Goal: Task Accomplishment & Management: Manage account settings

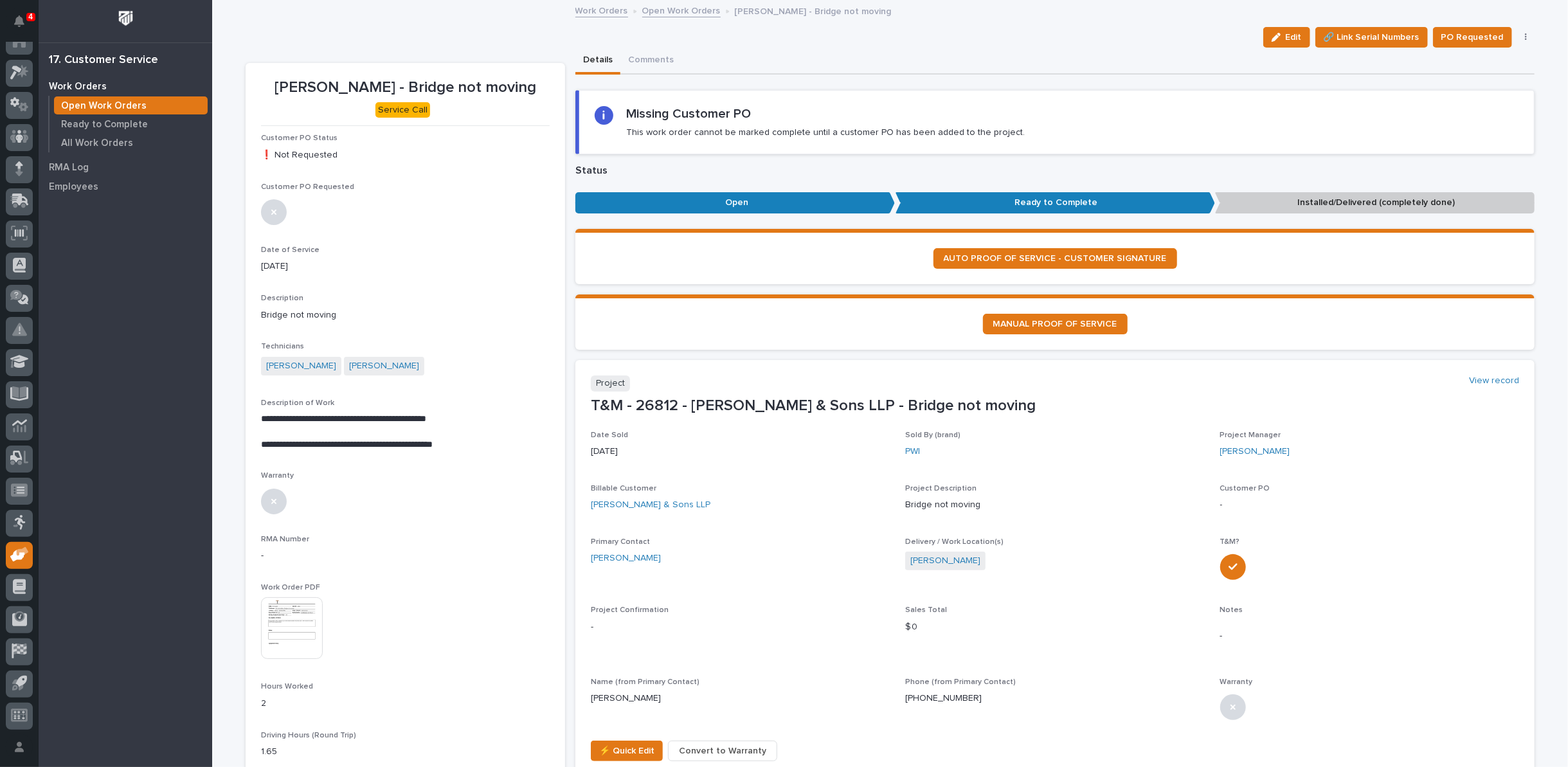
click at [672, 12] on link "Open Work Orders" at bounding box center [681, 10] width 78 height 15
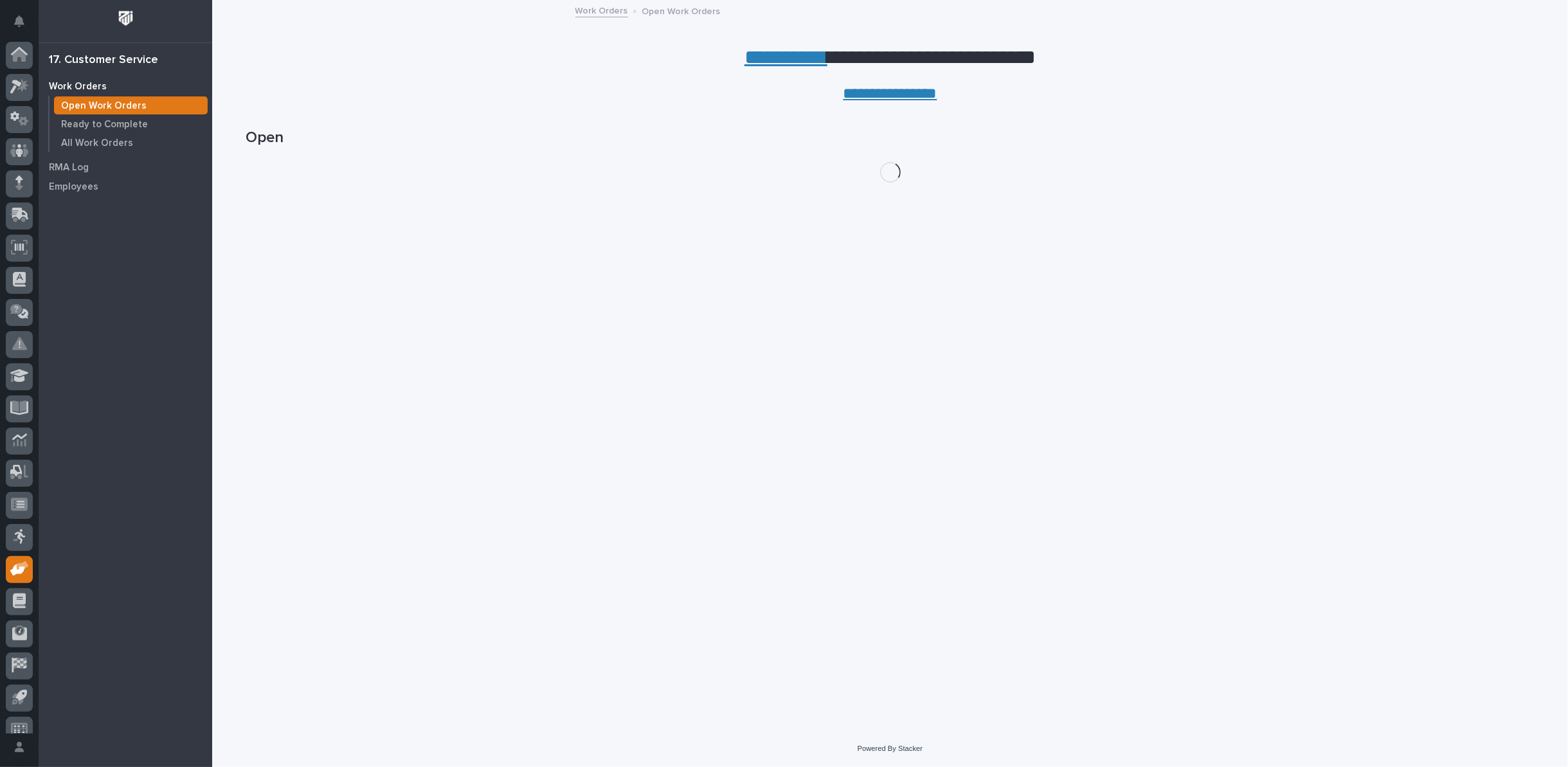
scroll to position [14, 0]
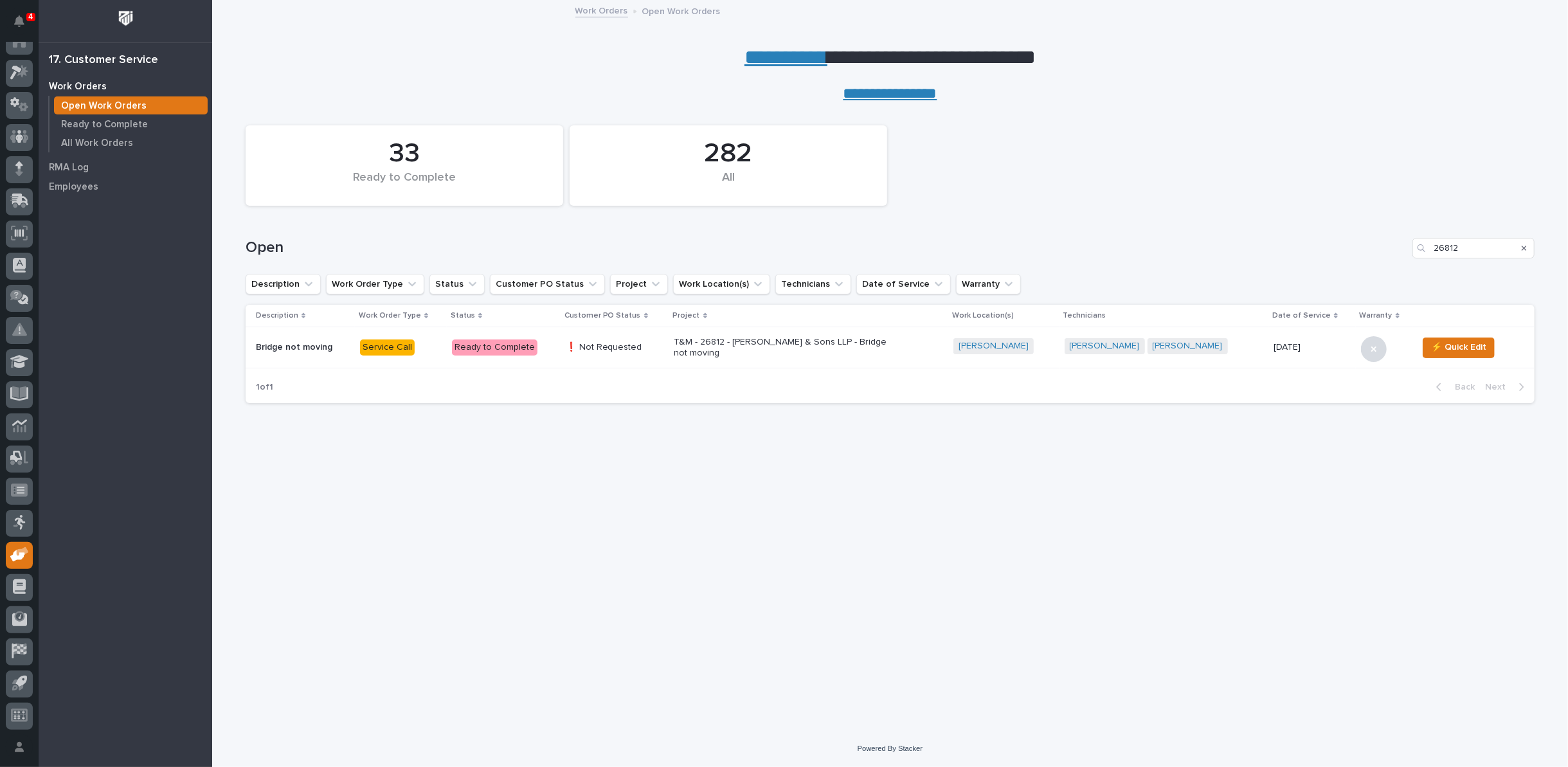
click at [769, 58] on link "**********" at bounding box center [785, 58] width 83 height 21
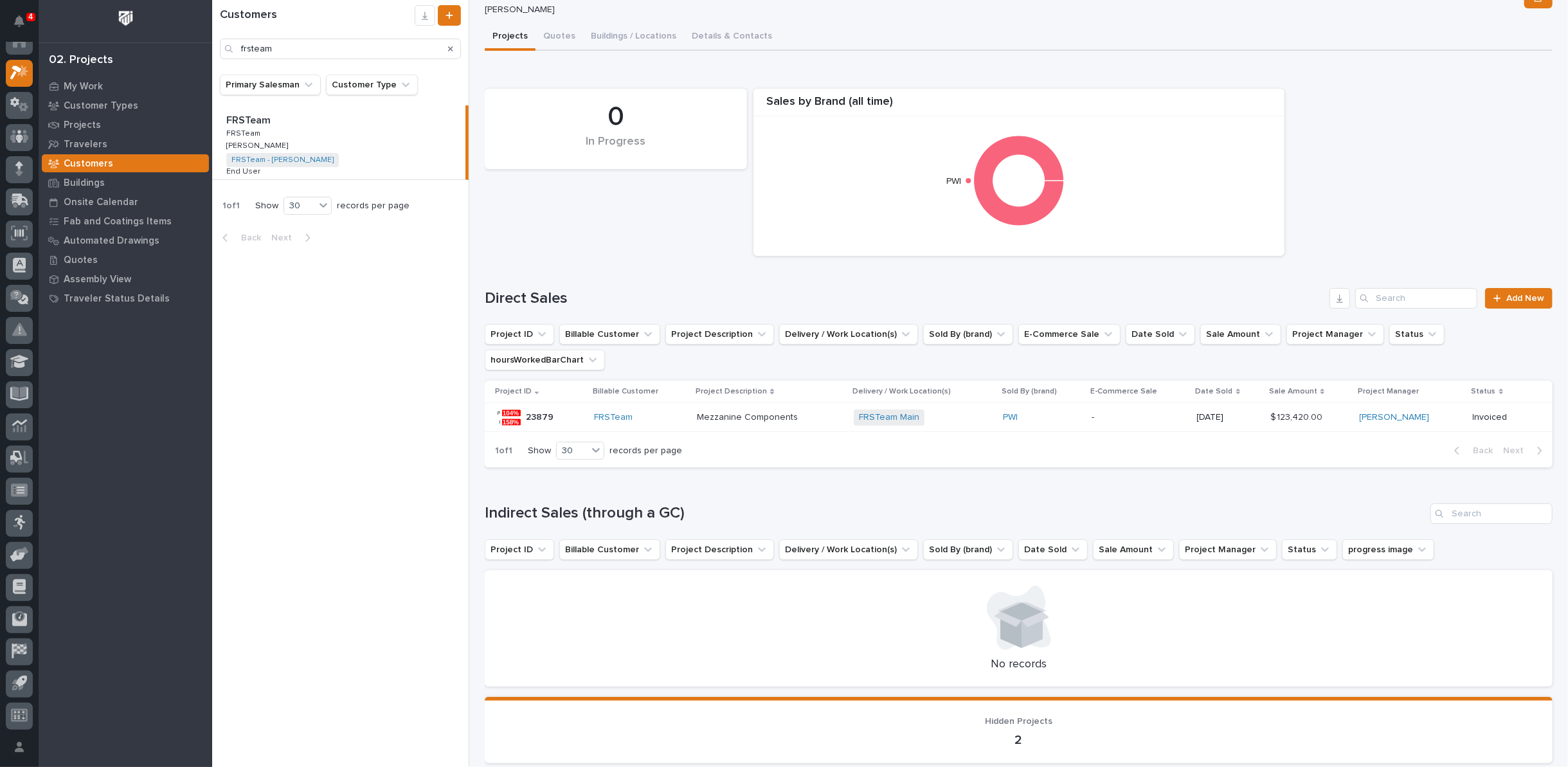
scroll to position [69, 0]
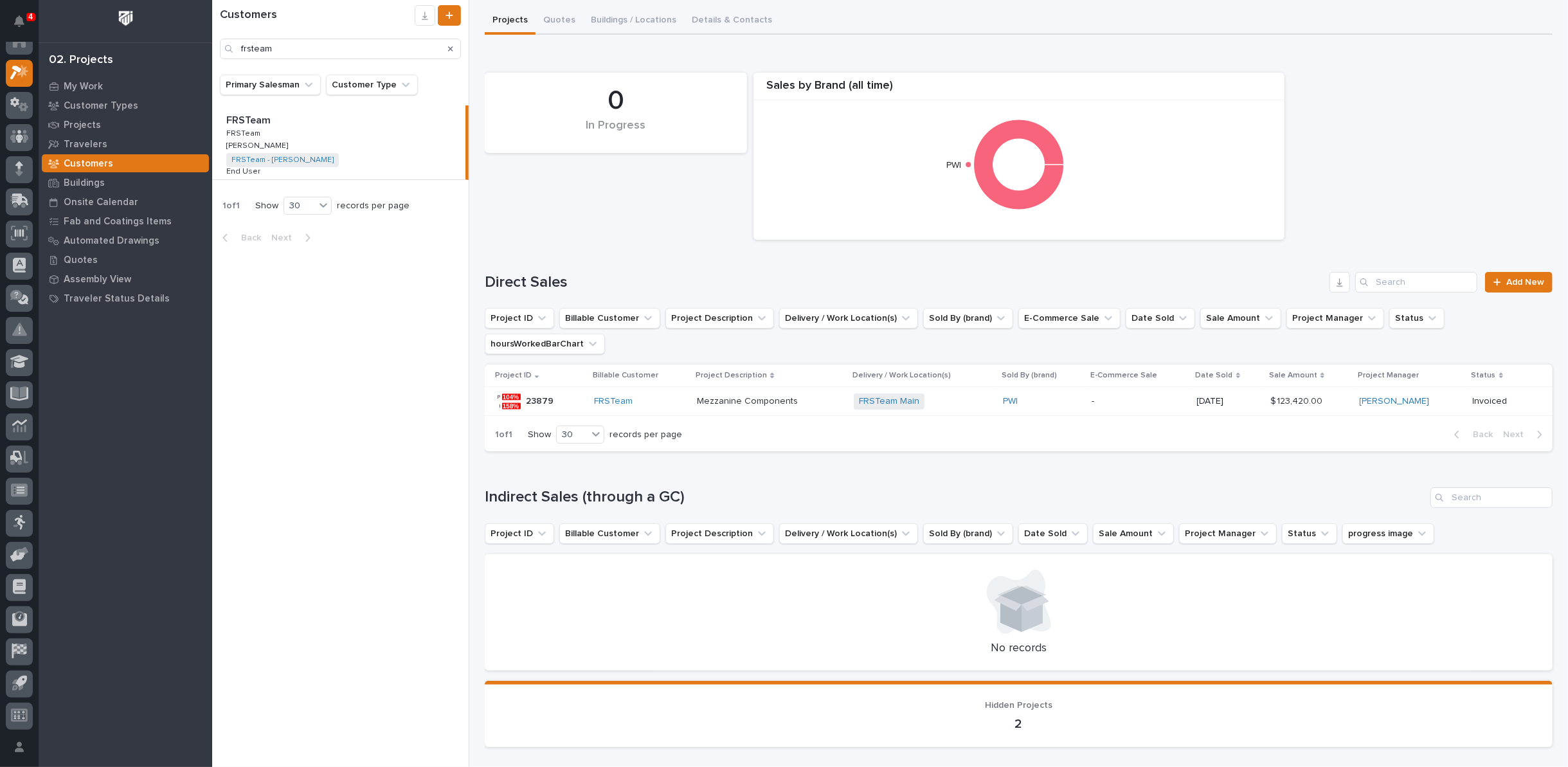
drag, startPoint x: 647, startPoint y: 13, endPoint x: 643, endPoint y: 40, distance: 27.3
click at [646, 15] on div "FRSTeam FRSTeam Tim Ergle Sorry, there was an error saving your record. Please …" at bounding box center [1019, 344] width 1068 height 827
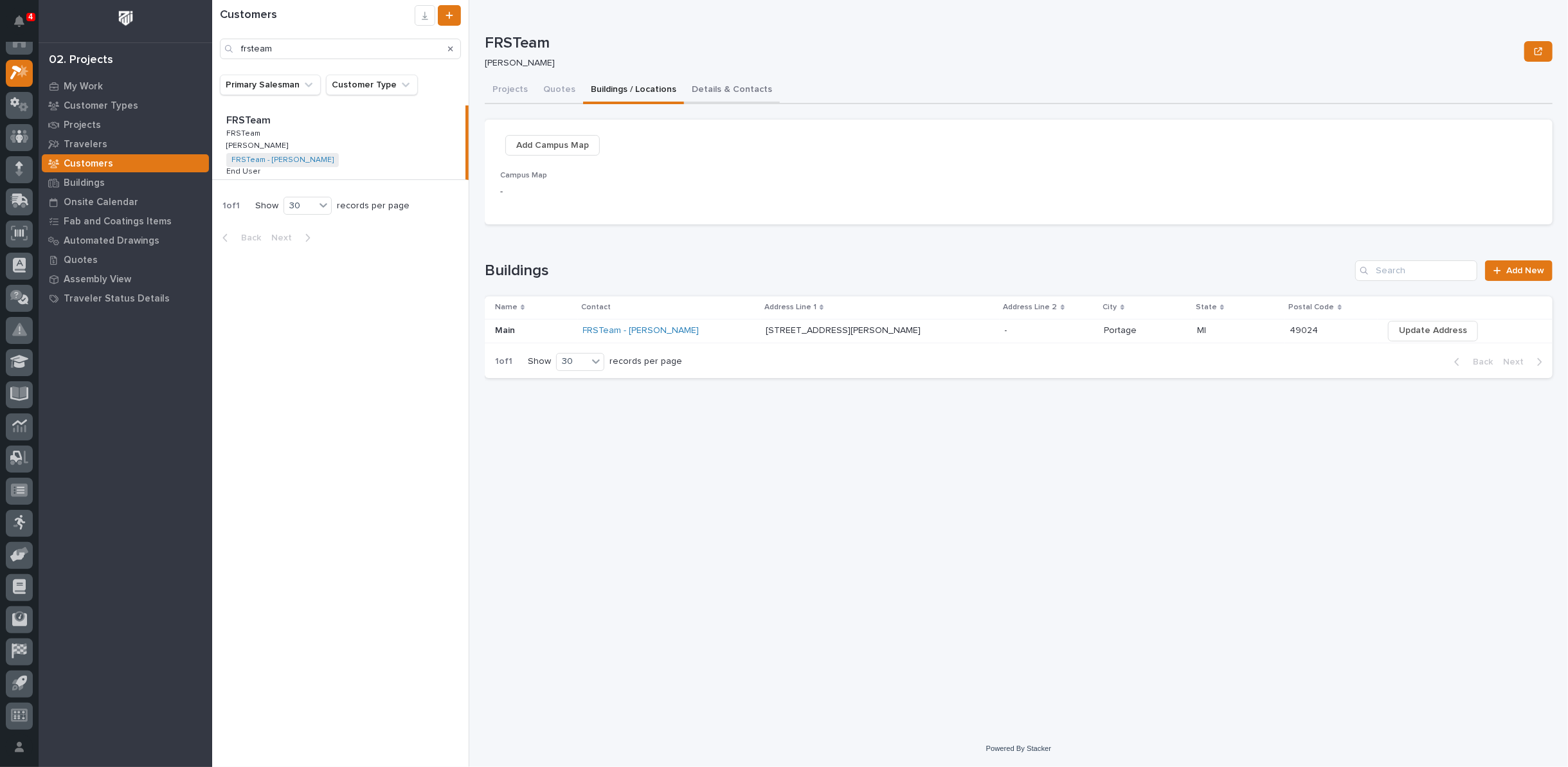
click at [706, 94] on button "Details & Contacts" at bounding box center [732, 90] width 96 height 27
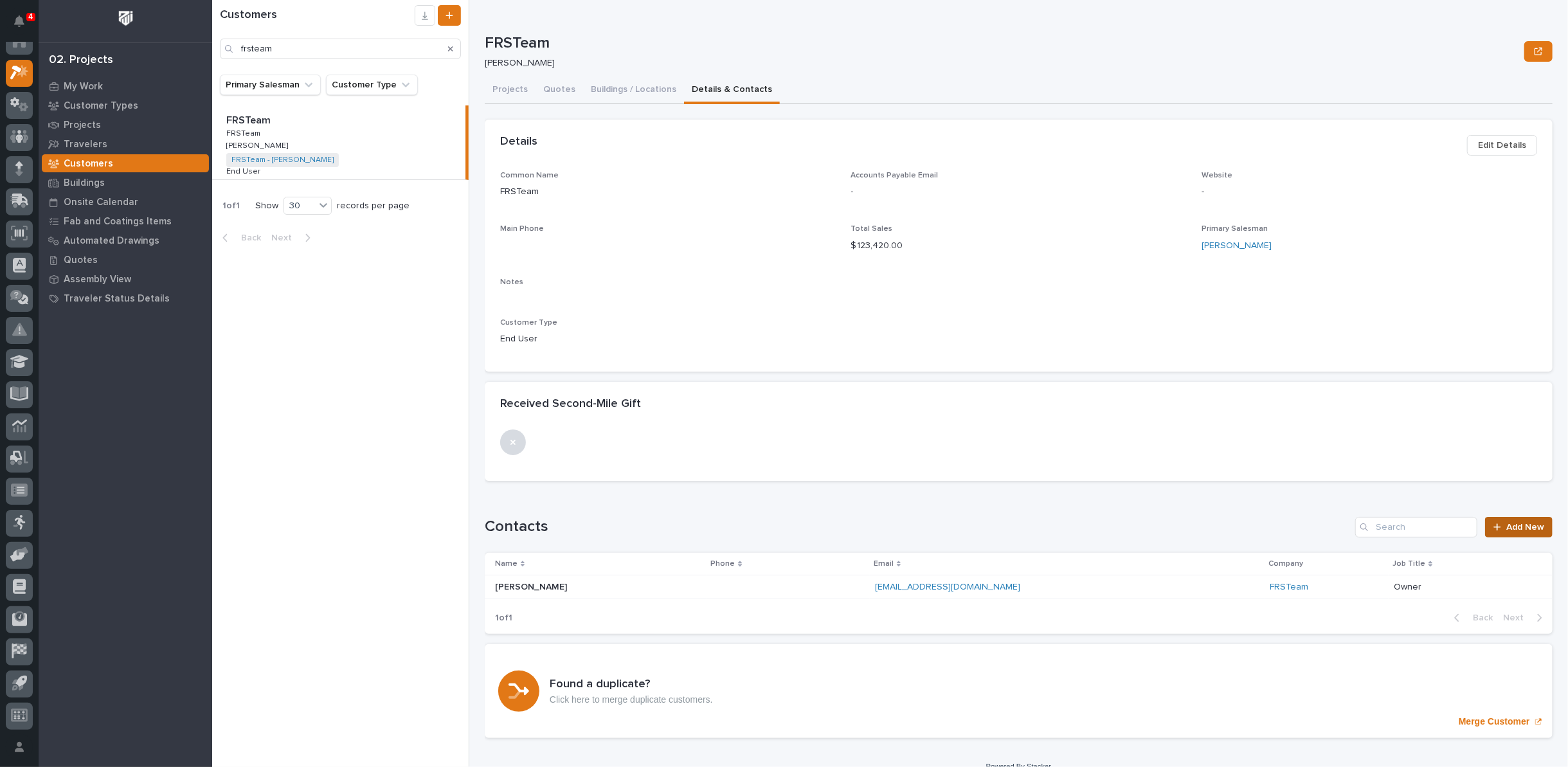
click at [1506, 525] on span "Add New" at bounding box center [1525, 527] width 38 height 9
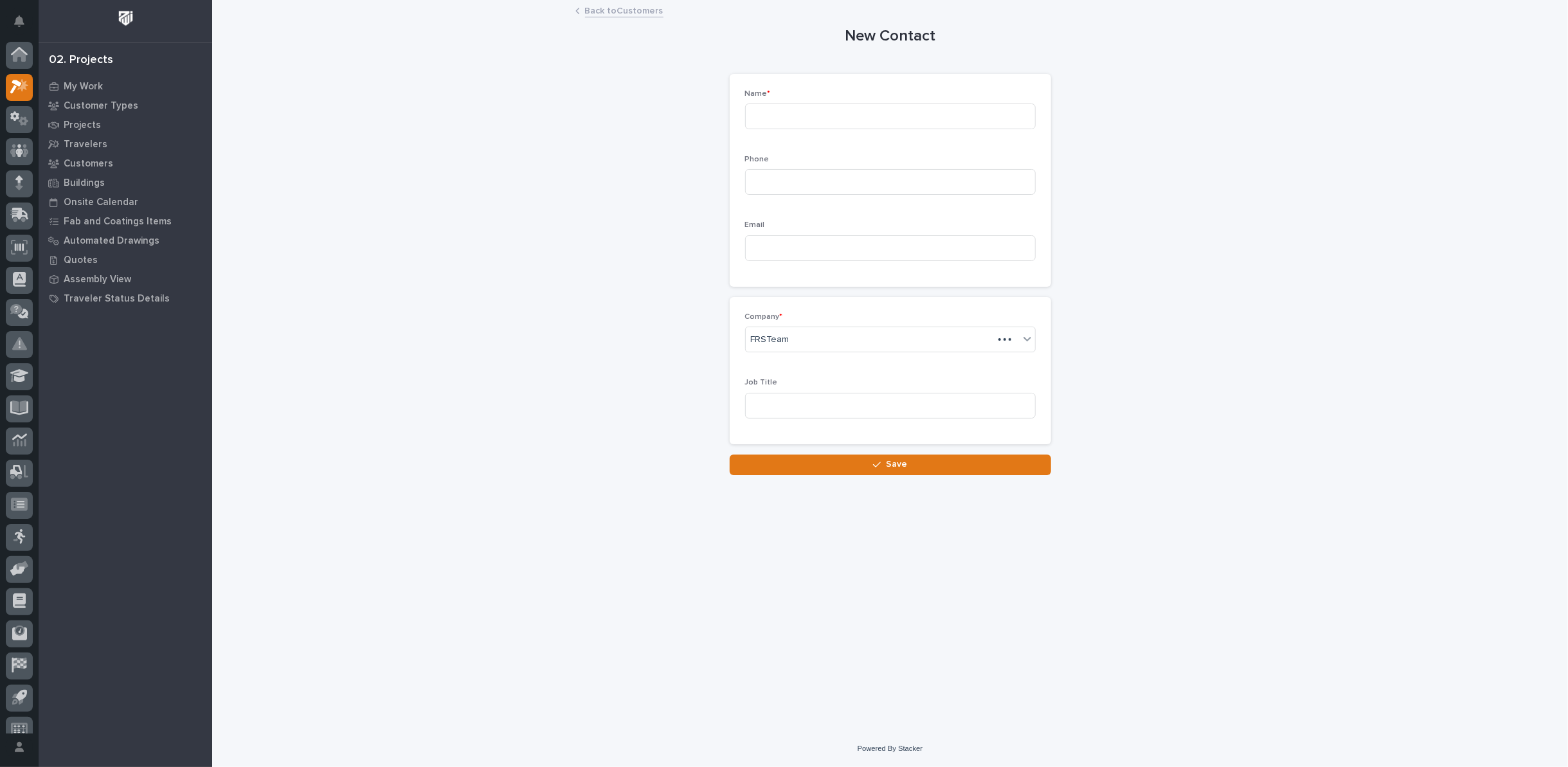
scroll to position [14, 0]
click at [837, 117] on input at bounding box center [890, 116] width 290 height 26
type input "[PERSON_NAME]"
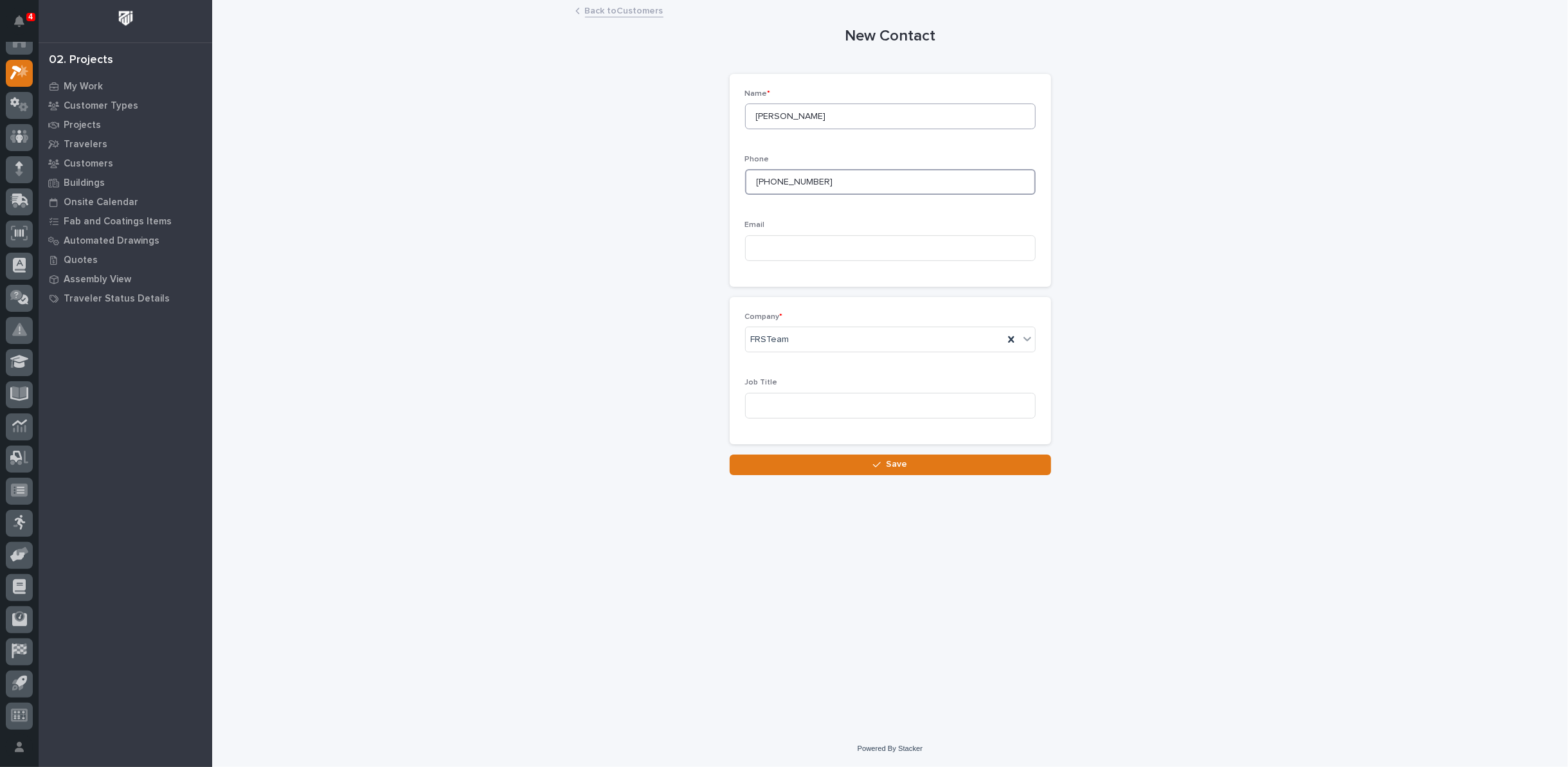
type input "[PHONE_NUMBER]"
paste input "dweidenaar@pariscleaners.com"
type input "dweidenaar@pariscleaners.com"
click at [871, 468] on button "Save" at bounding box center [890, 465] width 322 height 21
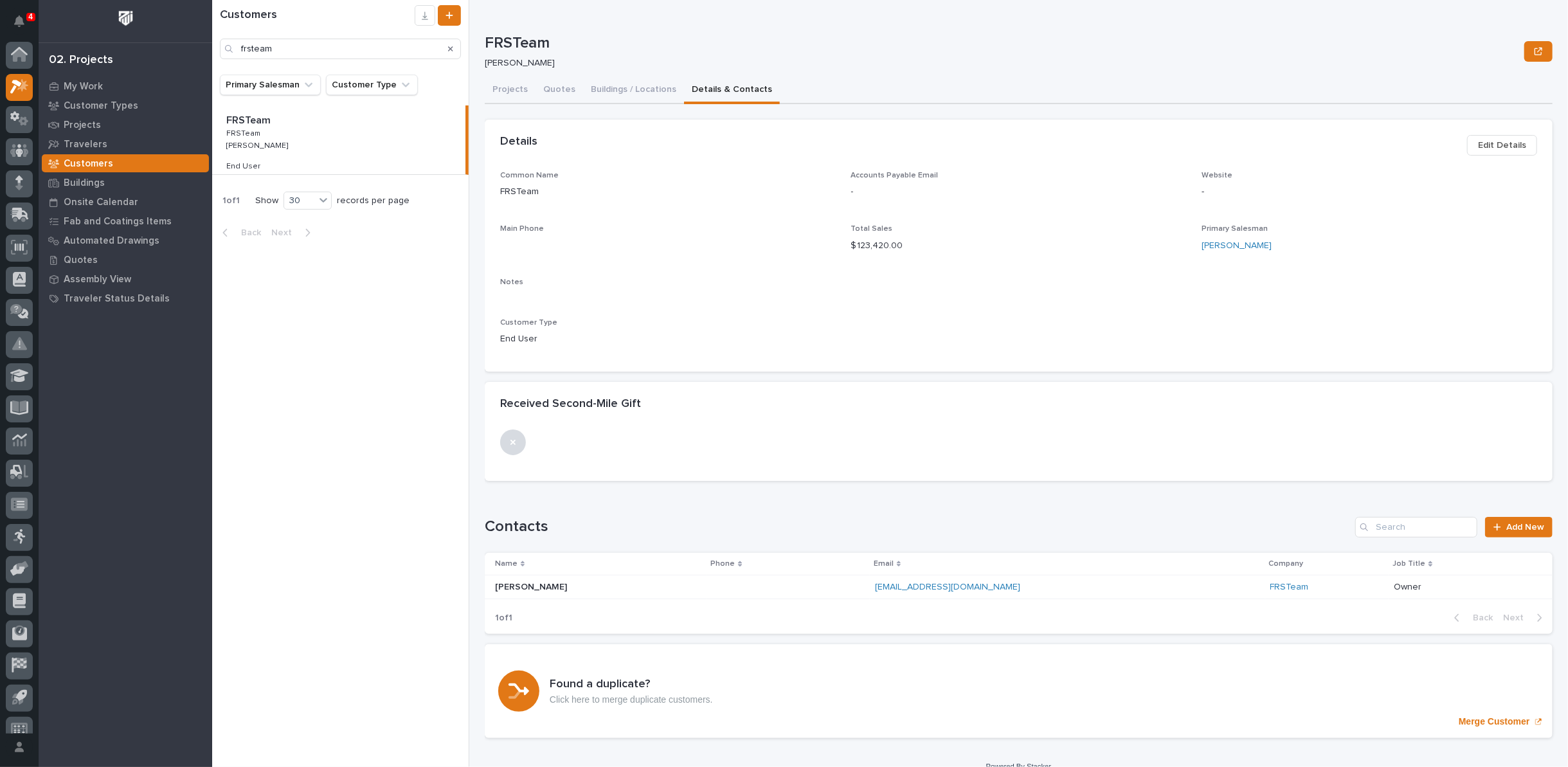
scroll to position [14, 0]
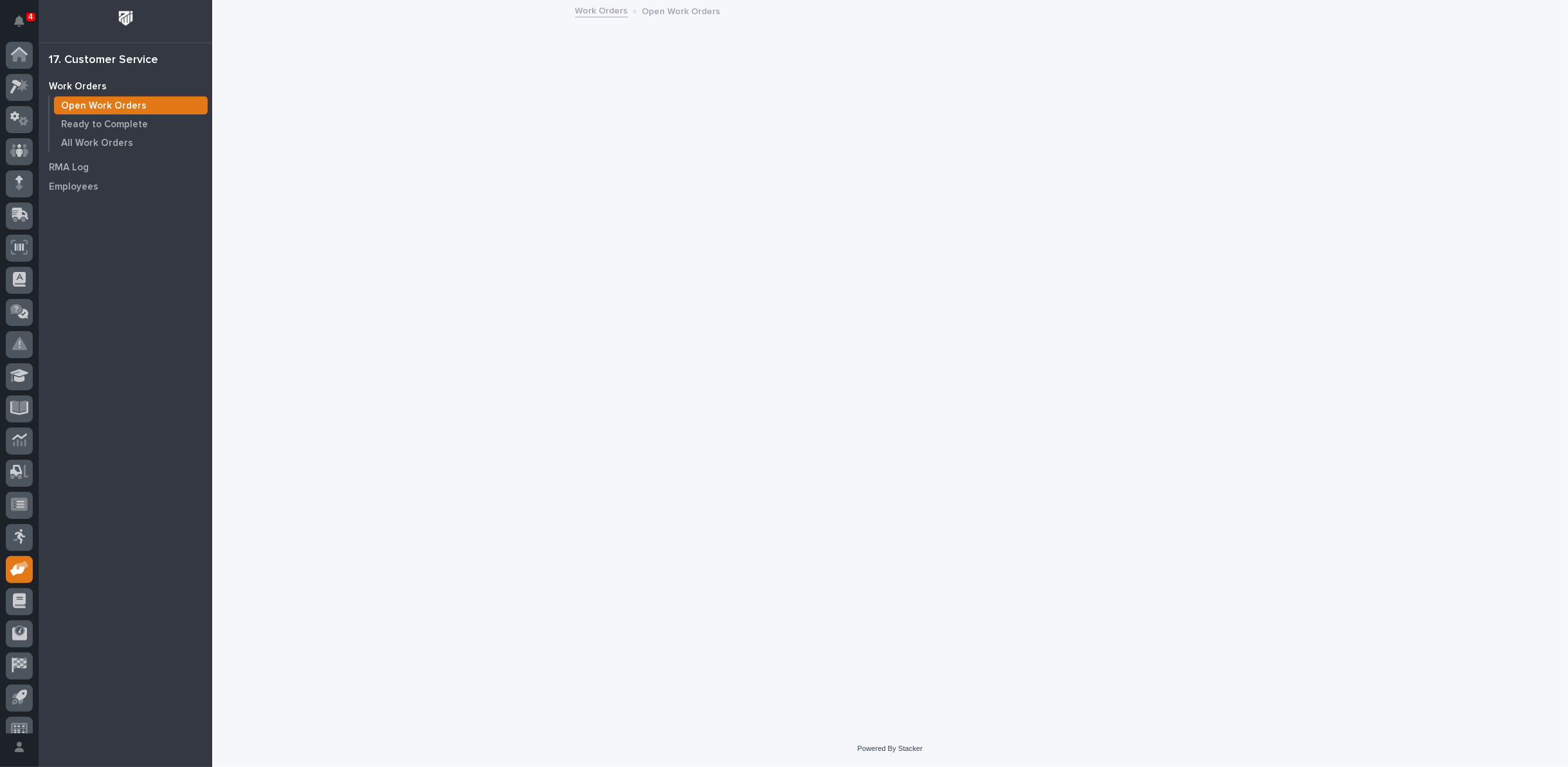
scroll to position [14, 0]
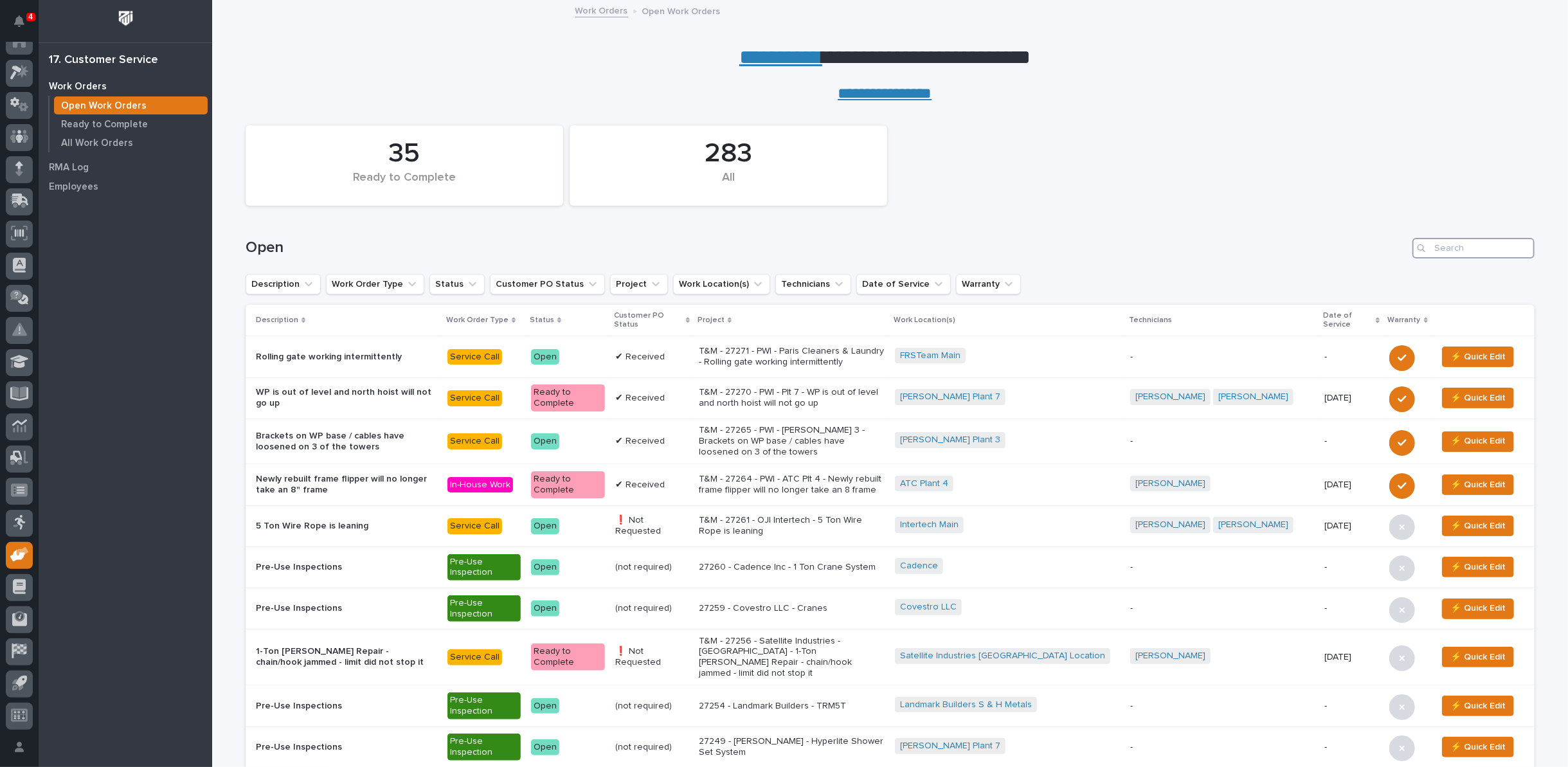
click at [1435, 244] on input "Search" at bounding box center [1474, 248] width 122 height 21
type input "27188"
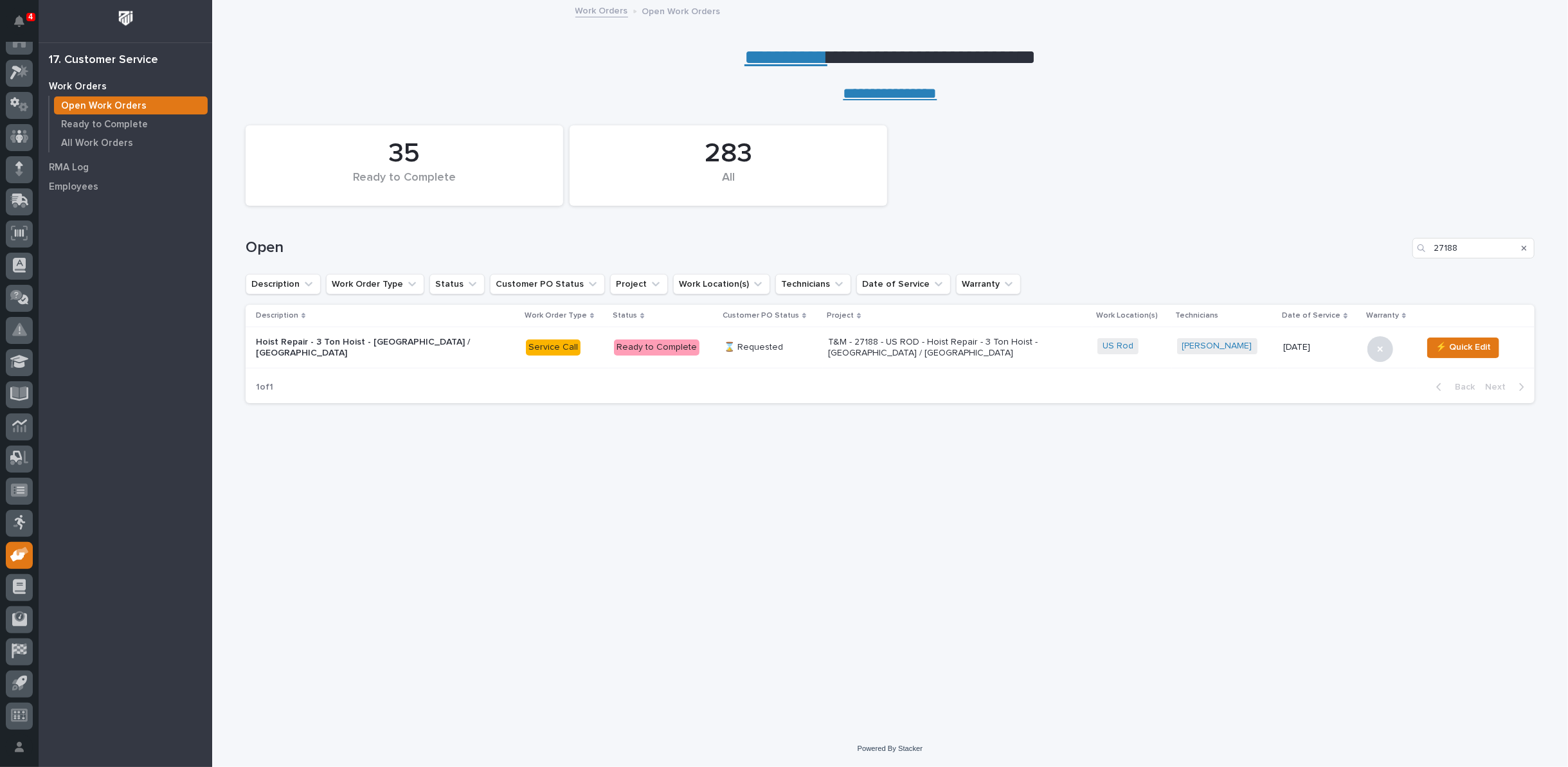
click at [875, 346] on p "T&M - 27188 - US ROD - Hoist Repair - 3 Ton Hoist - South Bay / East Bridge" at bounding box center [940, 347] width 225 height 22
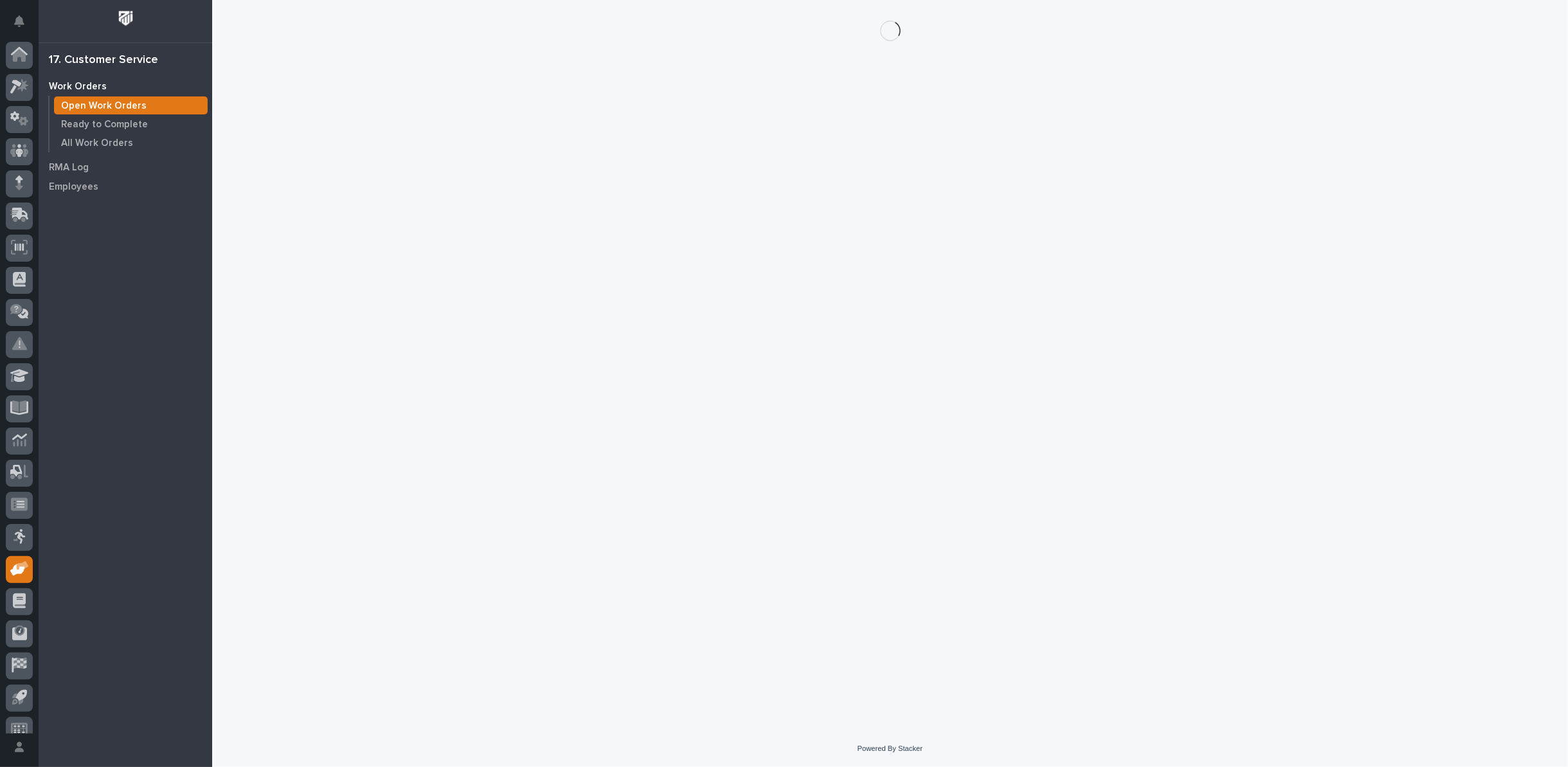
scroll to position [14, 0]
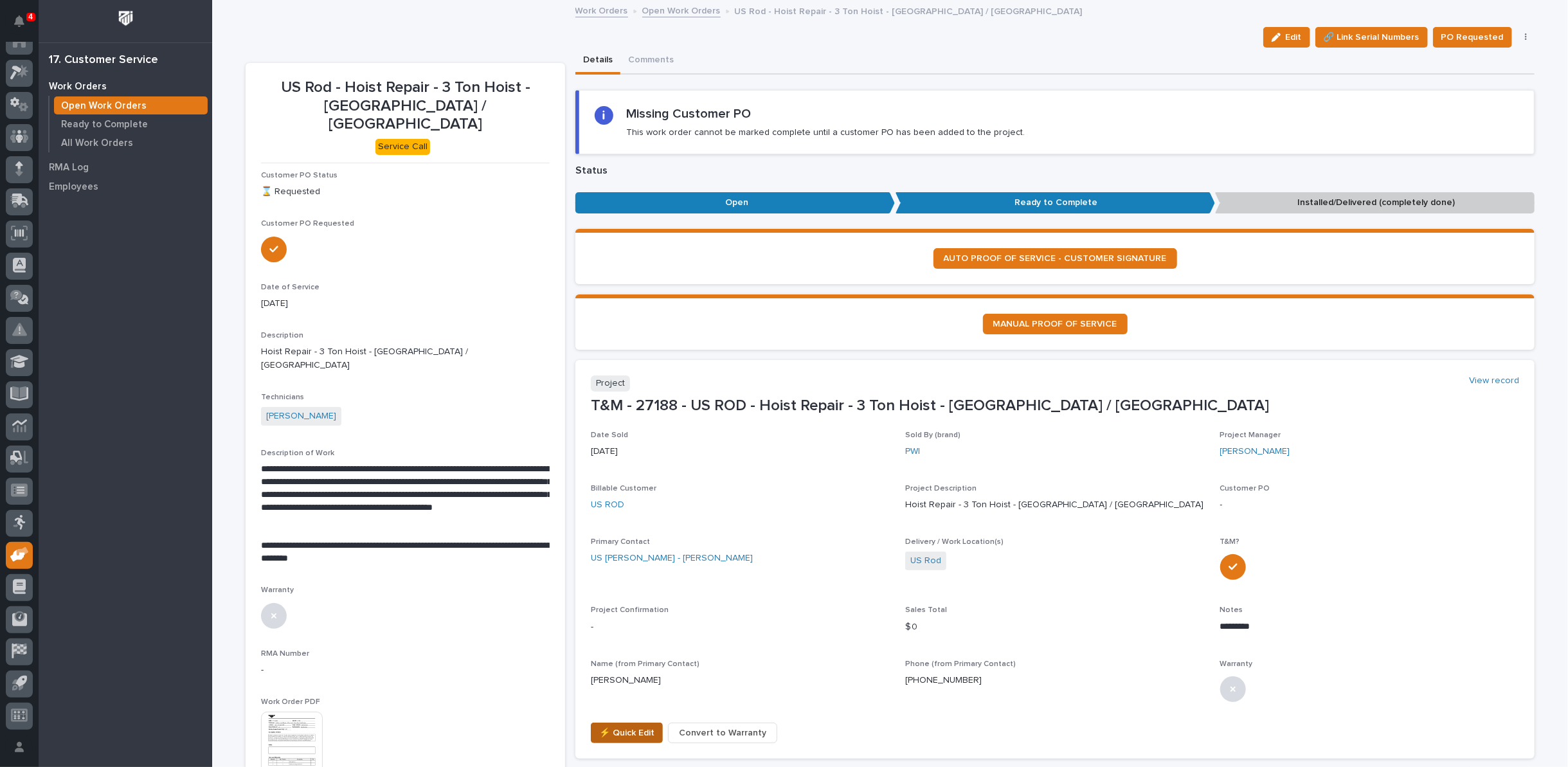
click at [631, 727] on span "⚡ Quick Edit" at bounding box center [627, 732] width 56 height 15
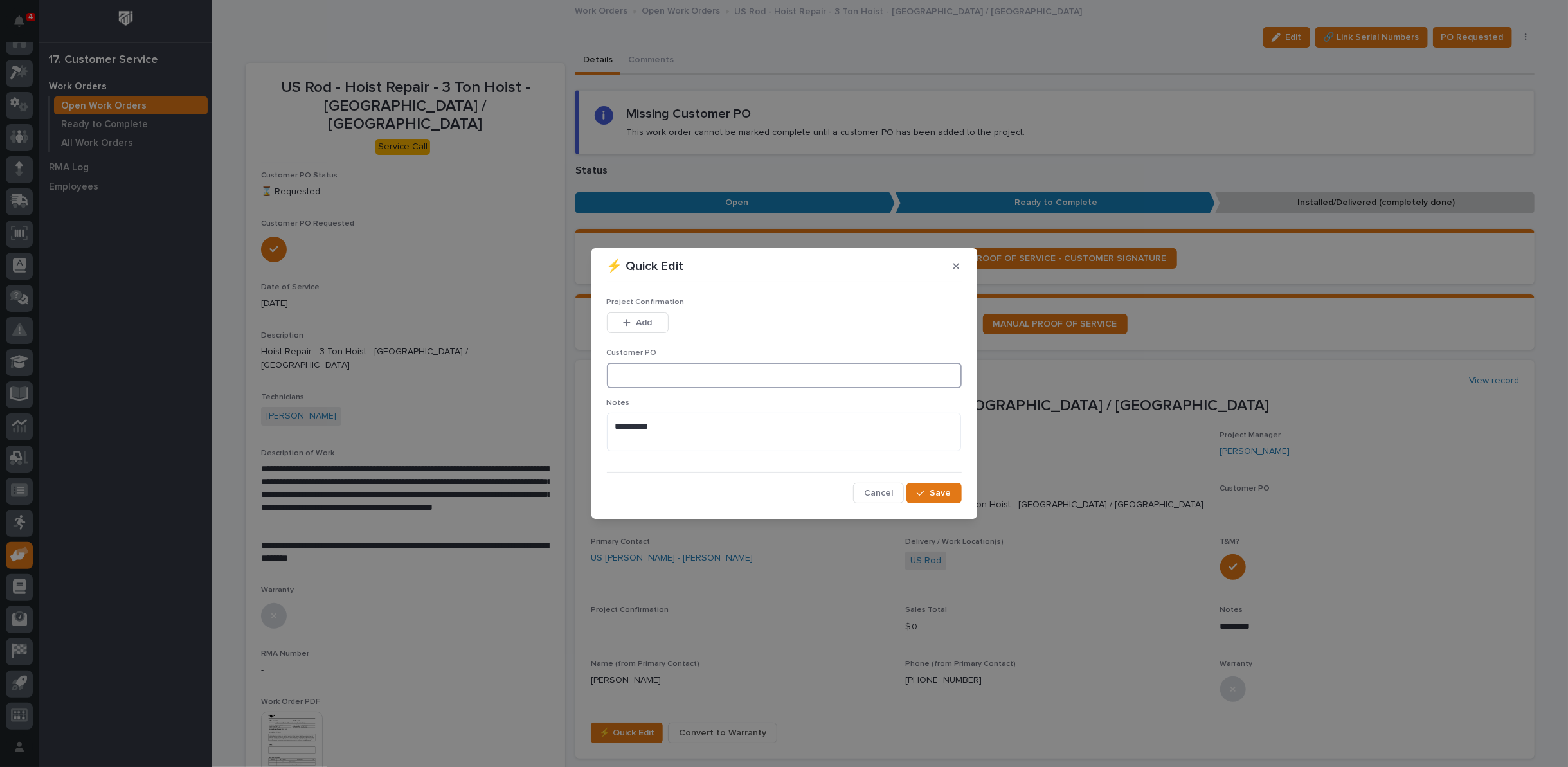
click at [676, 371] on input at bounding box center [784, 375] width 355 height 26
type input "PO009897"
click at [641, 318] on span "Add" at bounding box center [644, 322] width 16 height 12
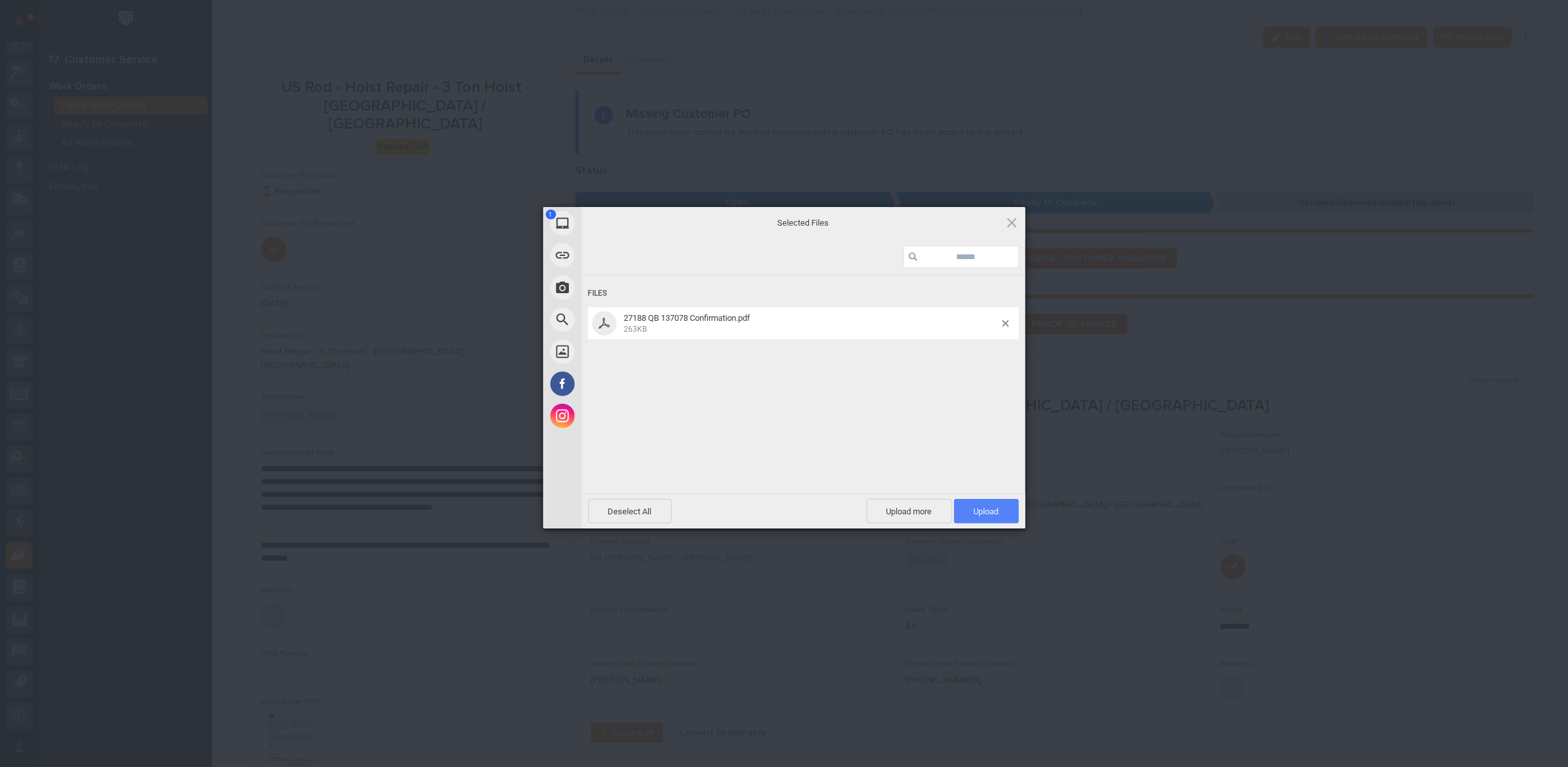
click at [984, 507] on span "Upload 1" at bounding box center [987, 512] width 25 height 10
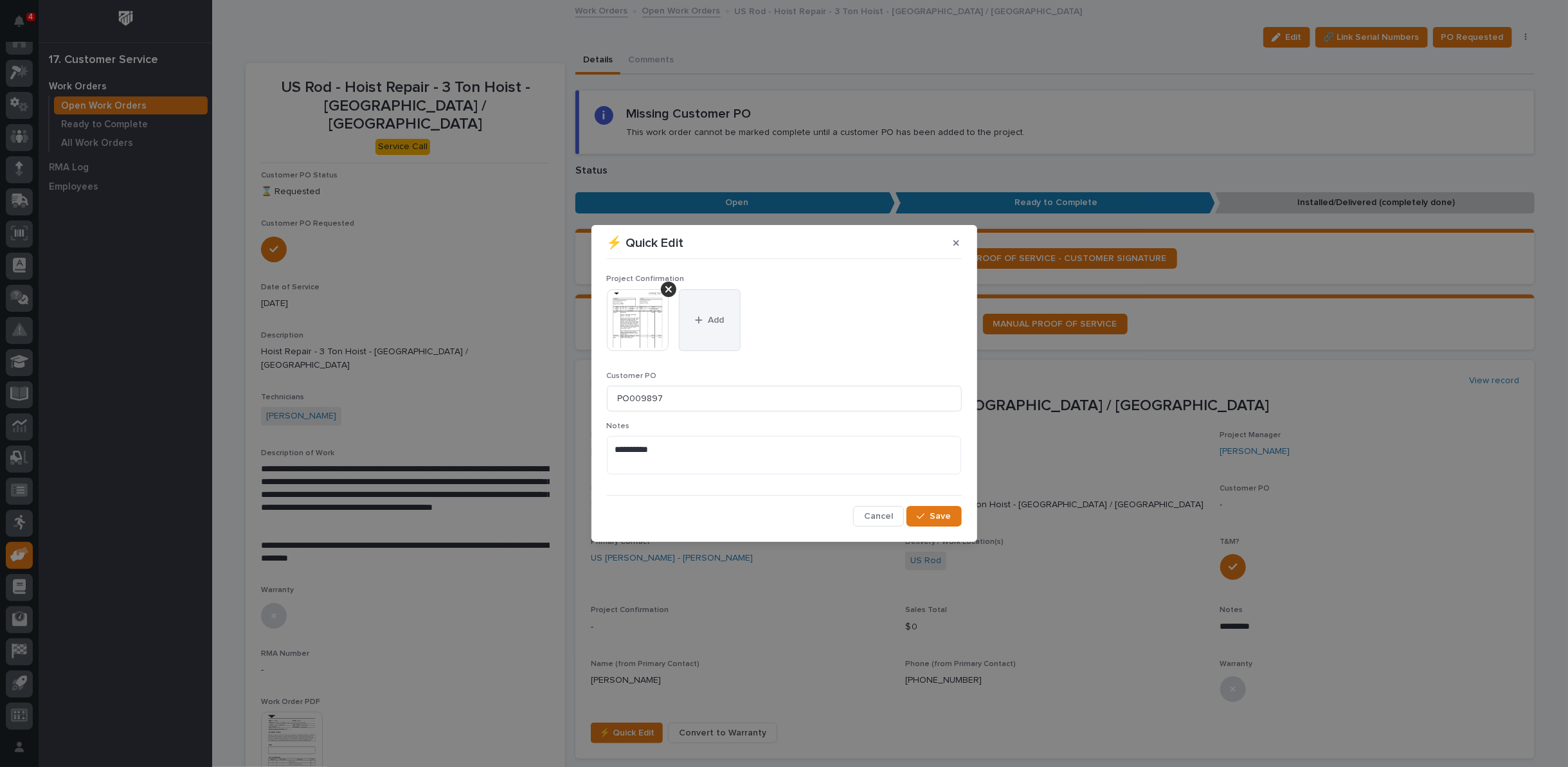
click at [708, 314] on span "Add" at bounding box center [715, 320] width 16 height 12
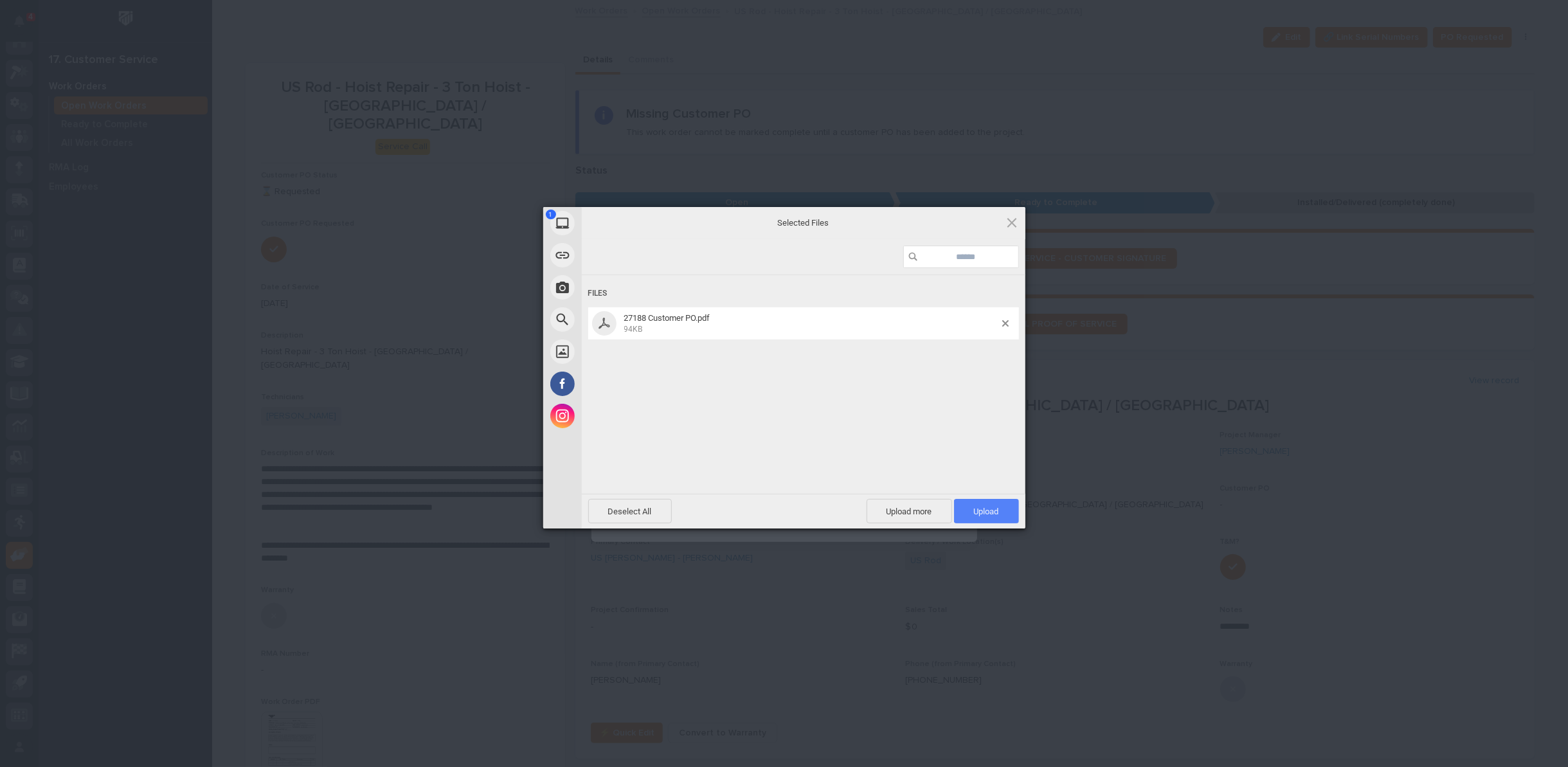
click at [994, 511] on span "Upload 1" at bounding box center [987, 512] width 25 height 10
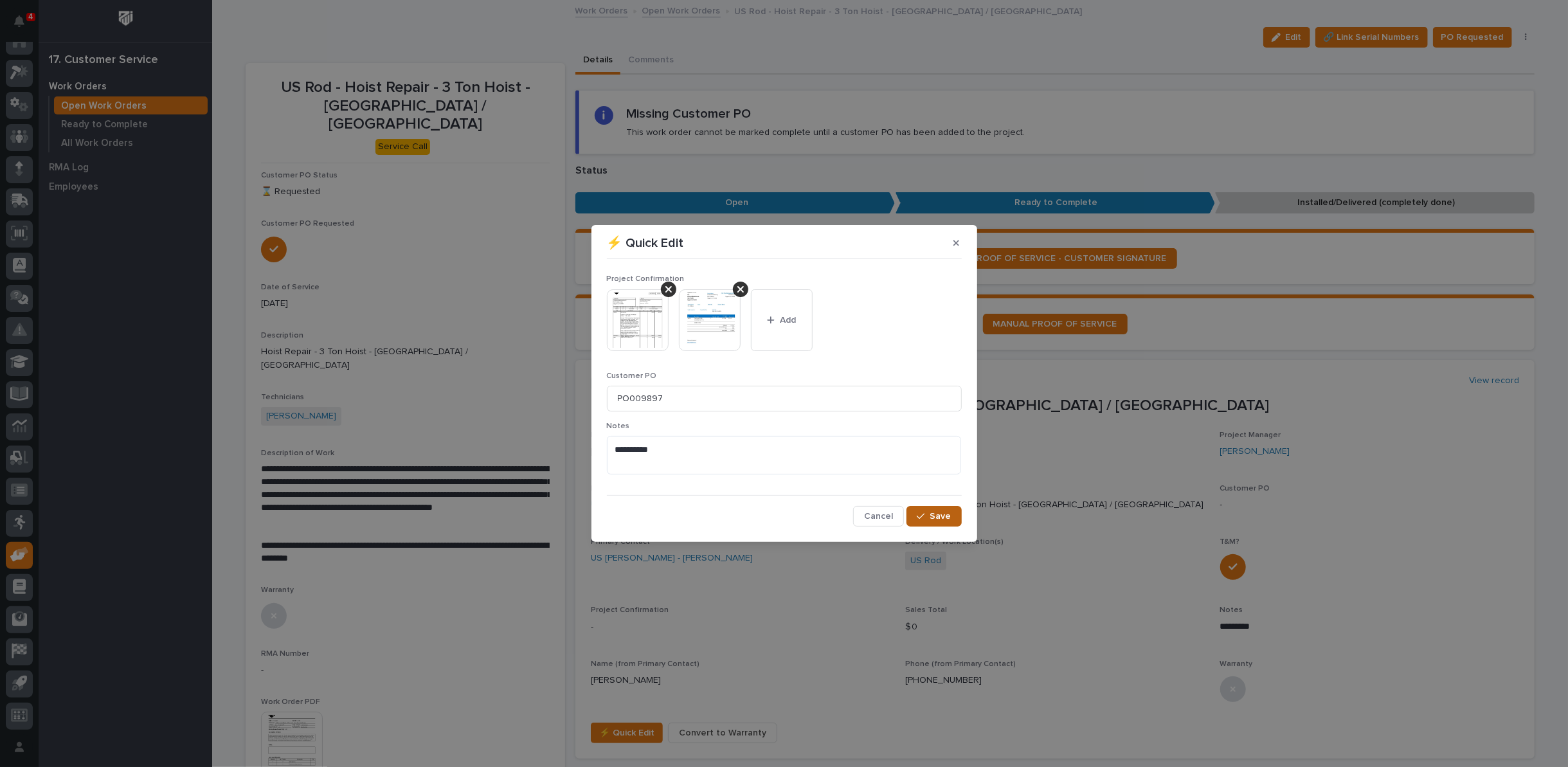
click at [940, 514] on span "Save" at bounding box center [941, 516] width 22 height 12
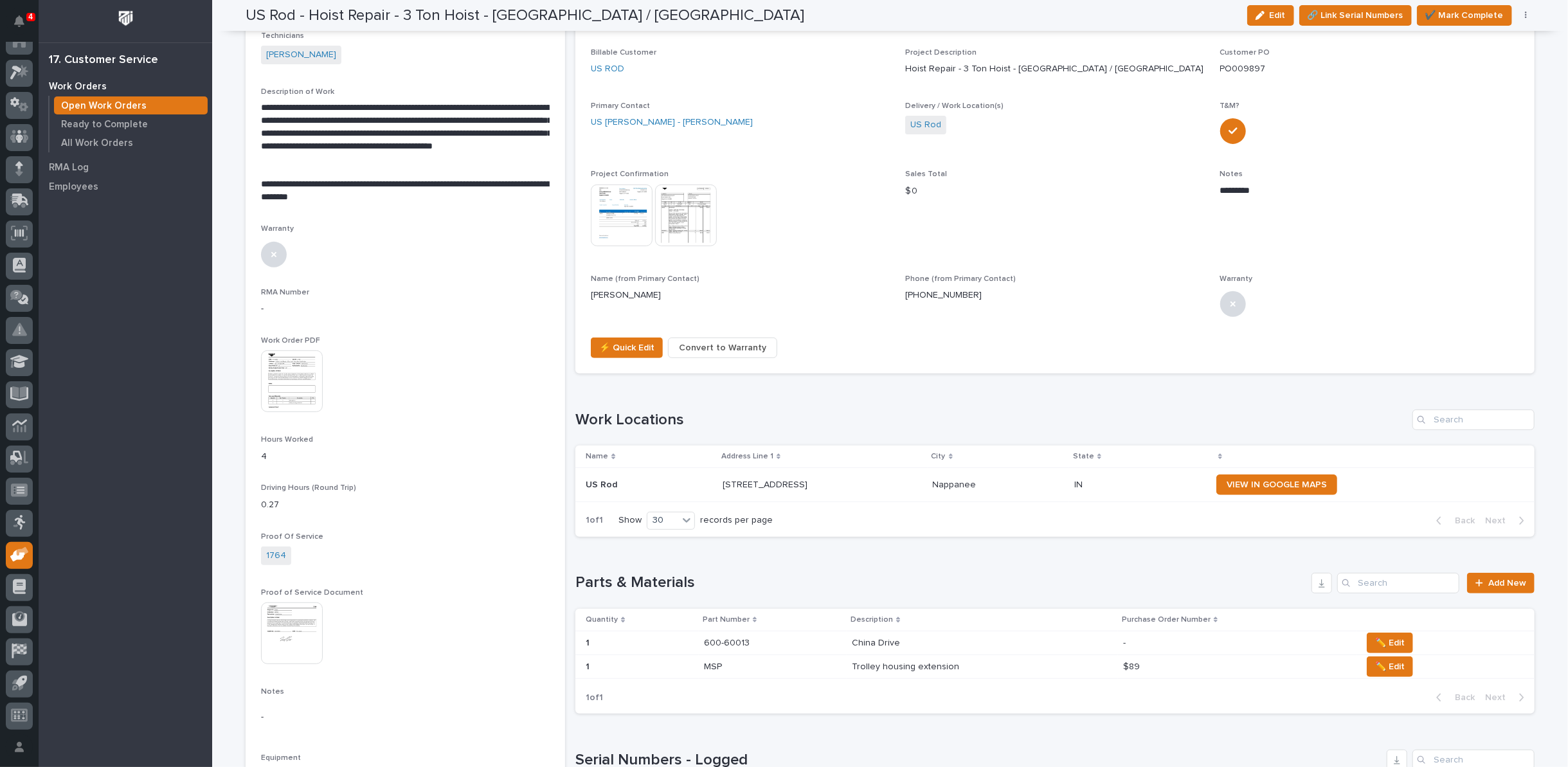
scroll to position [0, 0]
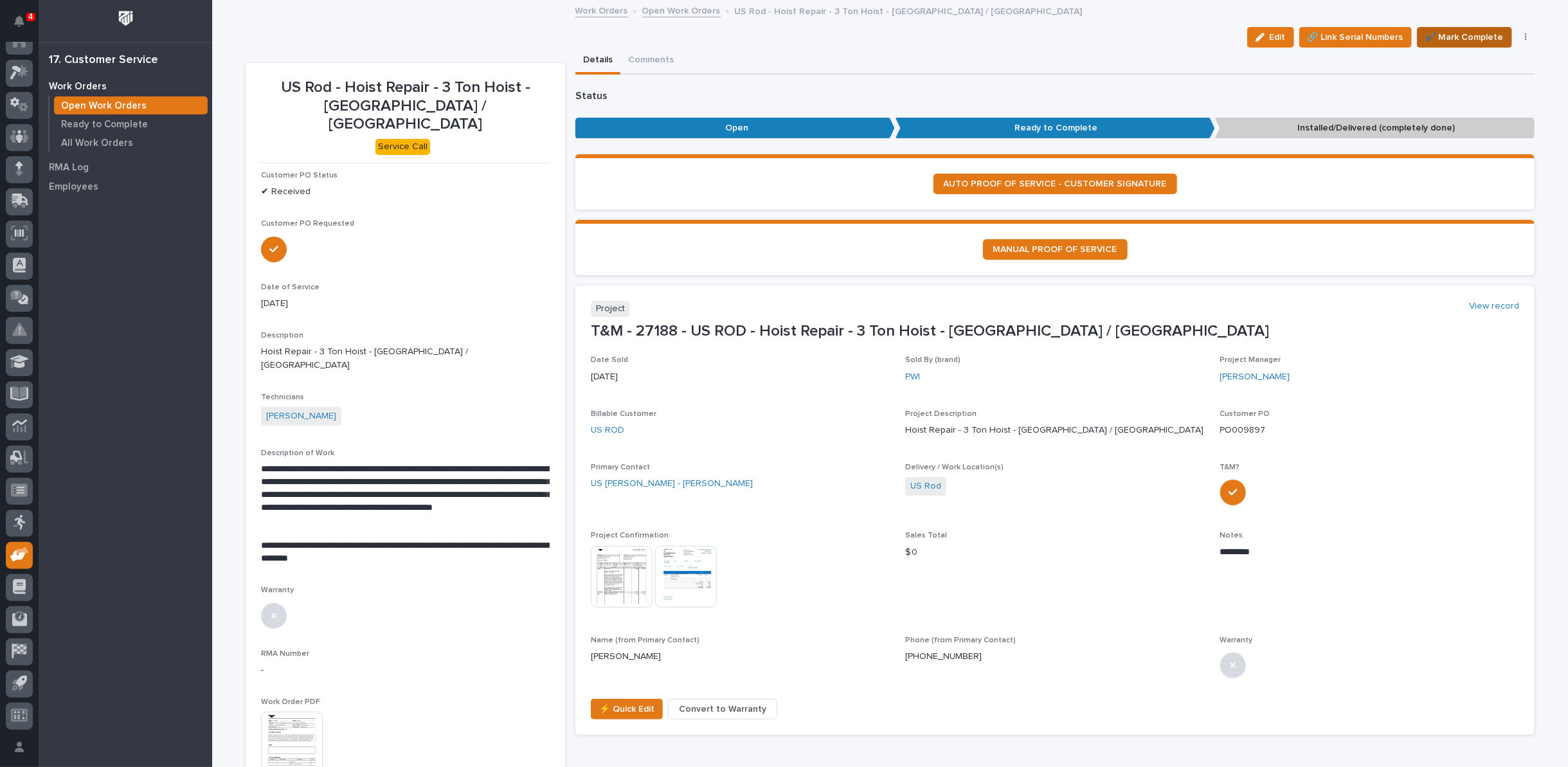
click at [1434, 34] on span "✔️ Mark Complete" at bounding box center [1465, 37] width 78 height 15
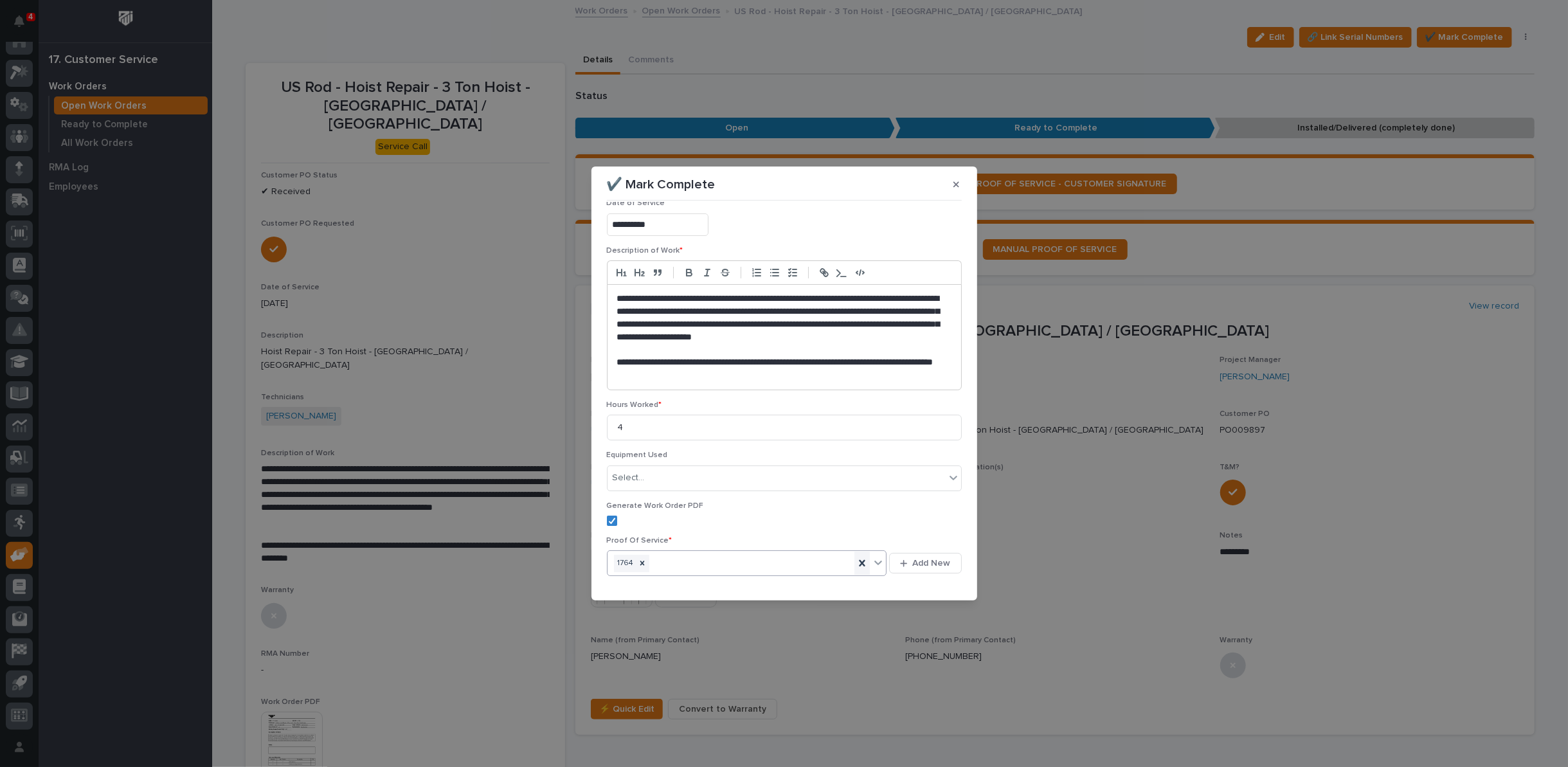
scroll to position [107, 0]
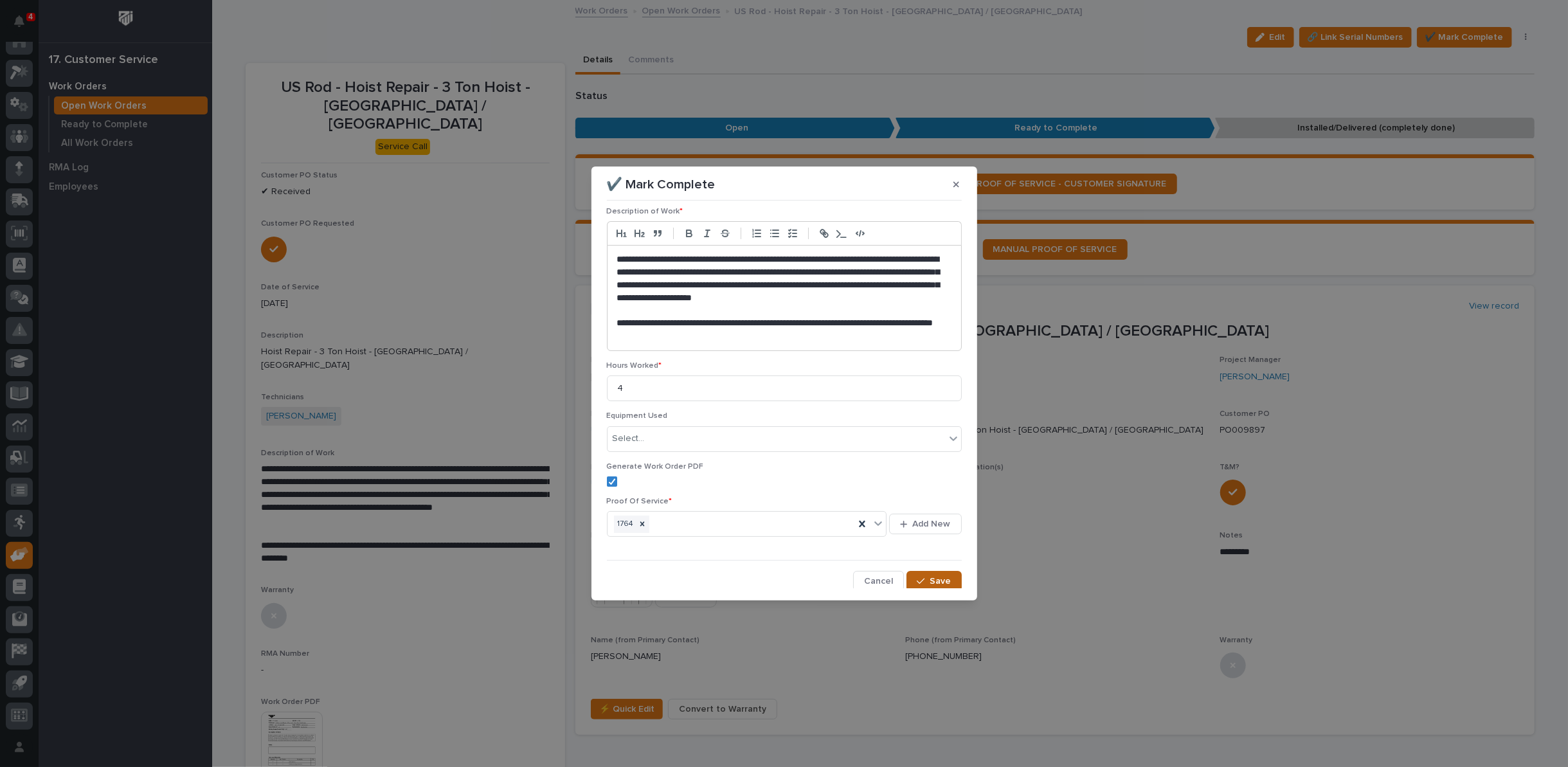
click at [931, 580] on span "Save" at bounding box center [941, 581] width 22 height 12
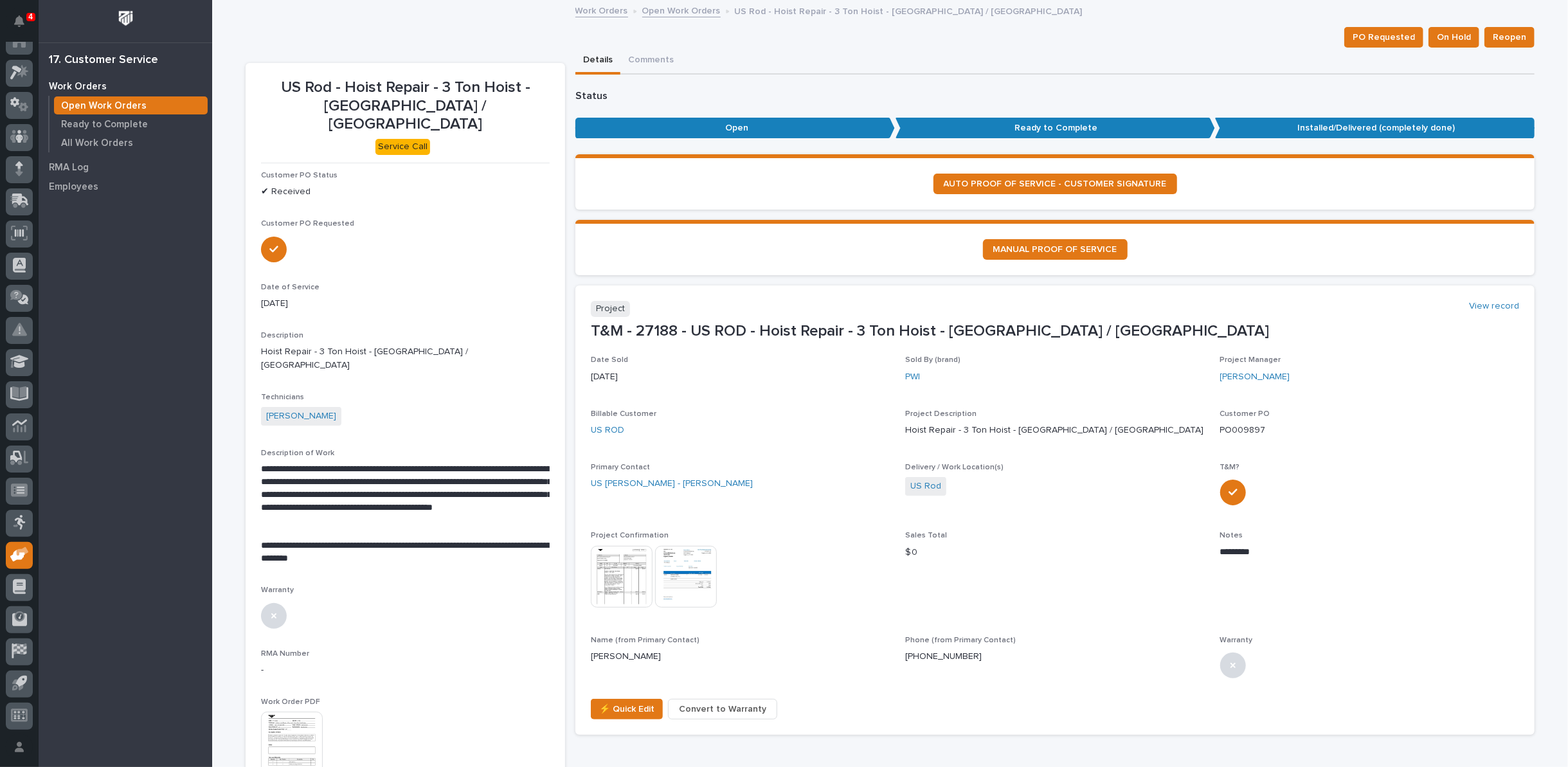
click at [664, 9] on link "Open Work Orders" at bounding box center [681, 10] width 78 height 15
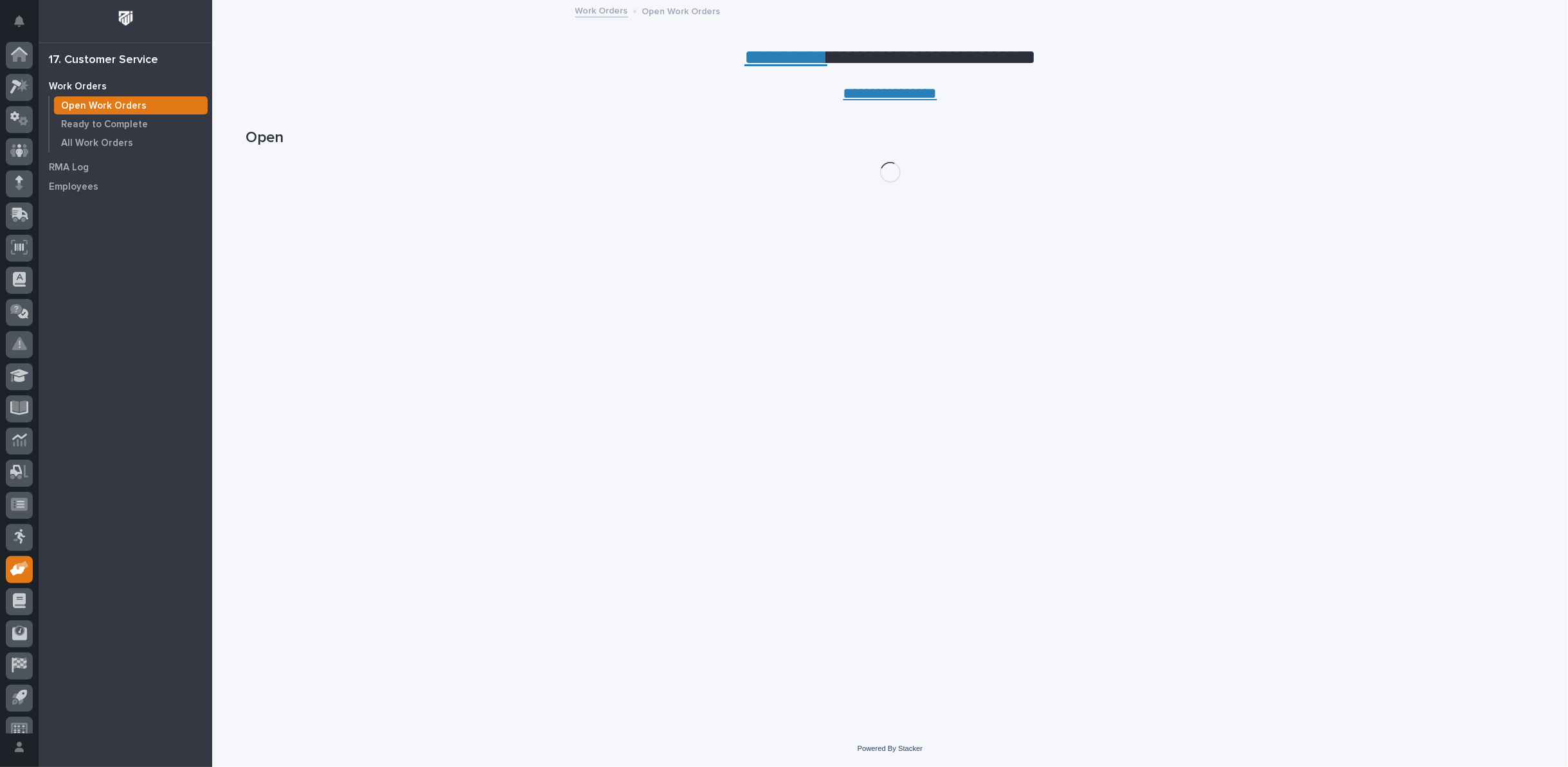
scroll to position [14, 0]
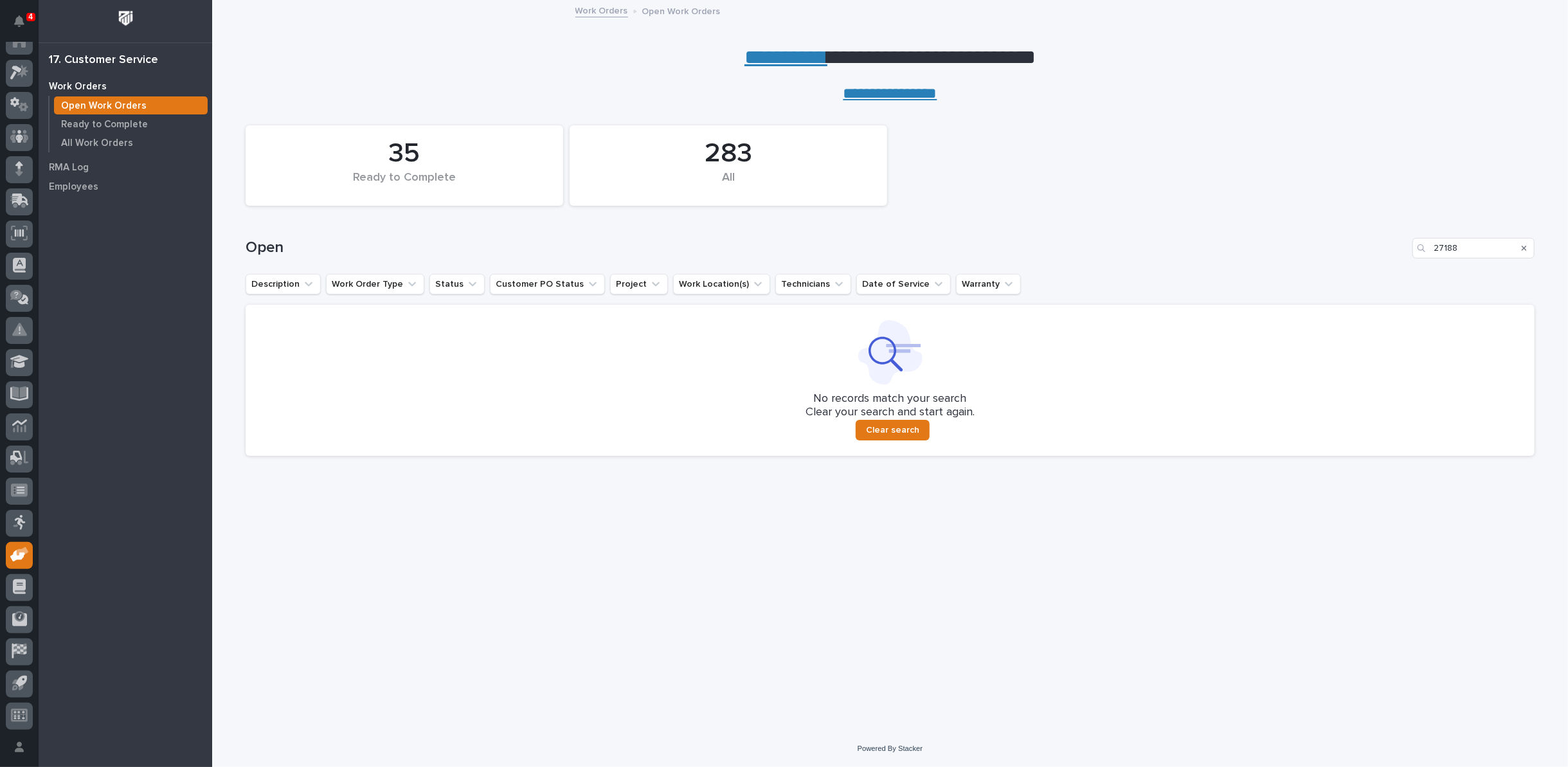
click at [1526, 246] on icon "Search" at bounding box center [1524, 248] width 5 height 5
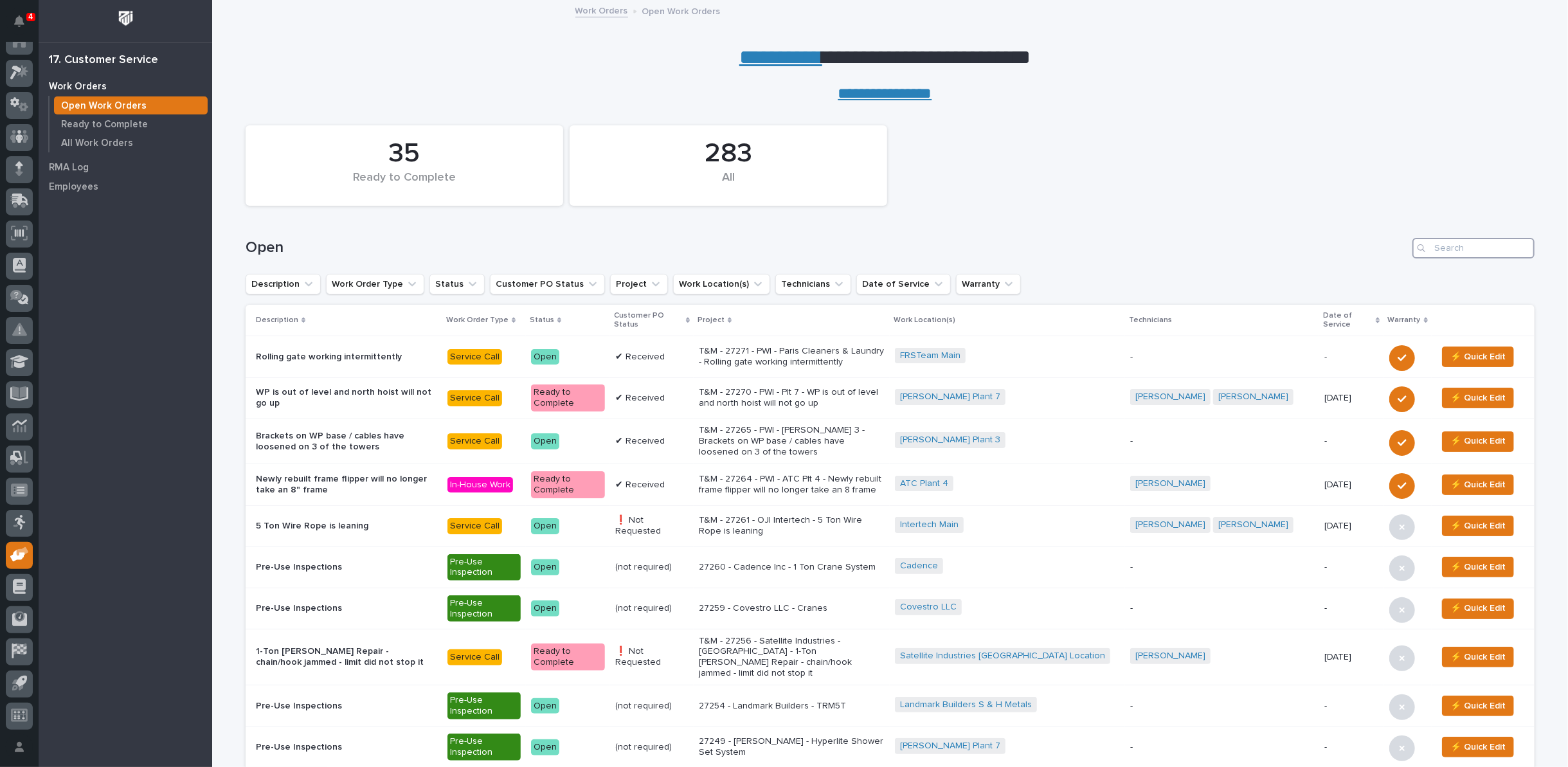
click at [1467, 248] on input "Search" at bounding box center [1474, 248] width 122 height 21
type input "27188"
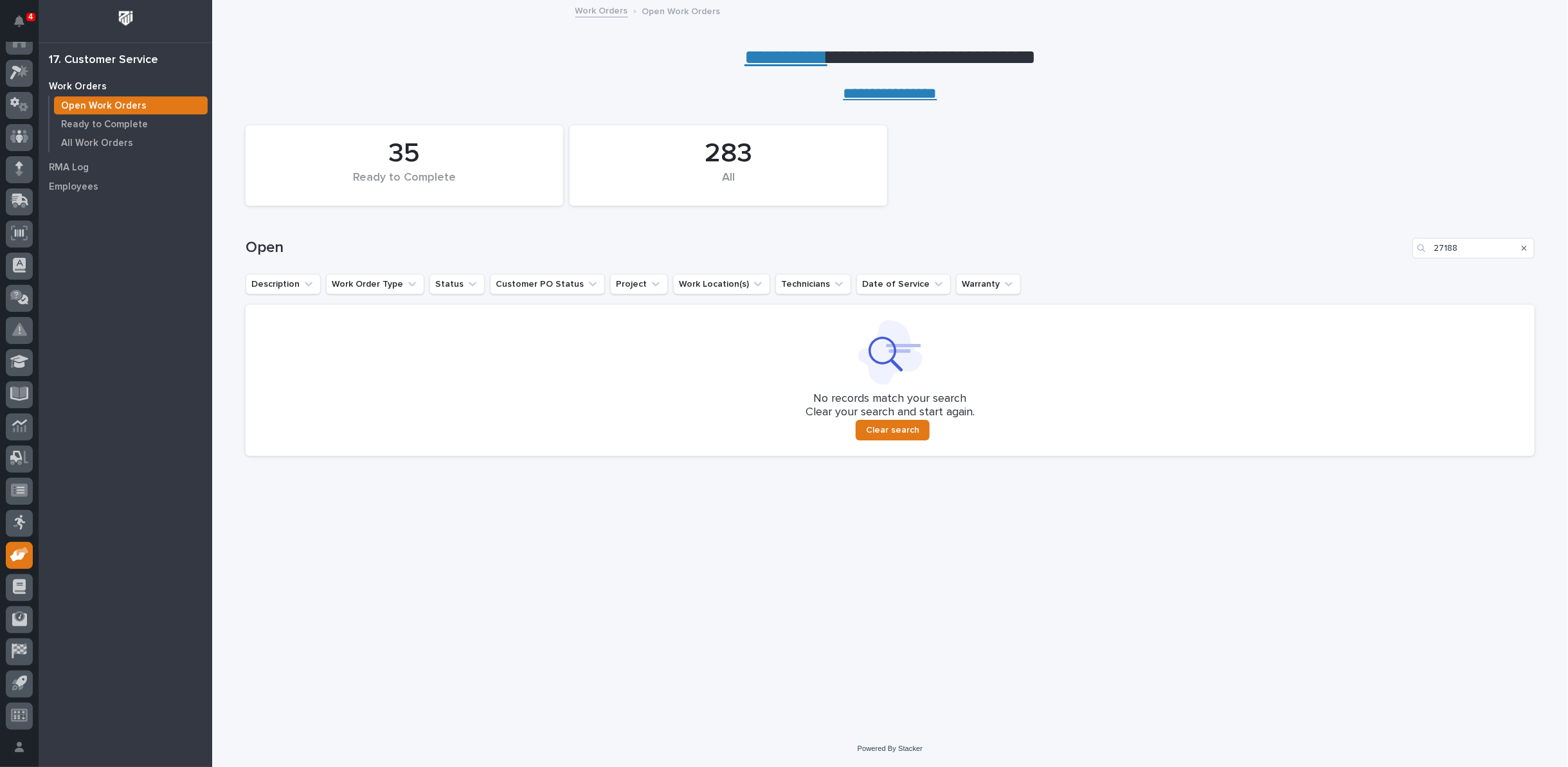
click at [1527, 248] on div "Search" at bounding box center [1524, 248] width 21 height 21
click at [1526, 245] on icon "Search" at bounding box center [1524, 248] width 5 height 8
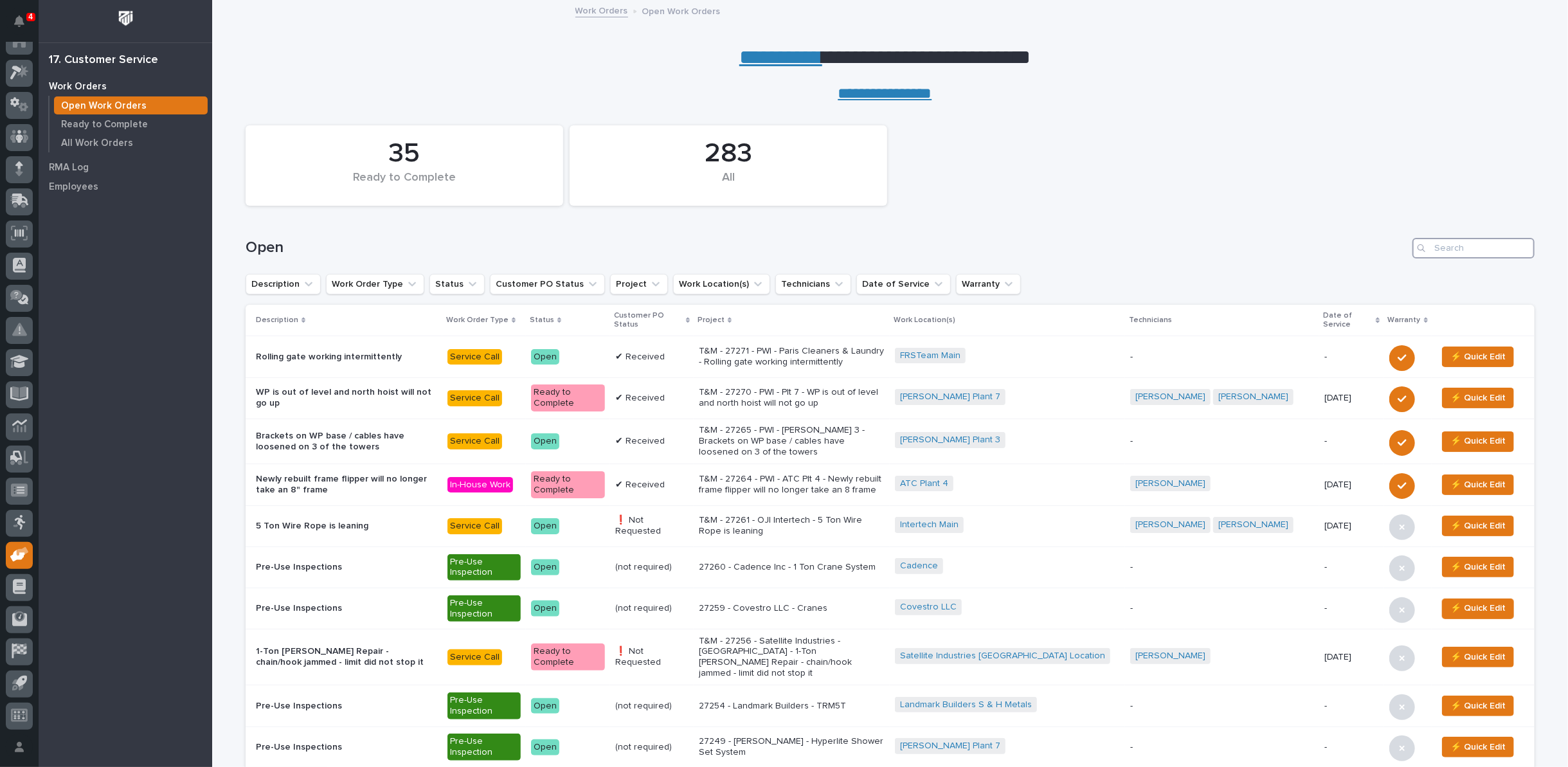
click at [1453, 247] on input "Search" at bounding box center [1474, 248] width 122 height 21
type input "26649"
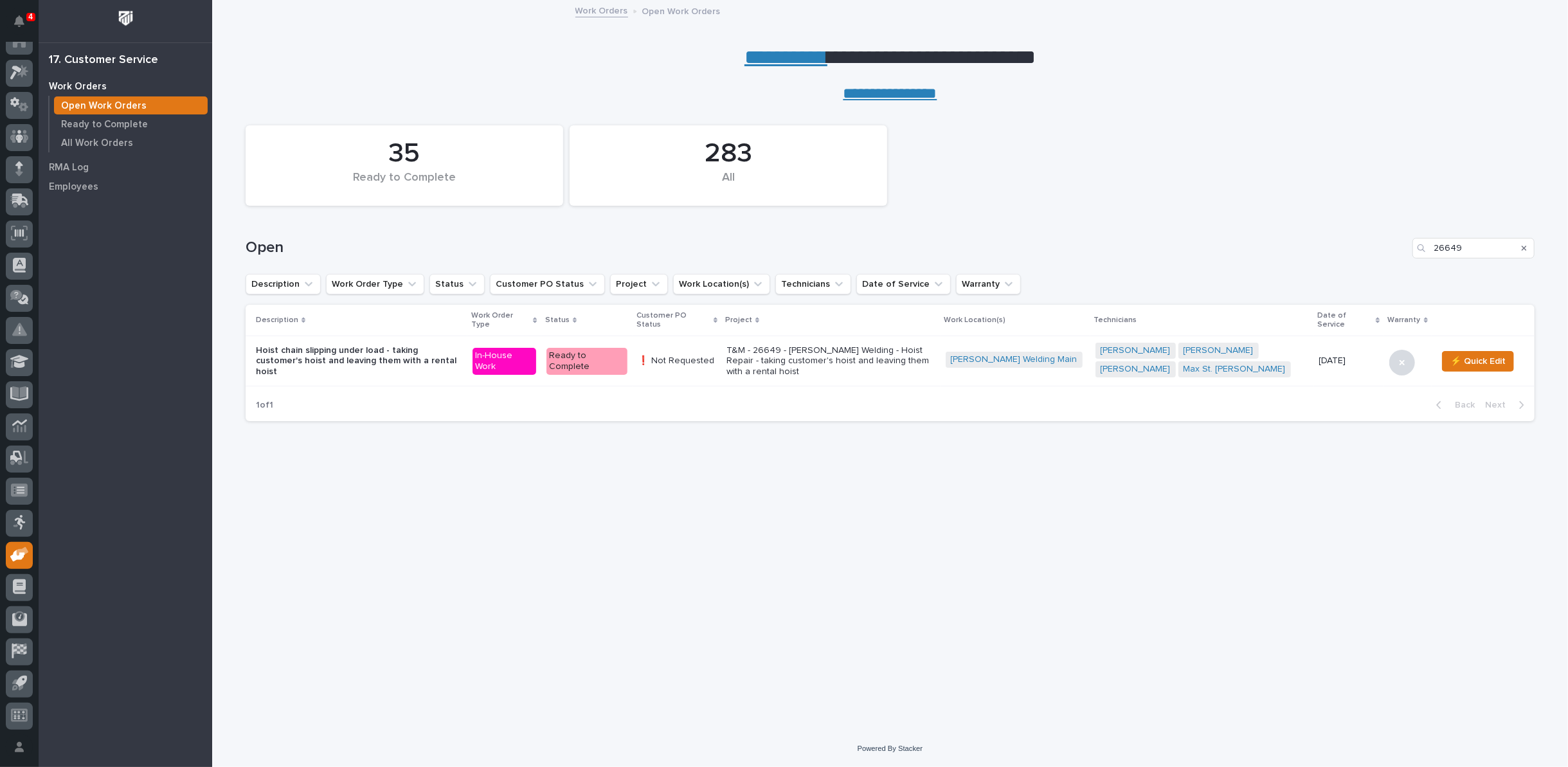
click at [875, 362] on p "T&M - 26649 - [PERSON_NAME] Welding - Hoist Repair - taking customer's hoist an…" at bounding box center [831, 361] width 209 height 32
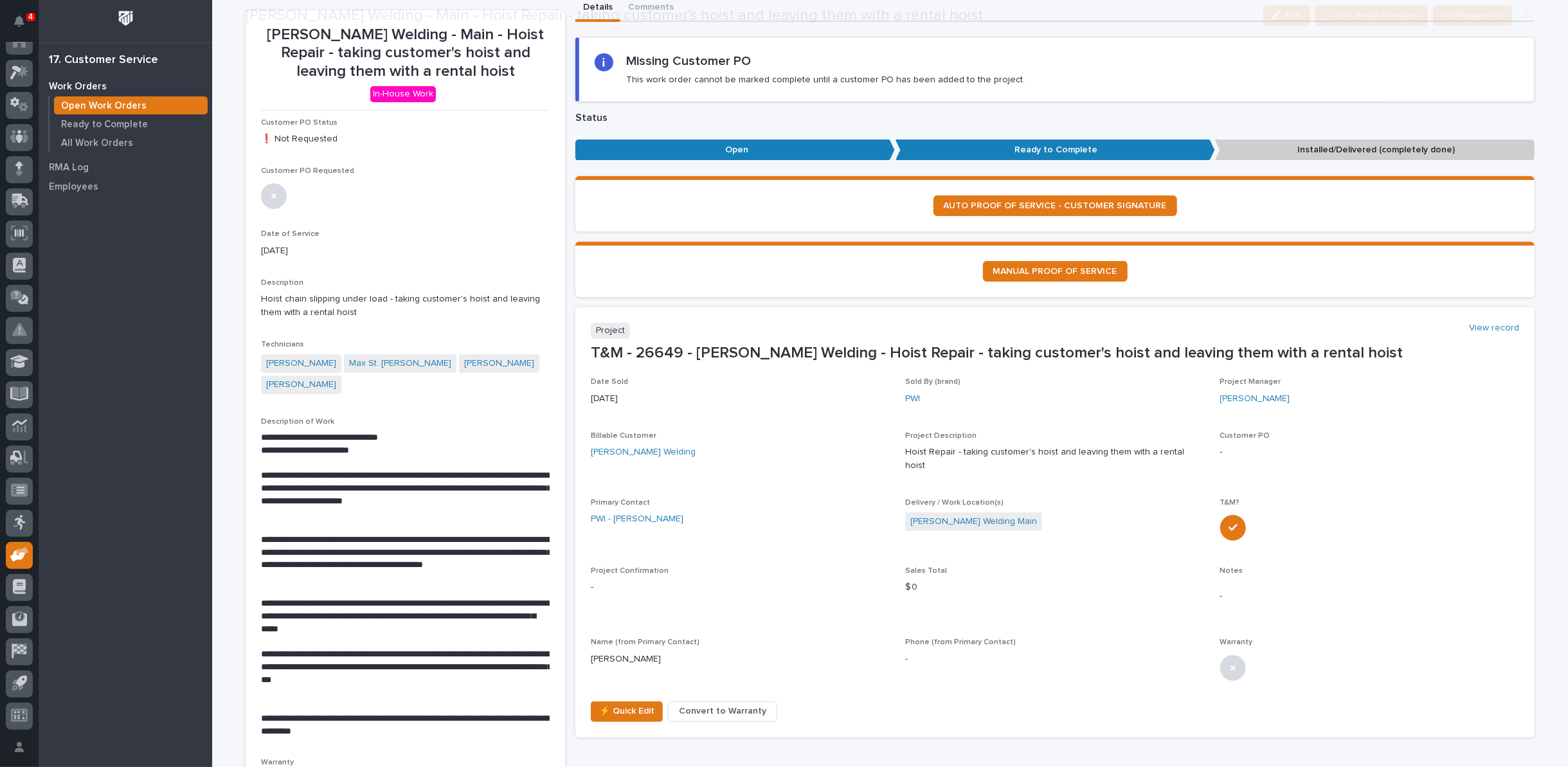
scroll to position [143, 0]
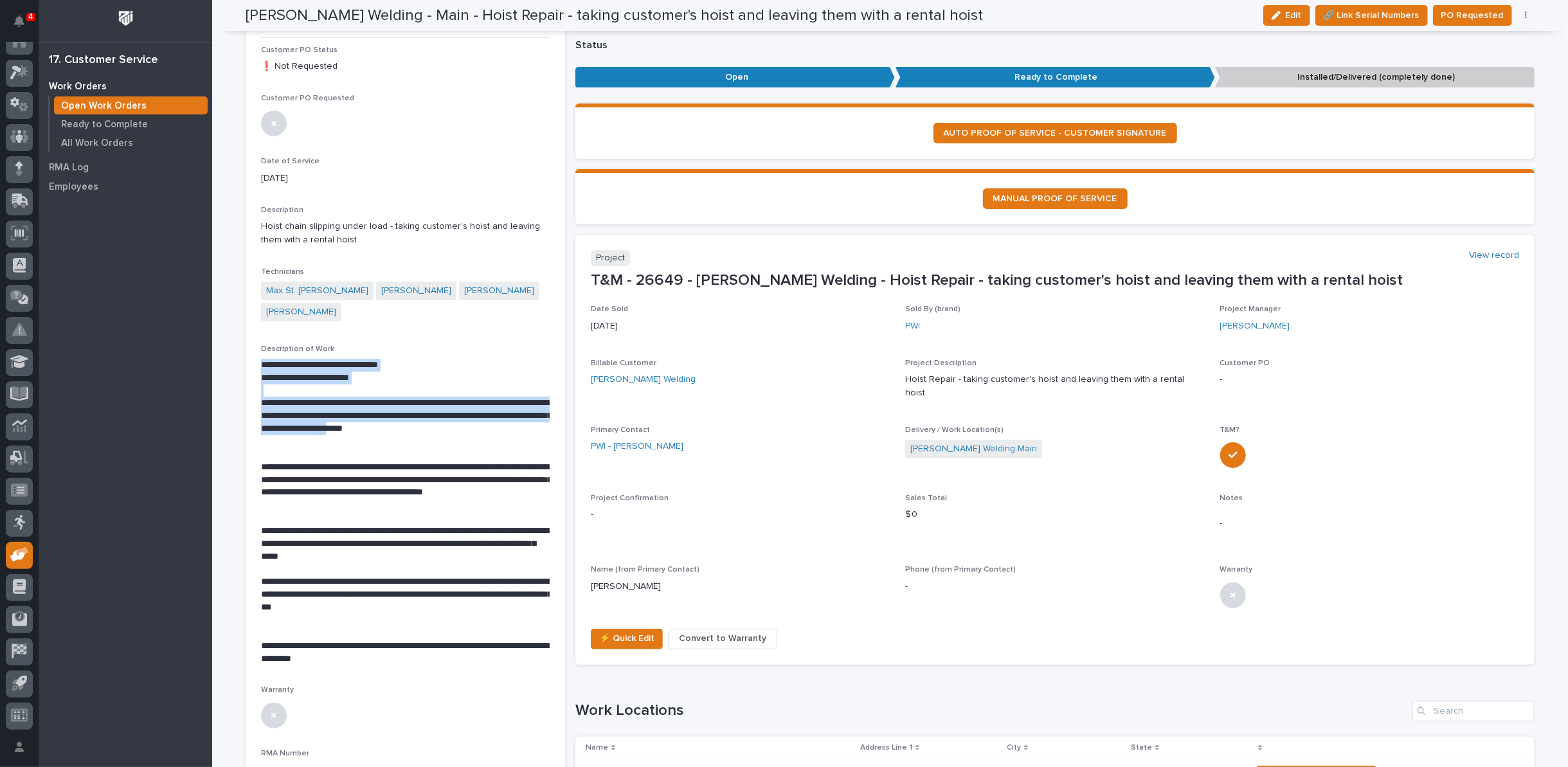
drag, startPoint x: 256, startPoint y: 340, endPoint x: 530, endPoint y: 405, distance: 281.6
click at [530, 405] on div "**********" at bounding box center [406, 512] width 289 height 307
copy div "**********"
click at [335, 371] on p "**********" at bounding box center [406, 378] width 289 height 13
drag, startPoint x: 256, startPoint y: 342, endPoint x: 537, endPoint y: 403, distance: 287.5
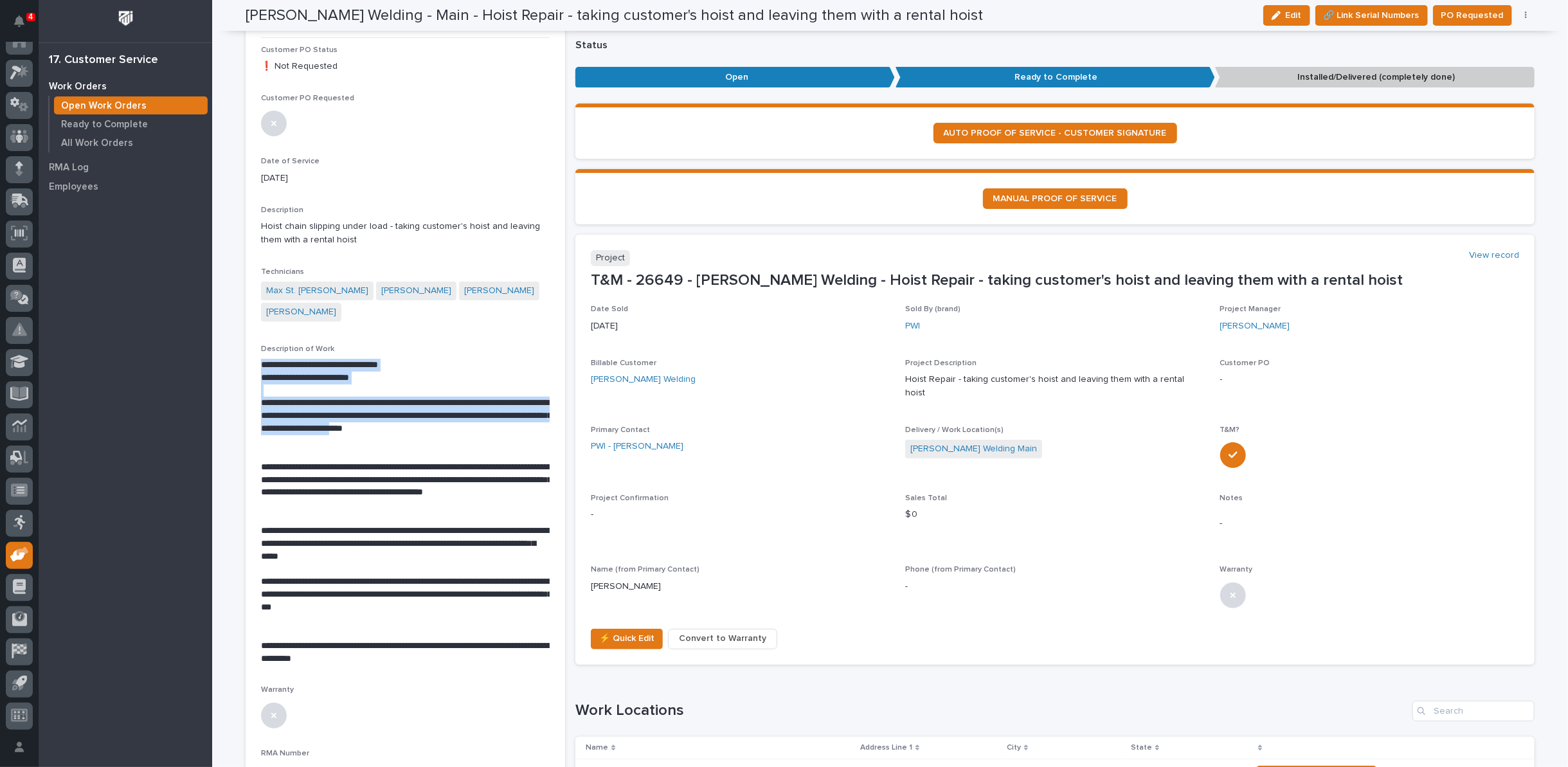
click at [537, 403] on div "**********" at bounding box center [406, 512] width 289 height 307
copy div "**********"
click at [374, 461] on p "**********" at bounding box center [406, 486] width 289 height 51
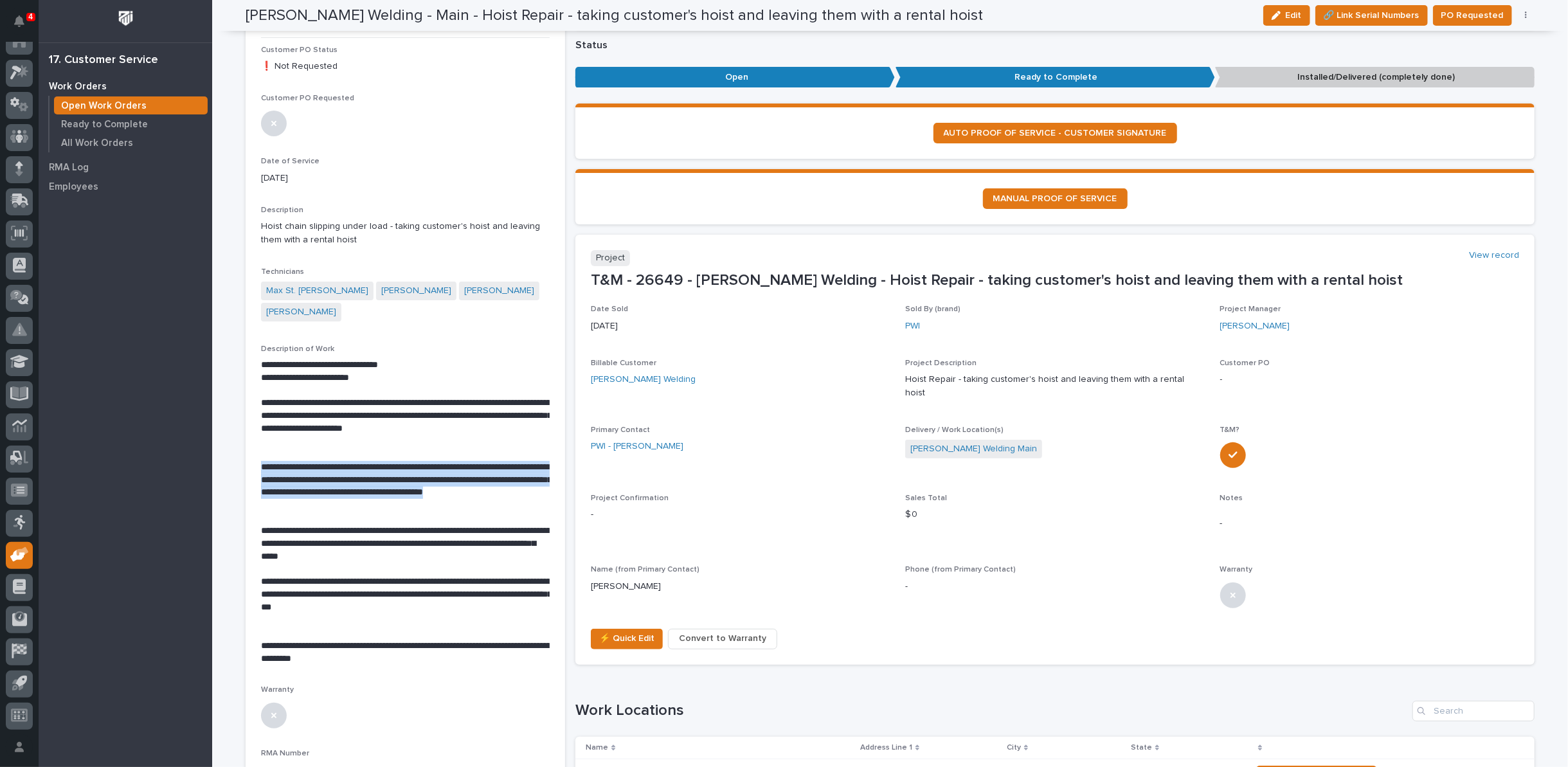
drag, startPoint x: 256, startPoint y: 444, endPoint x: 518, endPoint y: 482, distance: 264.7
click at [518, 482] on p "**********" at bounding box center [406, 486] width 289 height 51
copy p "**********"
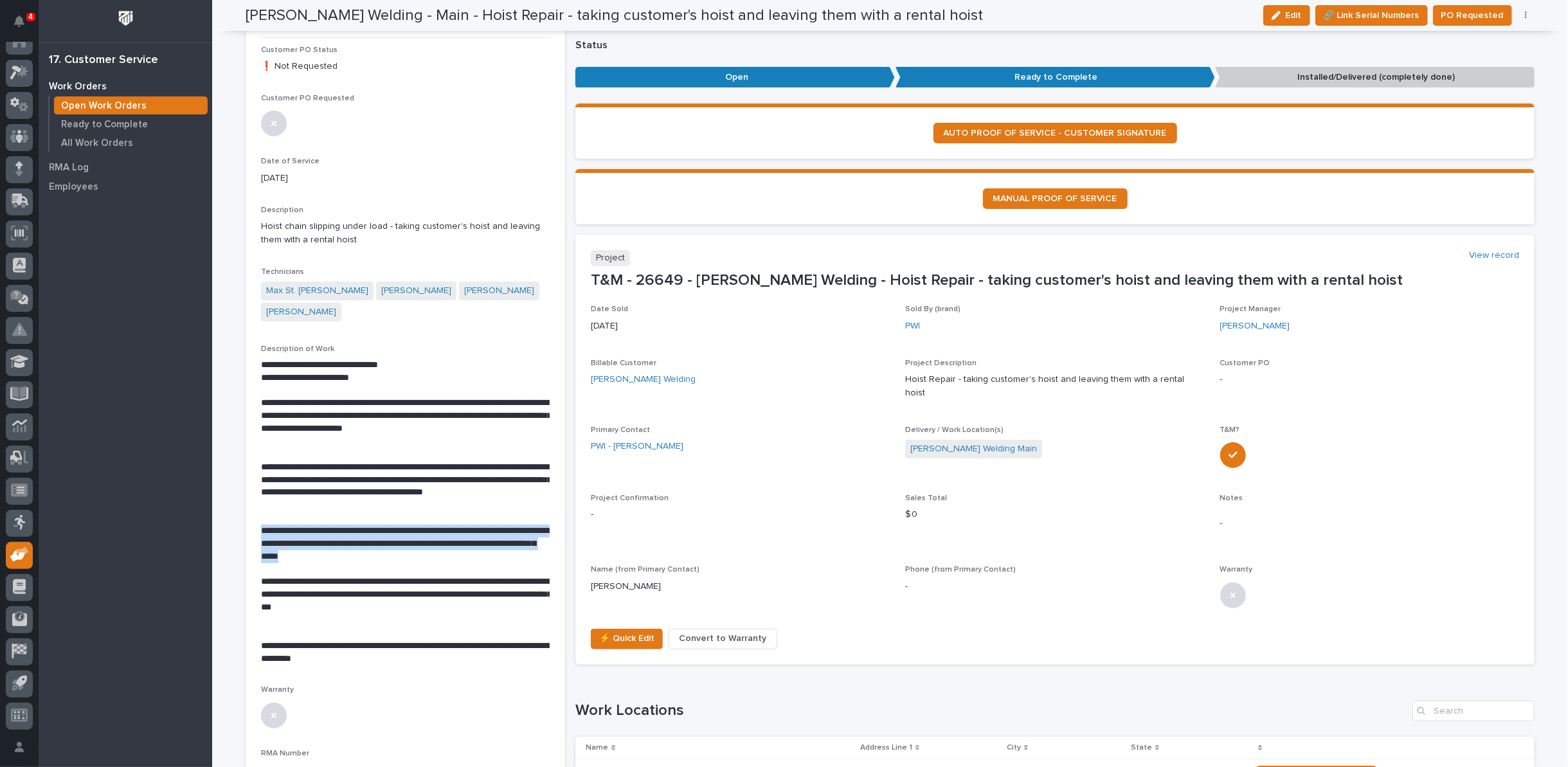
drag, startPoint x: 256, startPoint y: 508, endPoint x: 390, endPoint y: 533, distance: 136.3
click at [390, 533] on p "**********" at bounding box center [406, 543] width 289 height 39
copy p "**********"
click at [299, 575] on p "**********" at bounding box center [406, 595] width 289 height 39
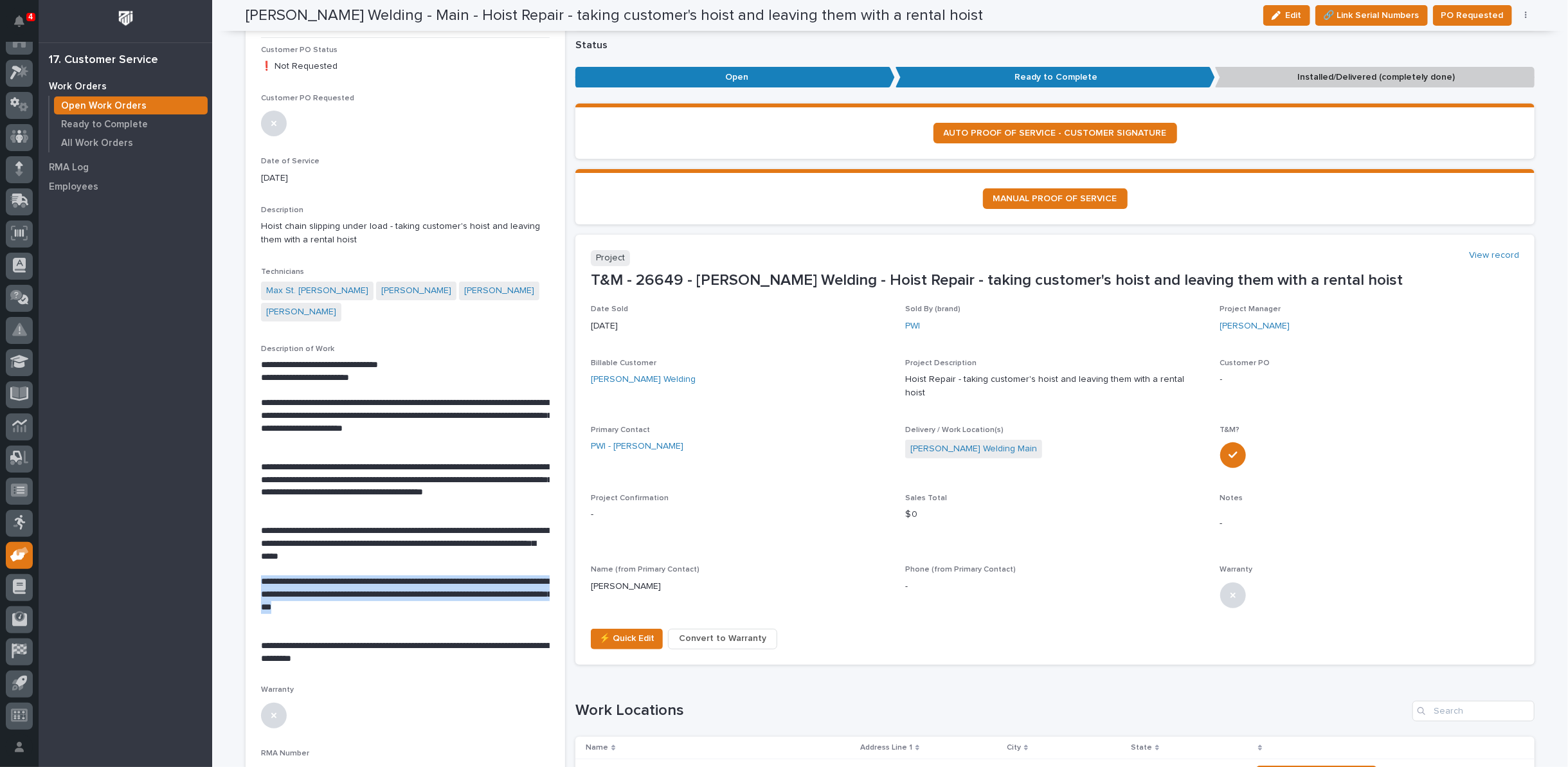
drag, startPoint x: 257, startPoint y: 558, endPoint x: 455, endPoint y: 582, distance: 199.4
click at [455, 582] on p "**********" at bounding box center [406, 595] width 289 height 39
copy p "**********"
click at [490, 524] on p "**********" at bounding box center [406, 543] width 289 height 39
click at [626, 630] on span "⚡ Quick Edit" at bounding box center [627, 638] width 56 height 15
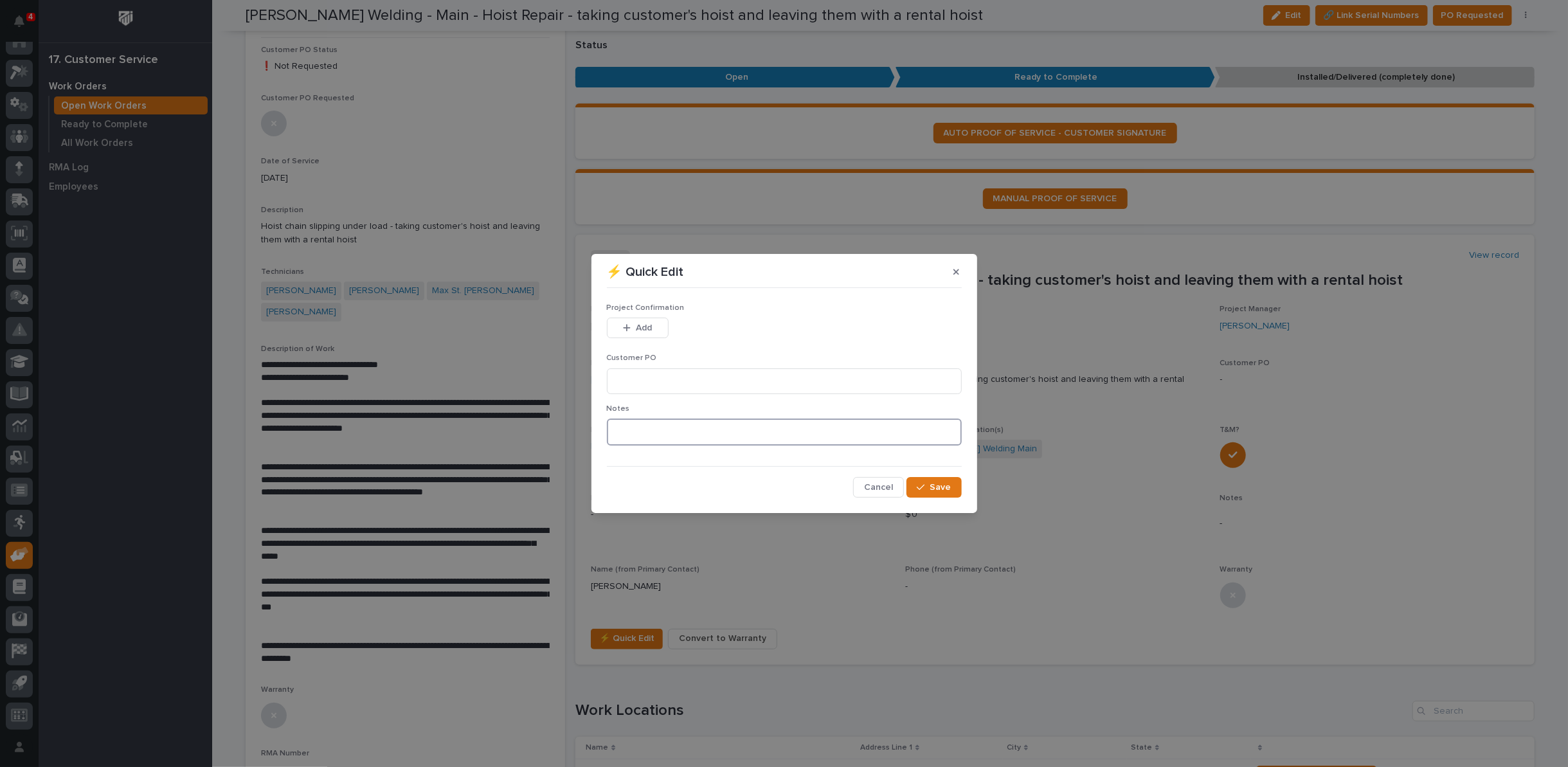
click at [633, 437] on textarea at bounding box center [784, 432] width 355 height 27
type textarea "*********"
click at [678, 388] on input at bounding box center [784, 381] width 355 height 26
type input "No PO Required"
click at [636, 323] on span "Add" at bounding box center [644, 328] width 16 height 12
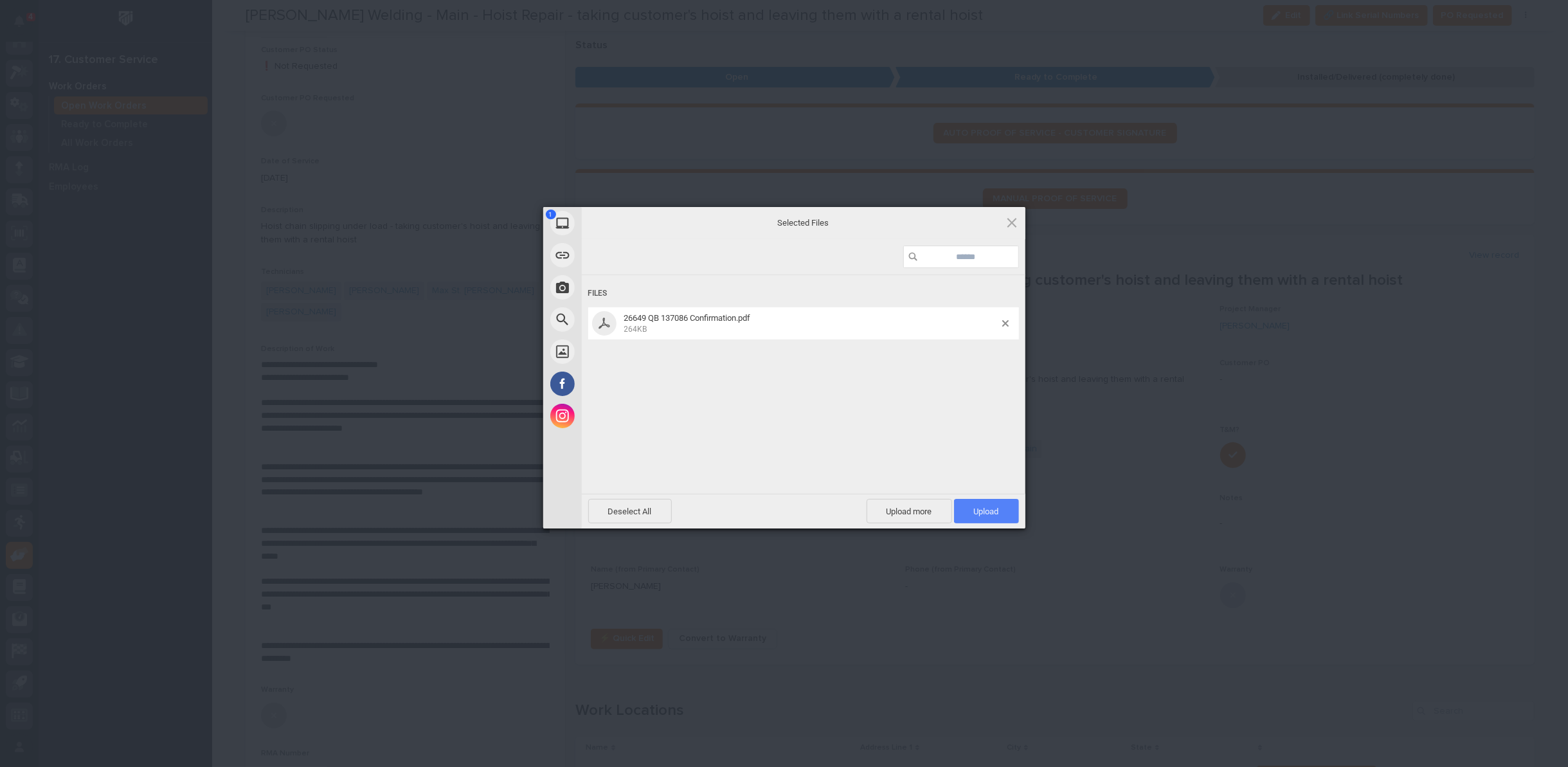
click at [978, 507] on span "Upload 1" at bounding box center [987, 512] width 25 height 10
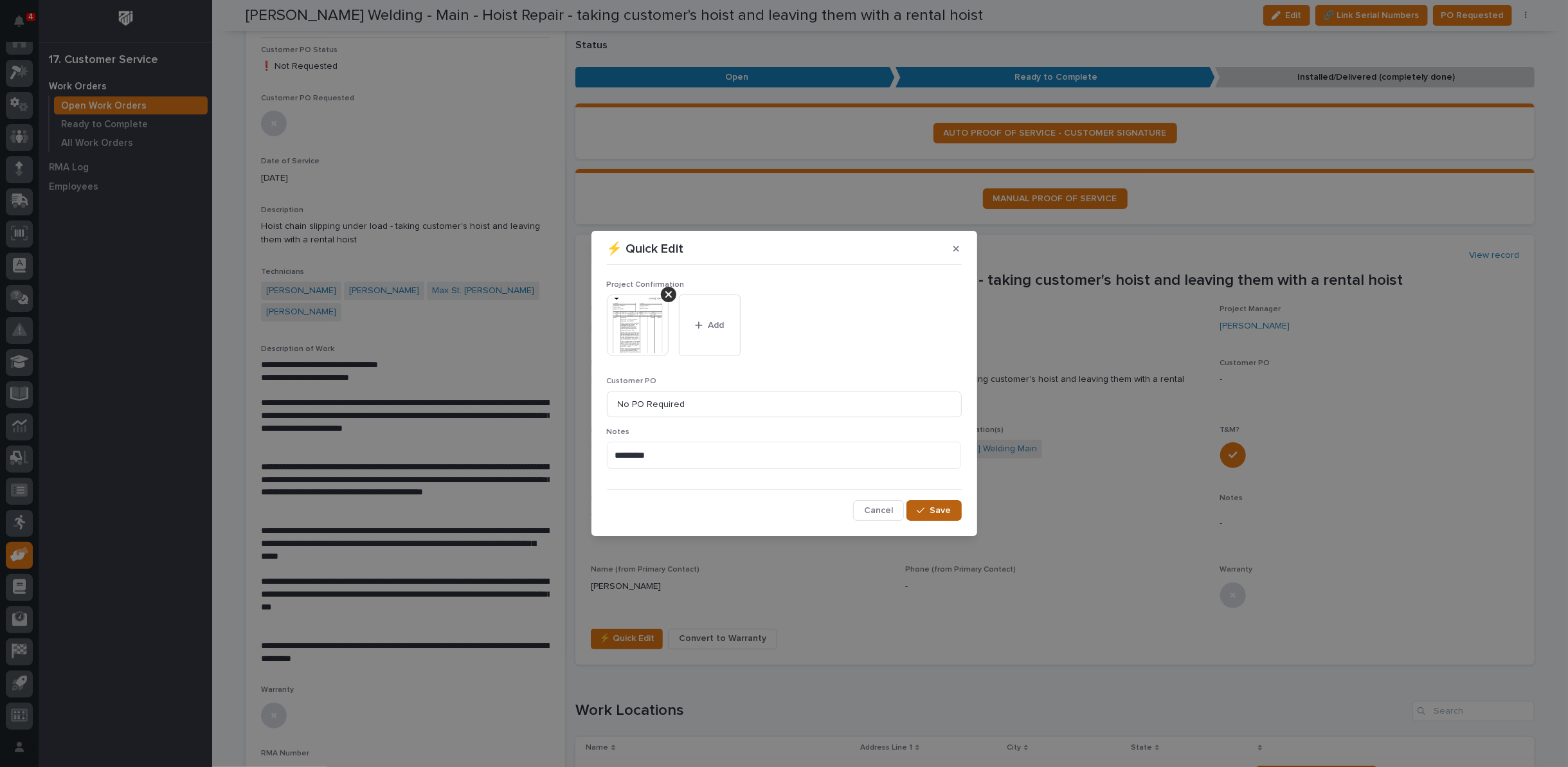
click at [942, 509] on span "Save" at bounding box center [941, 510] width 22 height 12
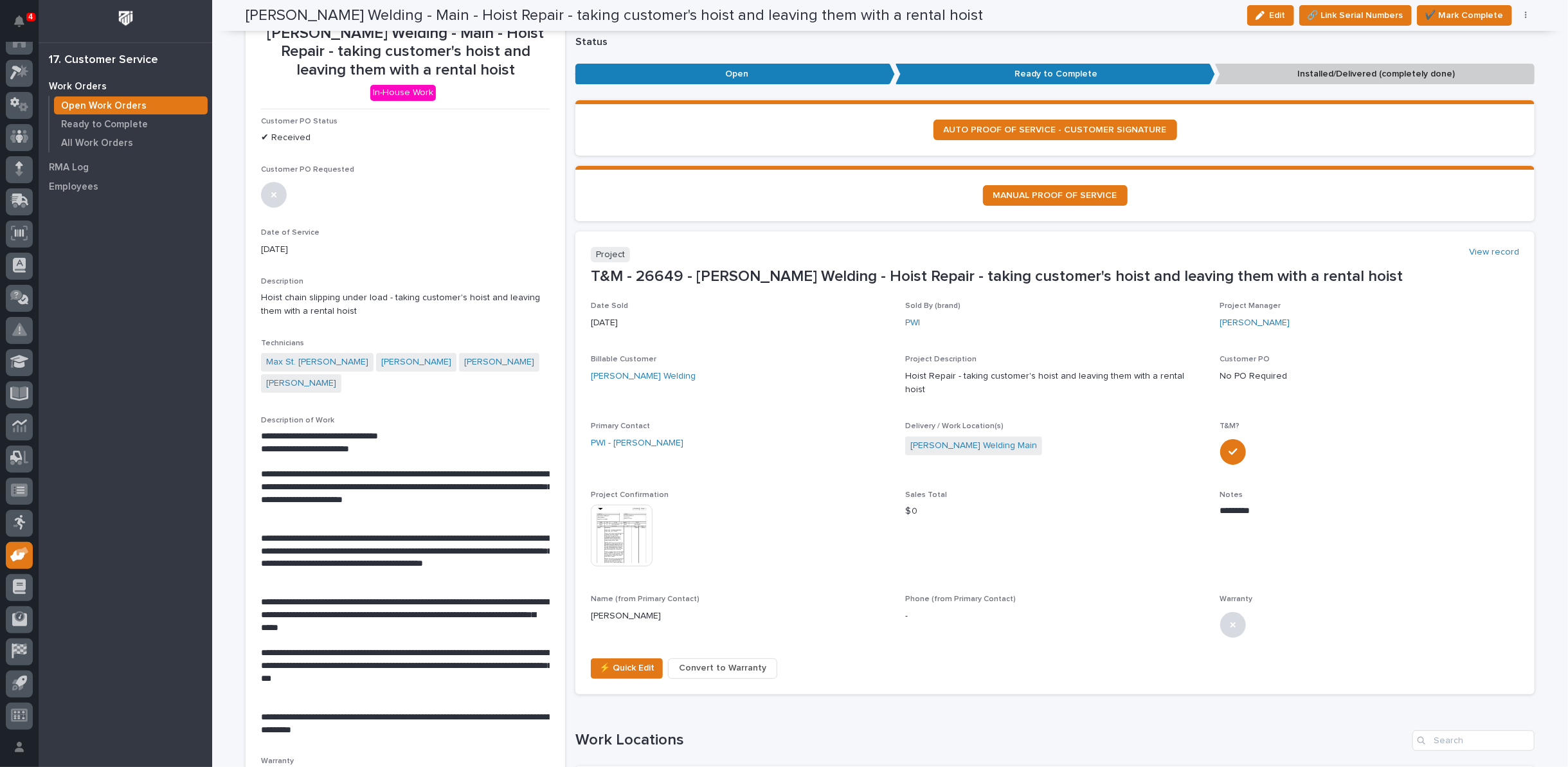
scroll to position [71, 0]
click at [1460, 15] on span "✔️ Mark Complete" at bounding box center [1465, 15] width 78 height 15
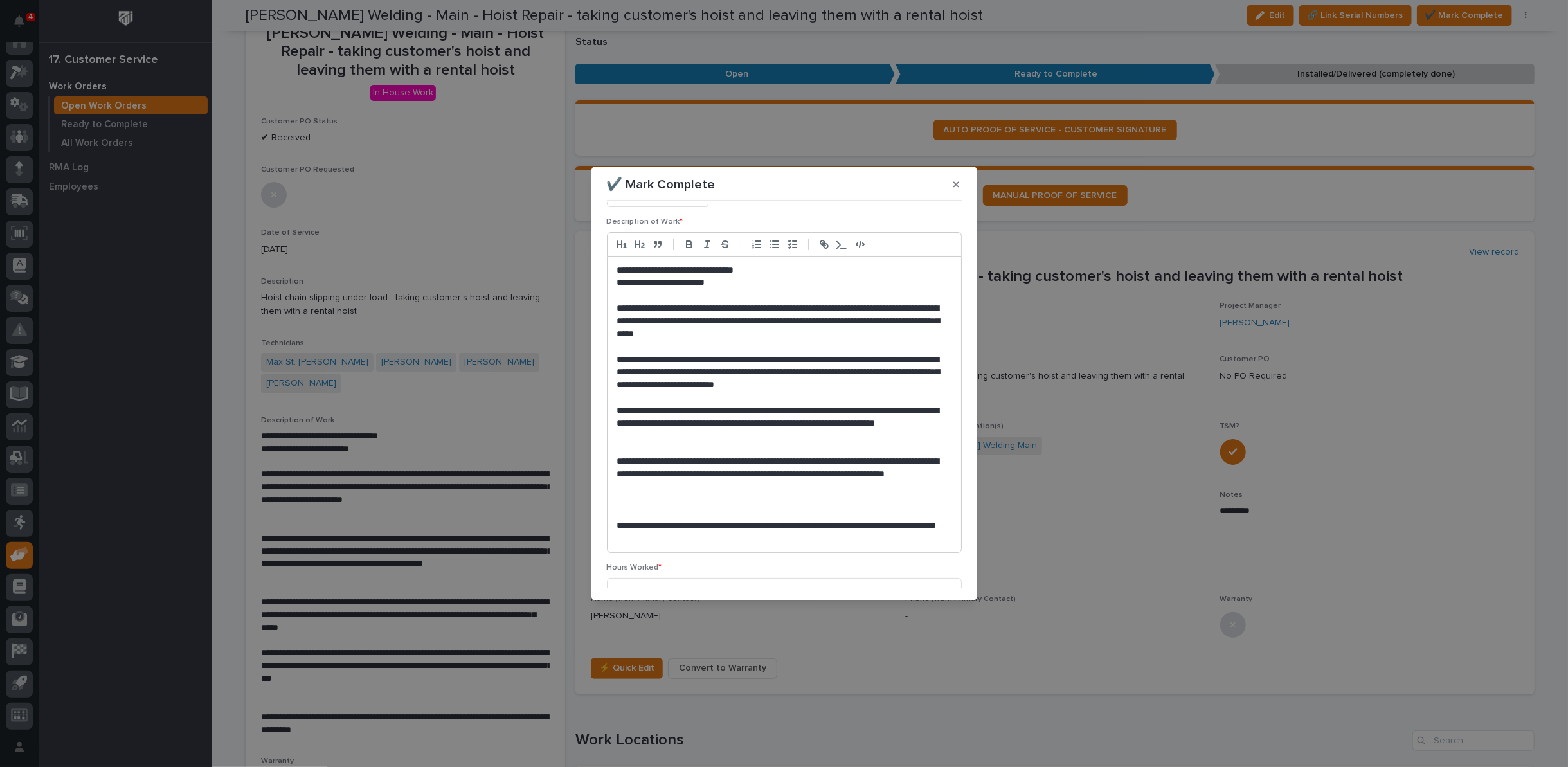
scroll to position [299, 0]
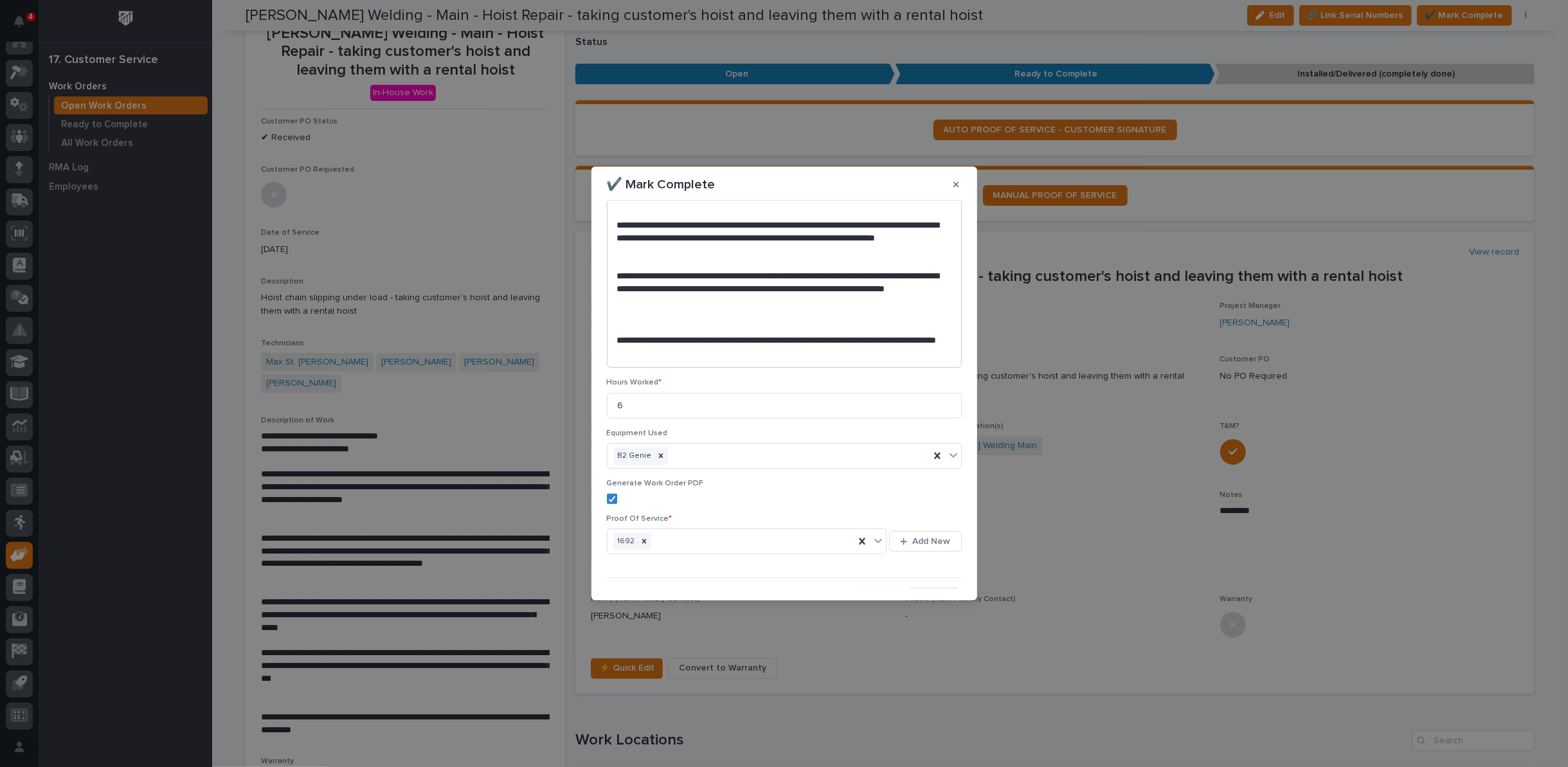
click at [931, 593] on span "Save" at bounding box center [941, 598] width 22 height 12
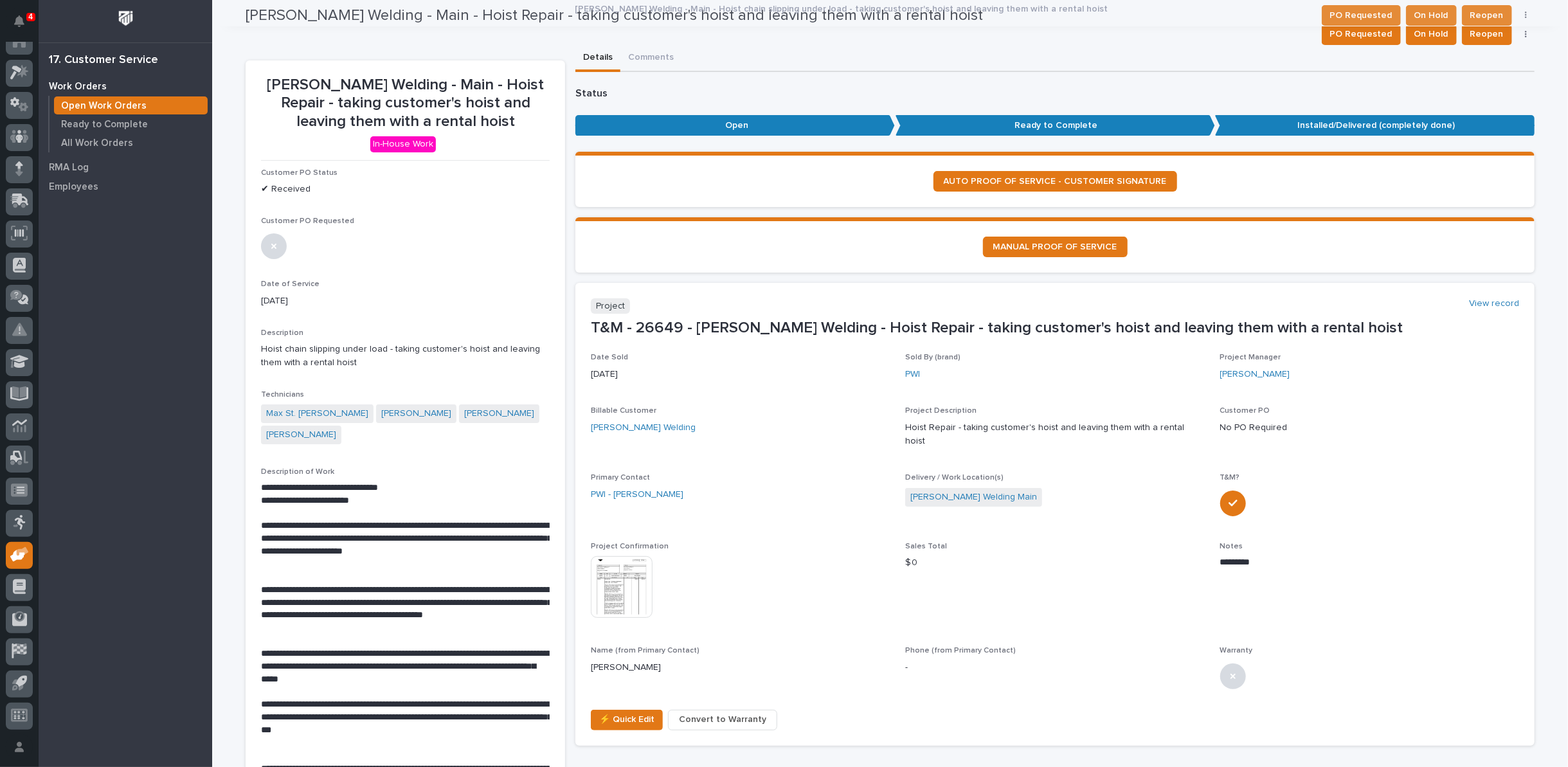
scroll to position [17, 0]
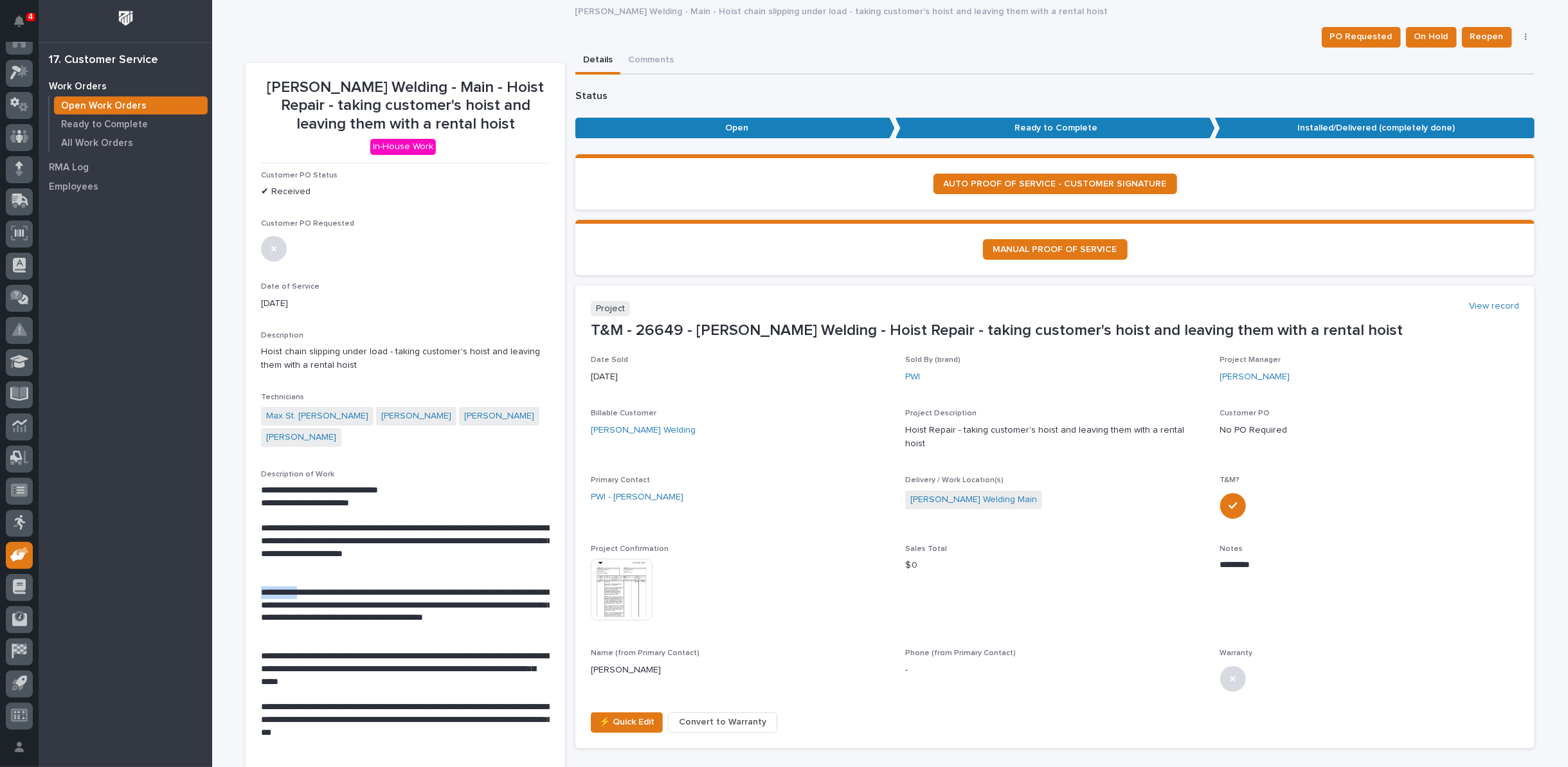
drag, startPoint x: 256, startPoint y: 569, endPoint x: 298, endPoint y: 576, distance: 42.6
click at [298, 576] on section "**********" at bounding box center [406, 760] width 319 height 1394
click at [297, 586] on p "**********" at bounding box center [406, 611] width 289 height 51
drag, startPoint x: 256, startPoint y: 568, endPoint x: 322, endPoint y: 602, distance: 74.2
click at [322, 602] on section "**********" at bounding box center [406, 760] width 319 height 1394
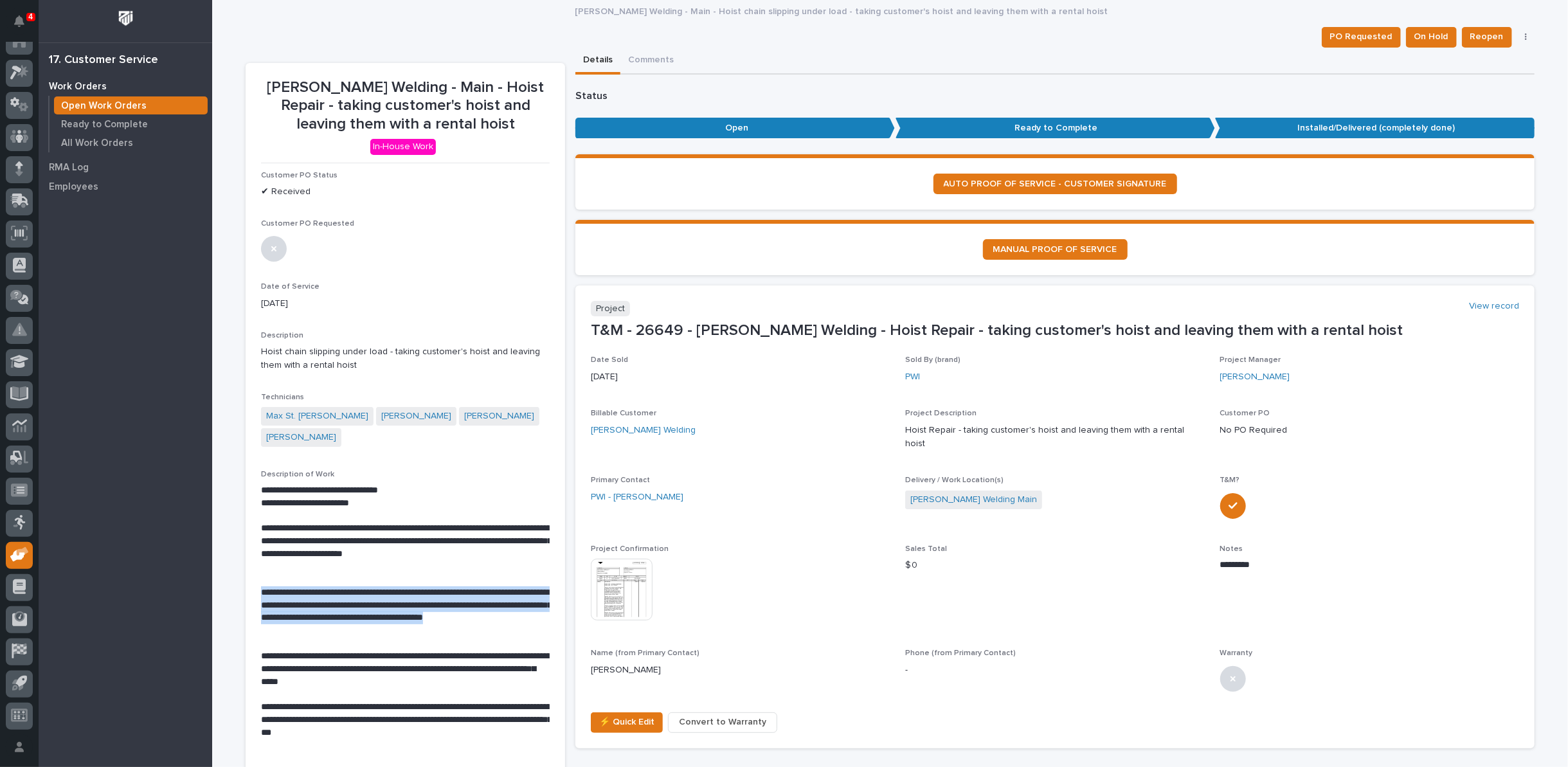
copy p "**********"
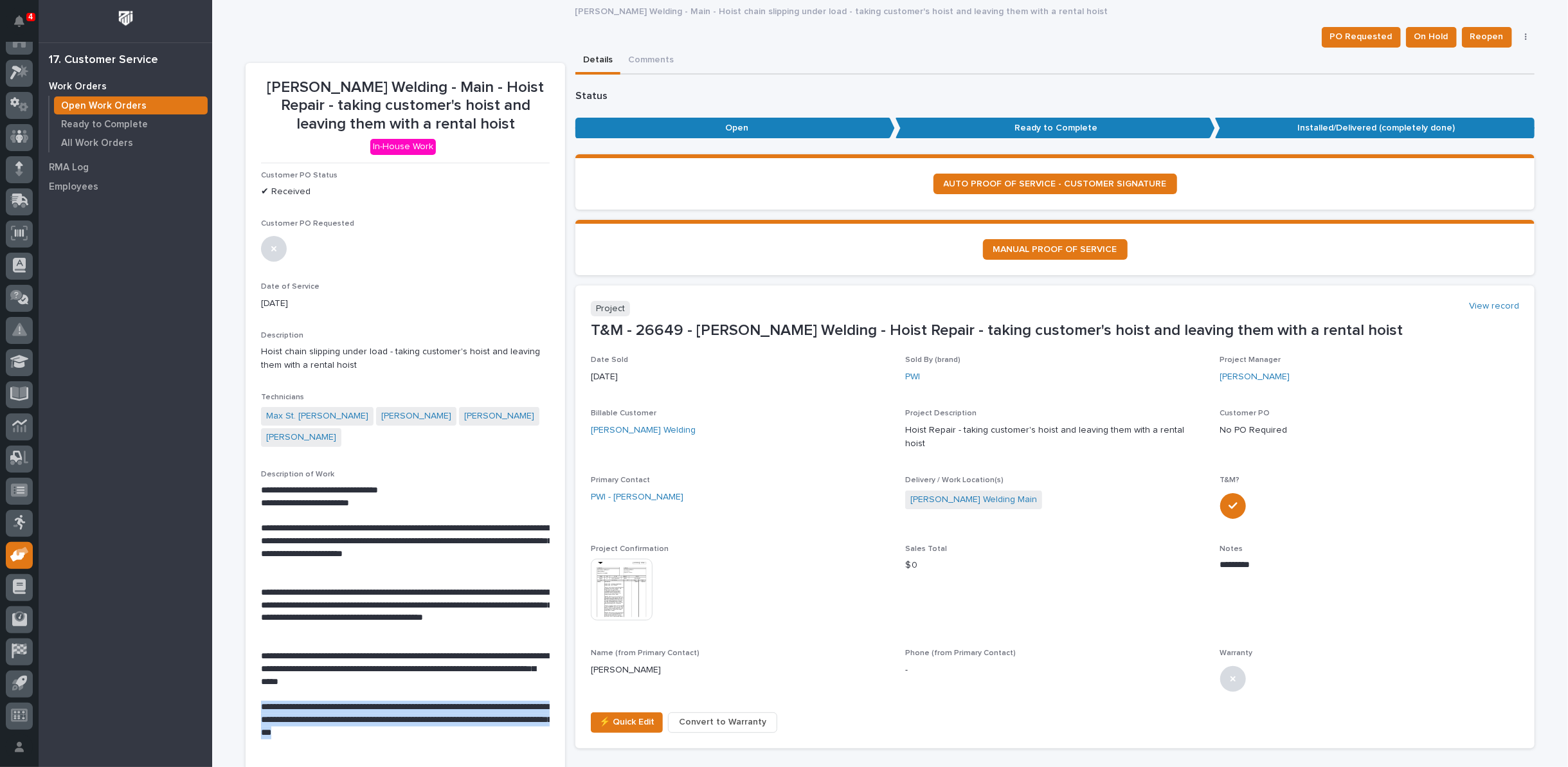
drag, startPoint x: 256, startPoint y: 683, endPoint x: 472, endPoint y: 711, distance: 217.8
click at [472, 711] on p "**********" at bounding box center [406, 720] width 289 height 39
copy p "**********"
click at [625, 9] on p "Hochstetler Welding - Main - Hoist chain slipping under load - taking customer'…" at bounding box center [842, 10] width 533 height 14
click at [556, 34] on div "PO Requested On Hold Reopen Regenerate PDF" at bounding box center [890, 37] width 1289 height 21
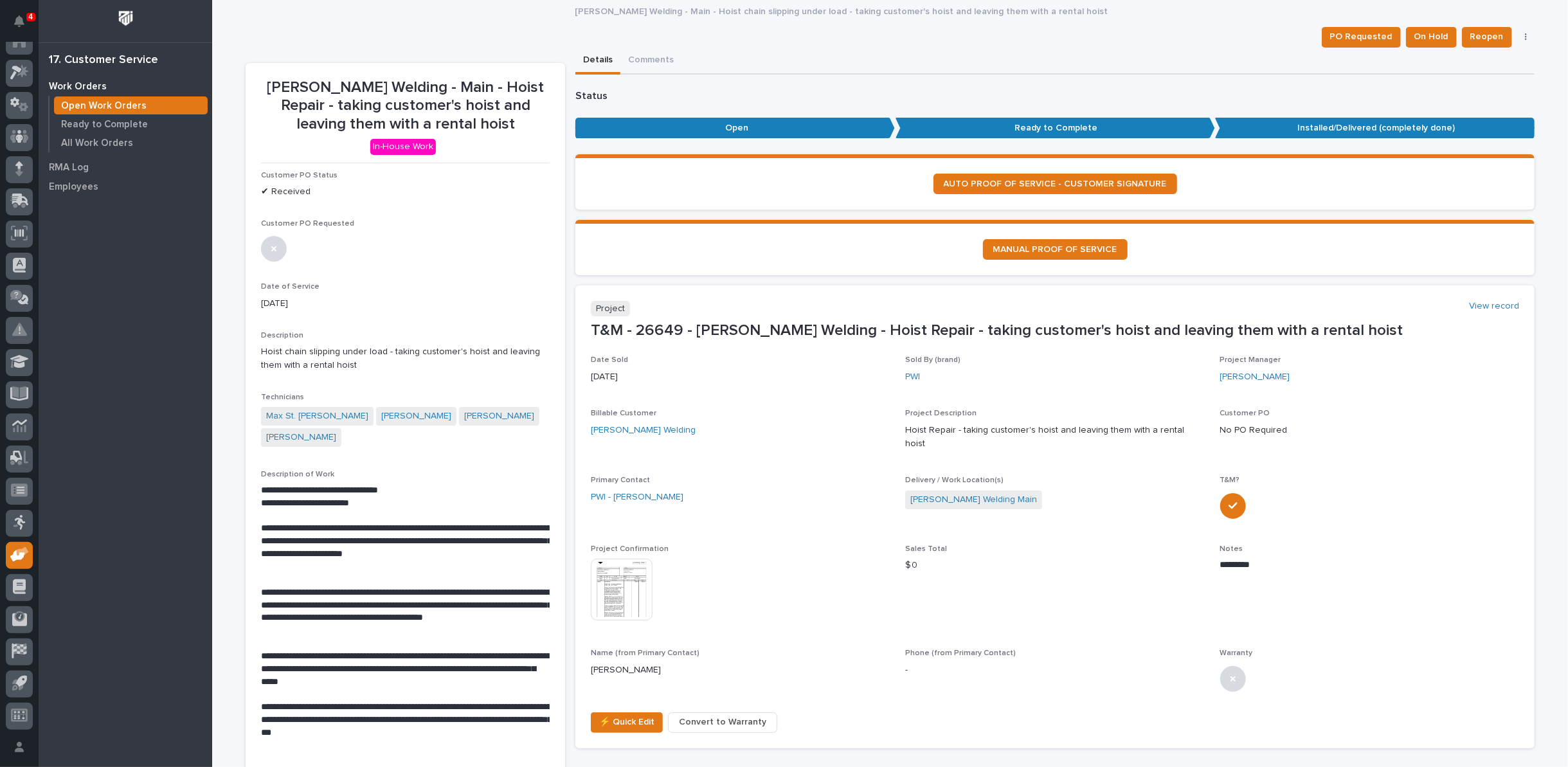
click at [128, 101] on p "Open Work Orders" at bounding box center [103, 106] width 85 height 12
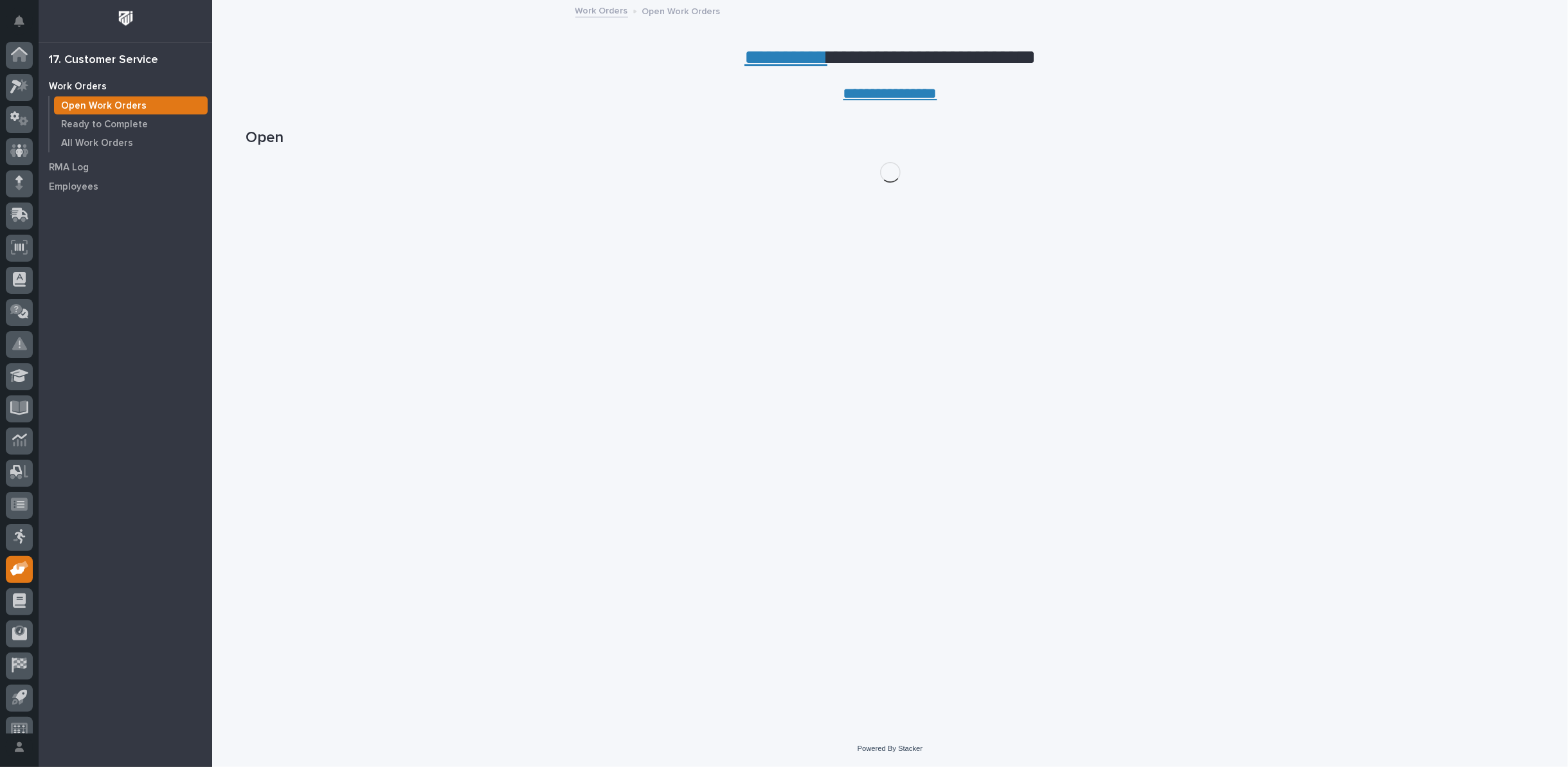
scroll to position [14, 0]
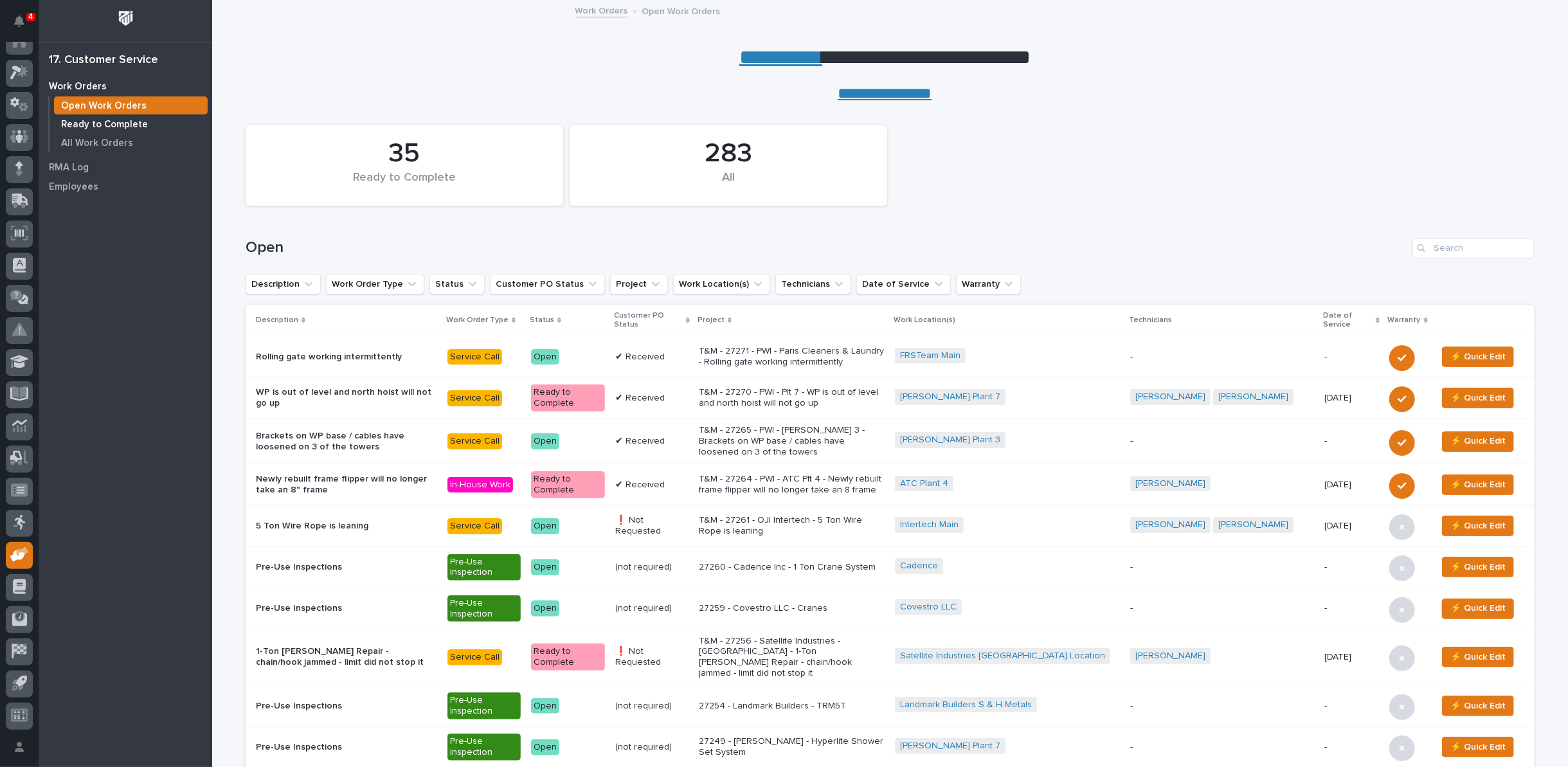
click at [122, 125] on p "Ready to Complete" at bounding box center [104, 124] width 87 height 12
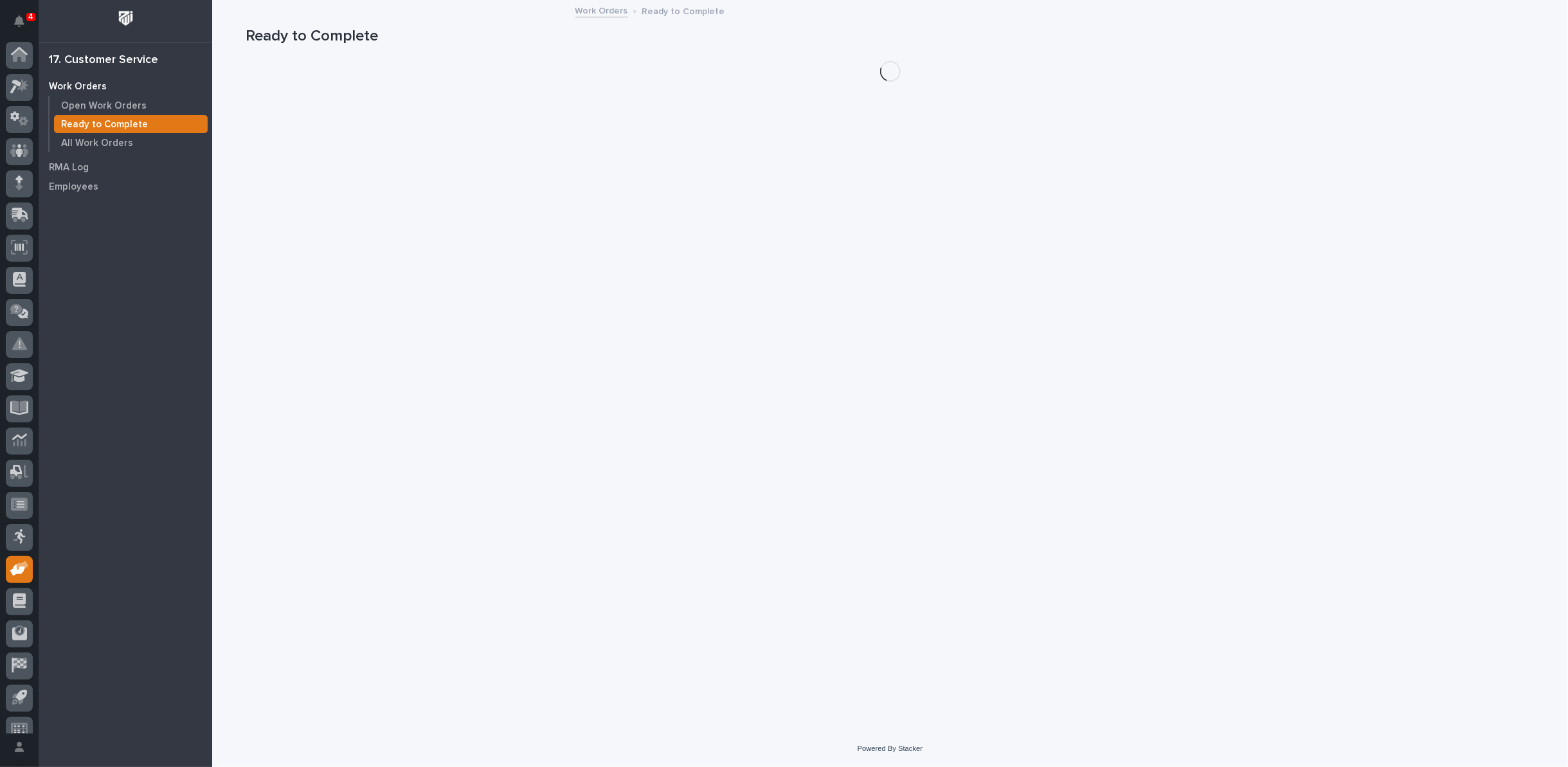
scroll to position [14, 0]
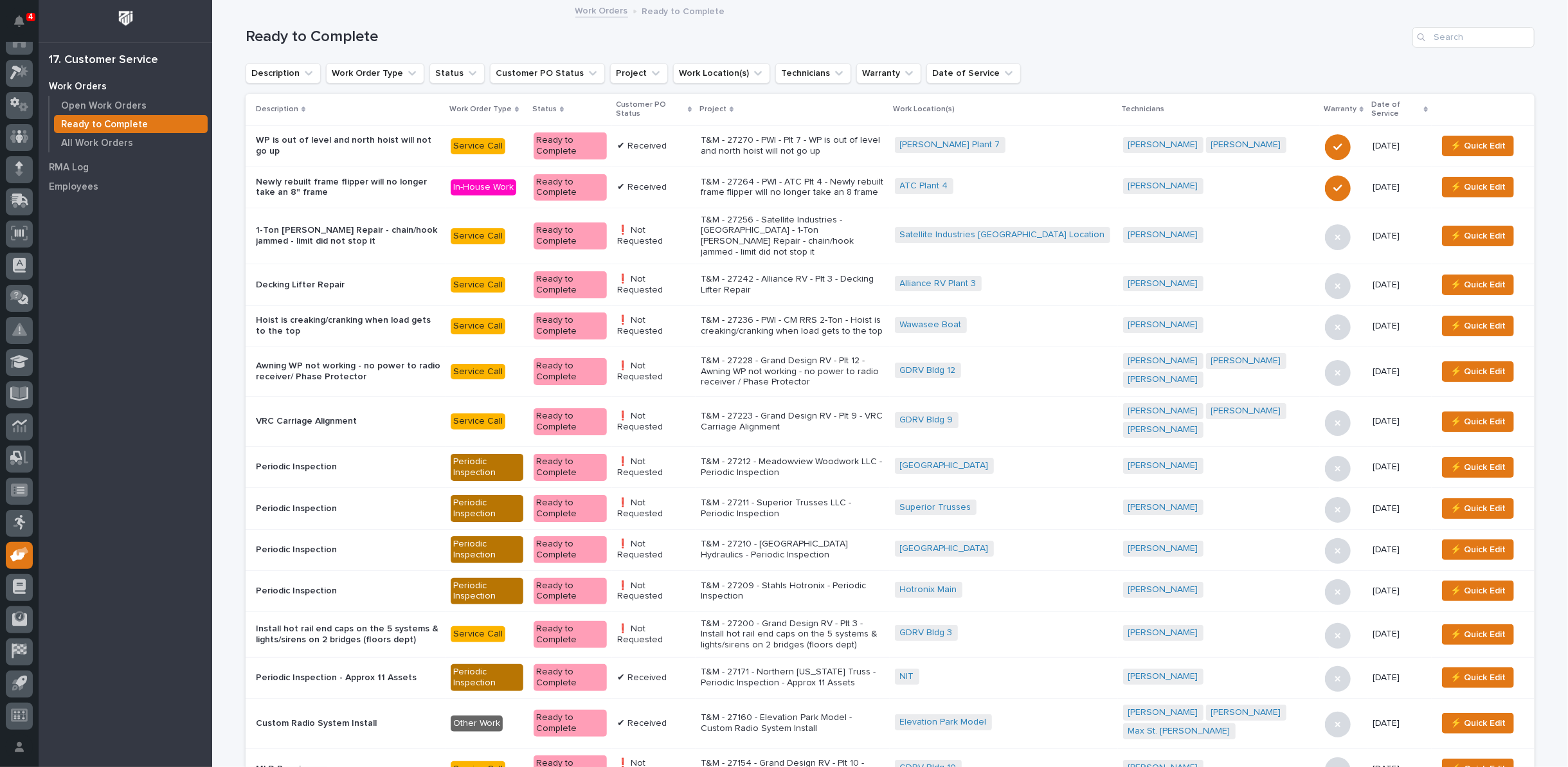
click at [692, 109] on icon at bounding box center [690, 109] width 4 height 6
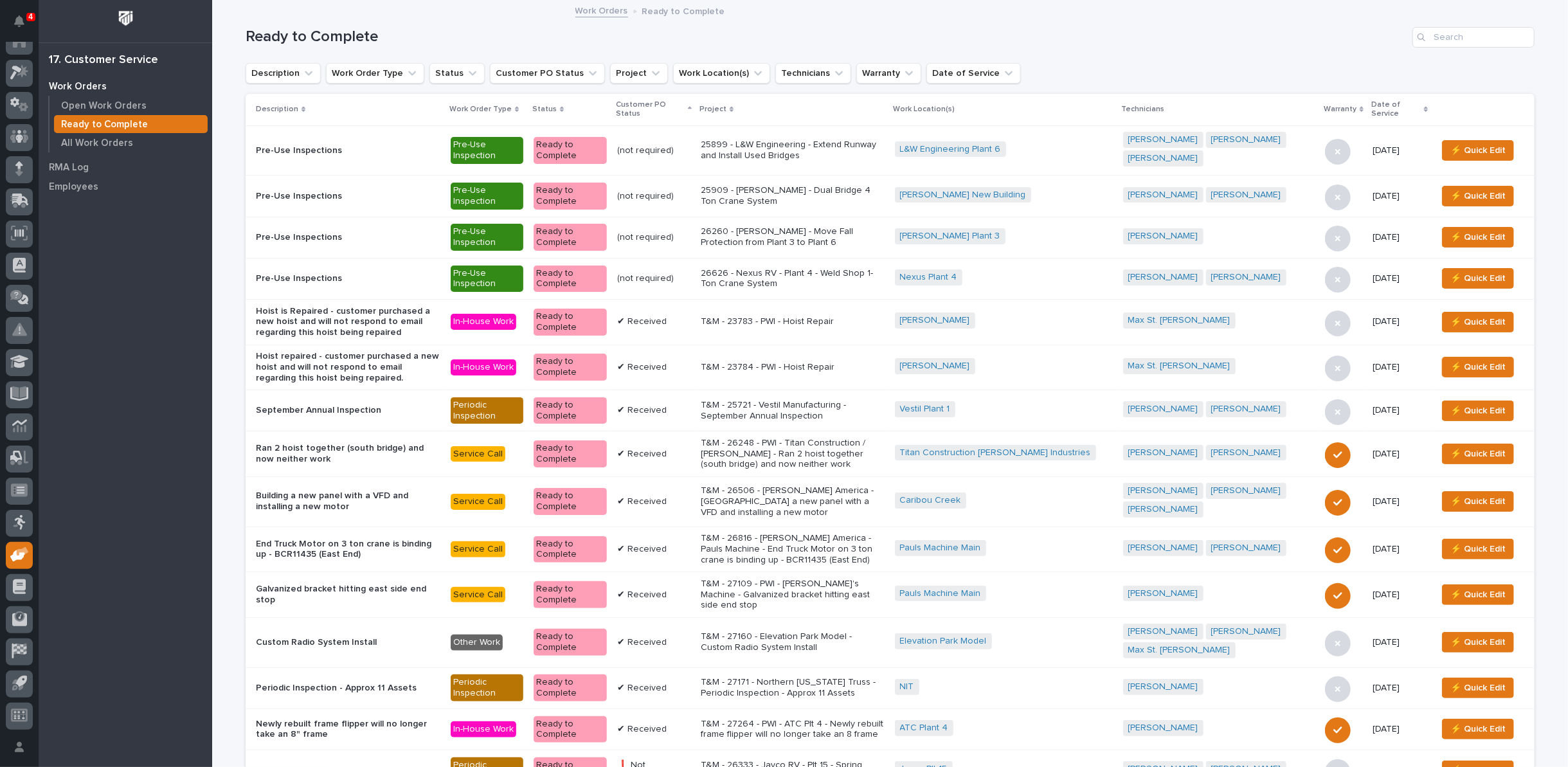
click at [763, 268] on p "26626 - Nexus RV - Plant 4 - Weld Shop 1-Ton Crane System" at bounding box center [792, 278] width 184 height 22
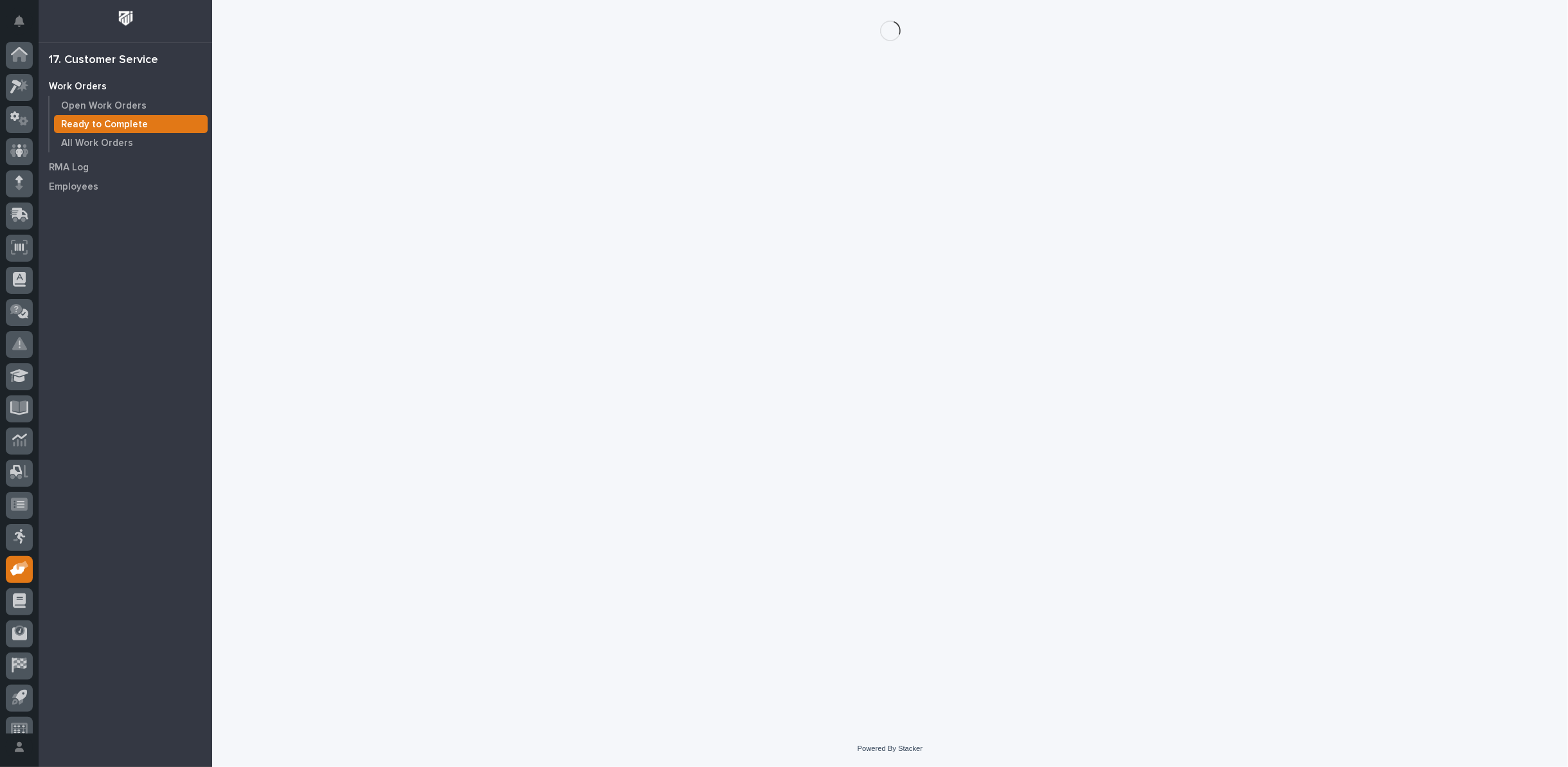
scroll to position [14, 0]
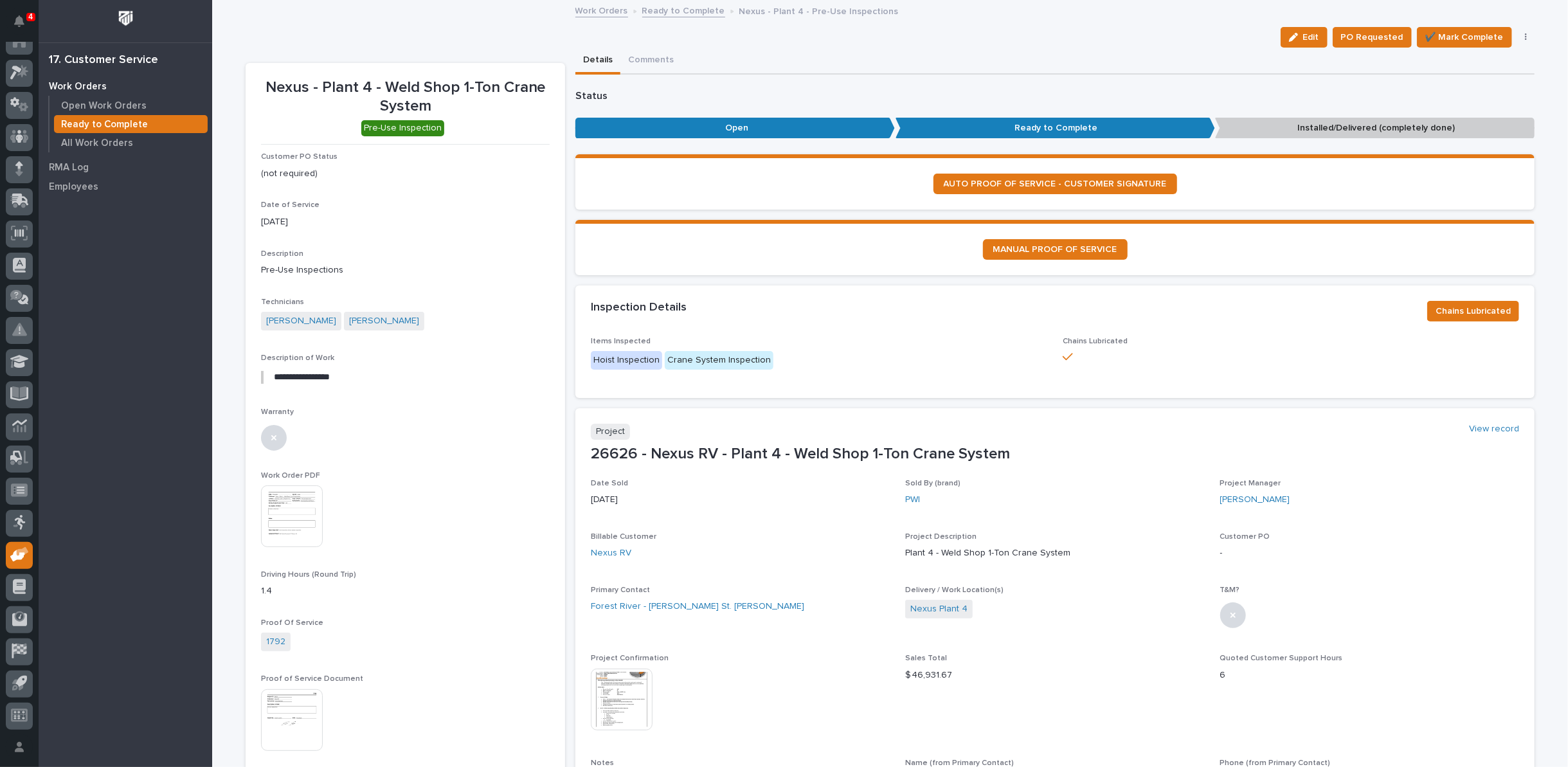
click at [685, 9] on link "Ready to Complete" at bounding box center [683, 10] width 83 height 15
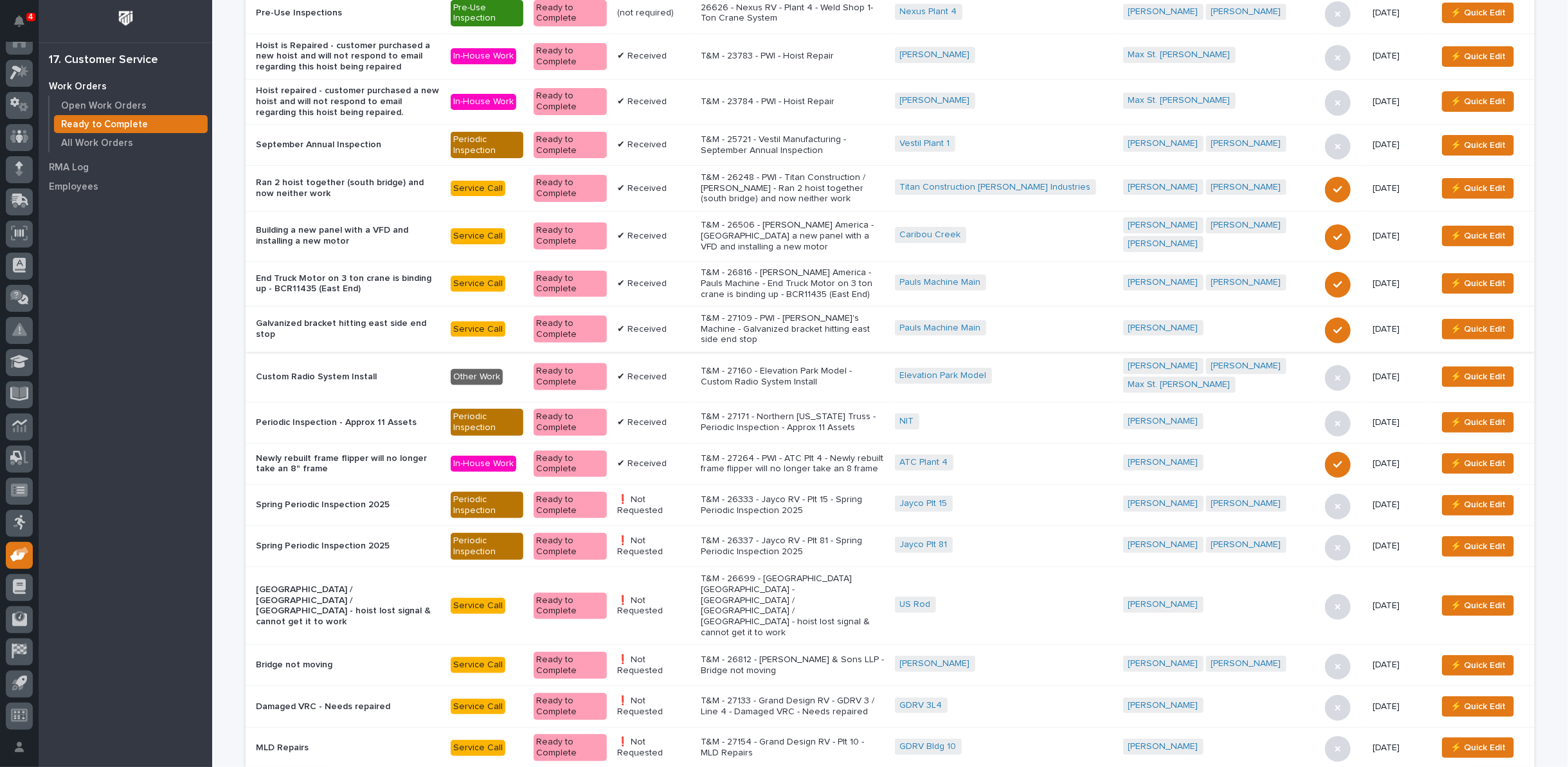
scroll to position [285, 0]
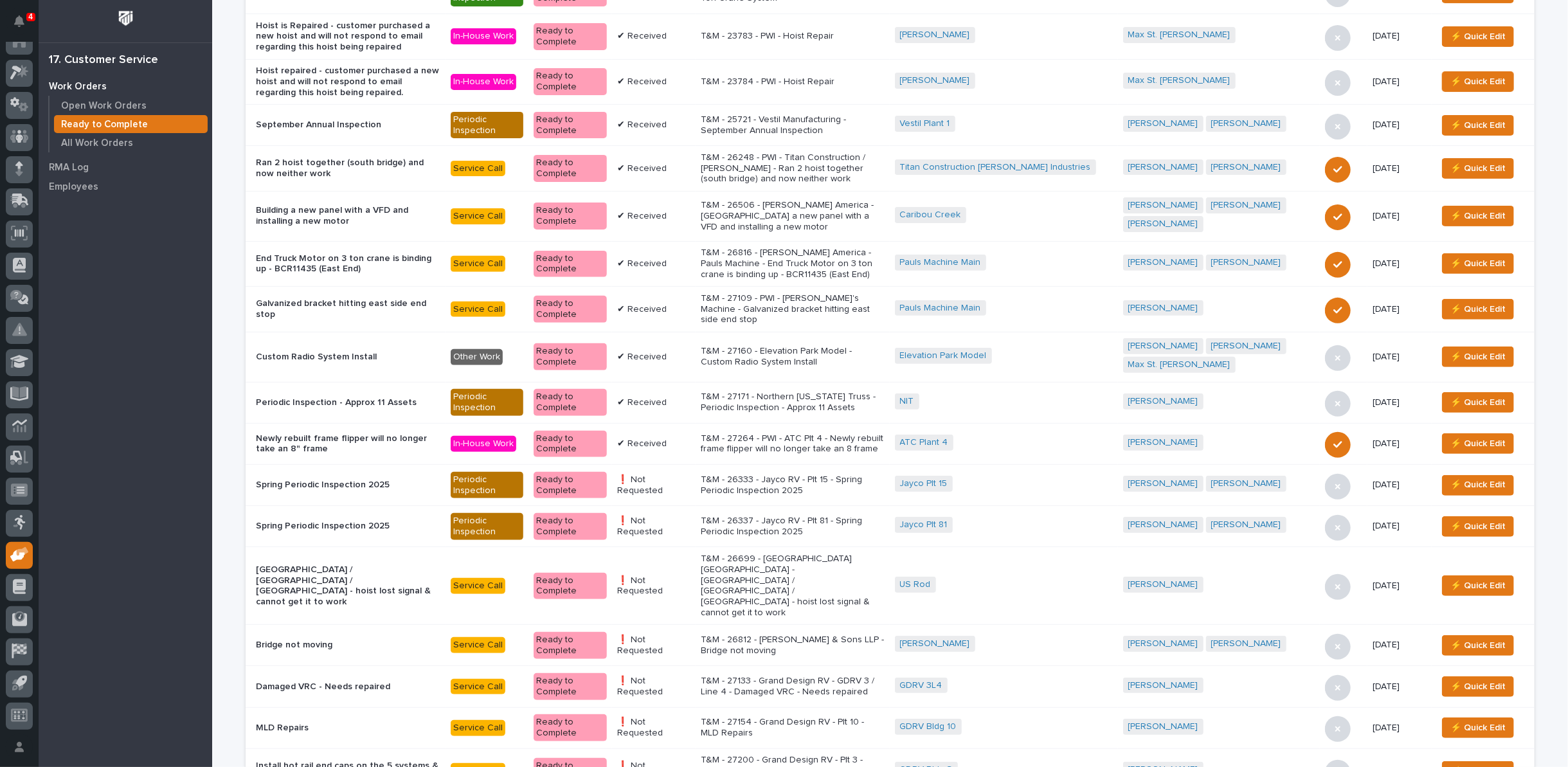
click at [866, 346] on p "T&M - 27160 - Elevation Park Model - Custom Radio System Install" at bounding box center [792, 356] width 184 height 22
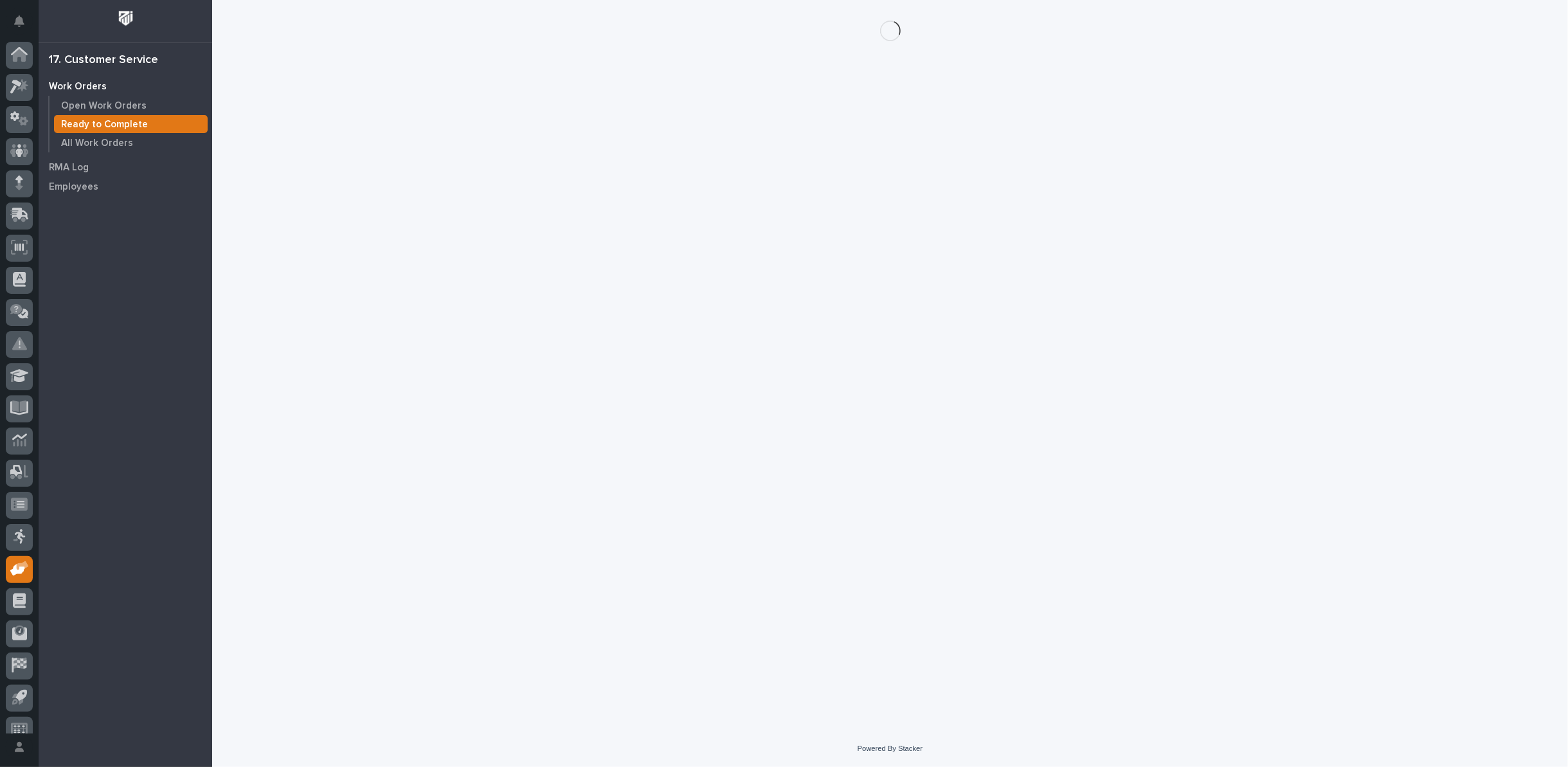
scroll to position [14, 0]
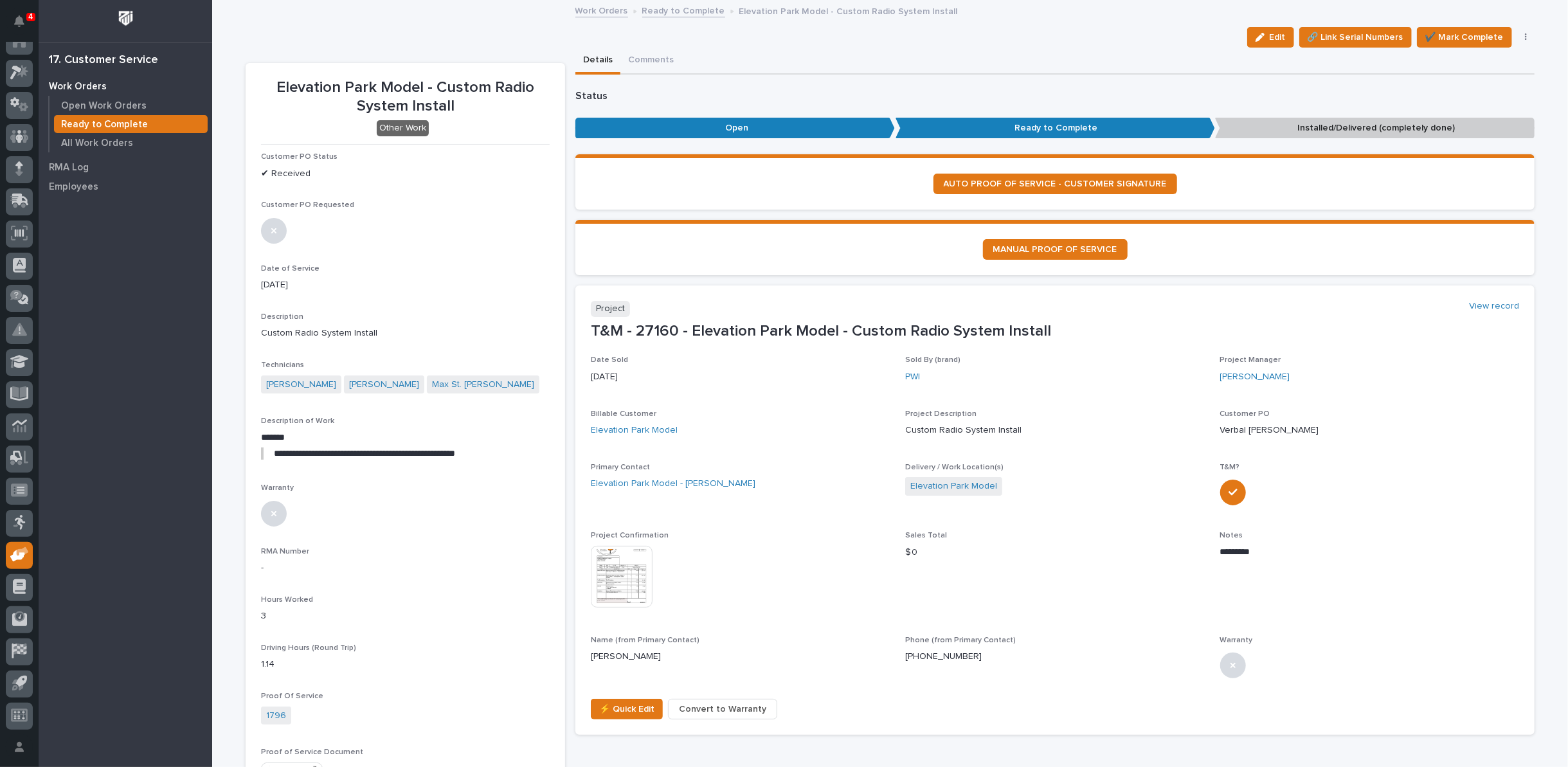
click at [1524, 35] on button "button" at bounding box center [1526, 37] width 18 height 9
click at [1492, 124] on span "Regenerate PDF" at bounding box center [1486, 125] width 69 height 15
click at [287, 637] on img at bounding box center [292, 640] width 62 height 62
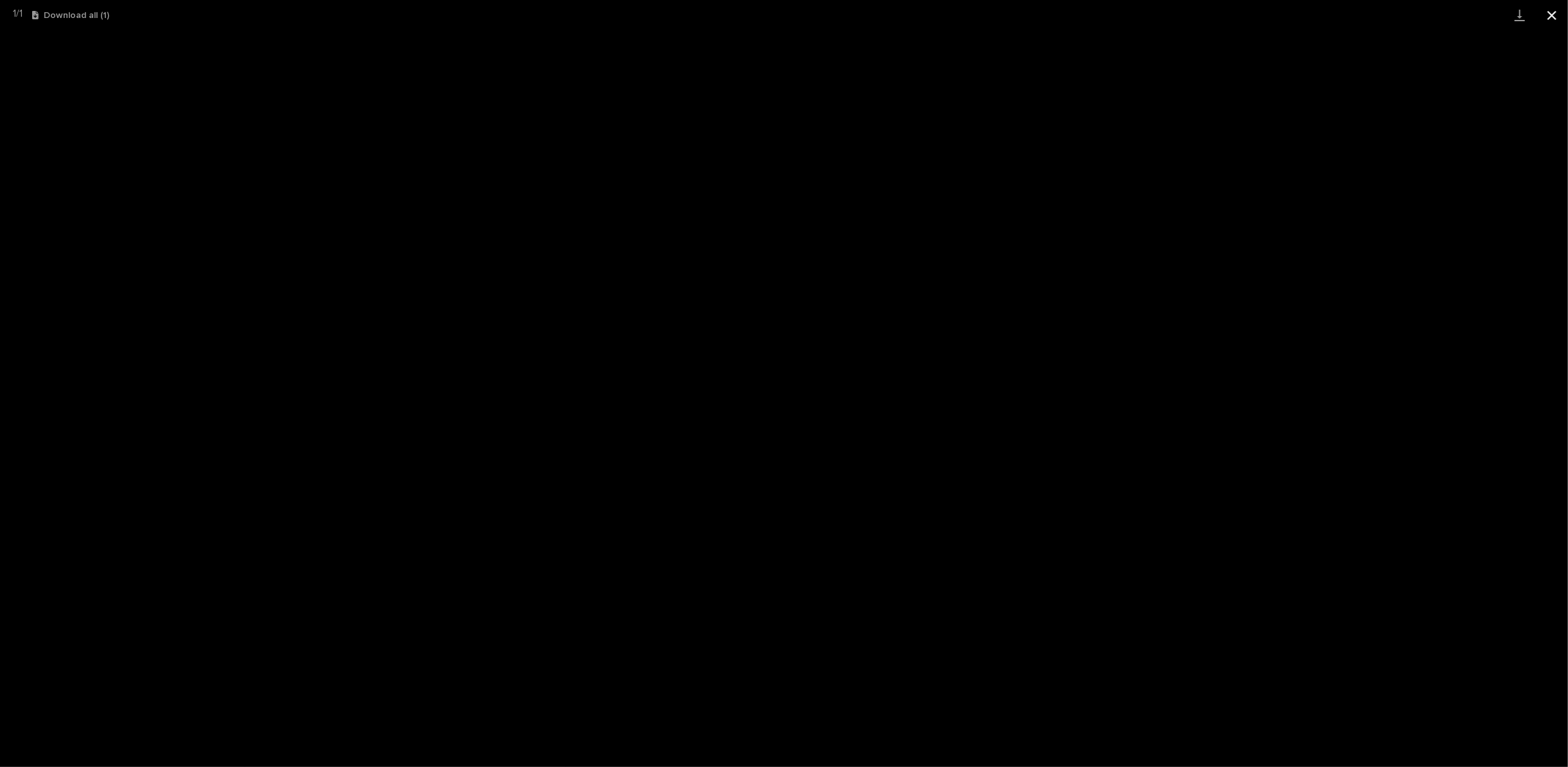
click at [1551, 15] on button "Close gallery" at bounding box center [1552, 15] width 32 height 31
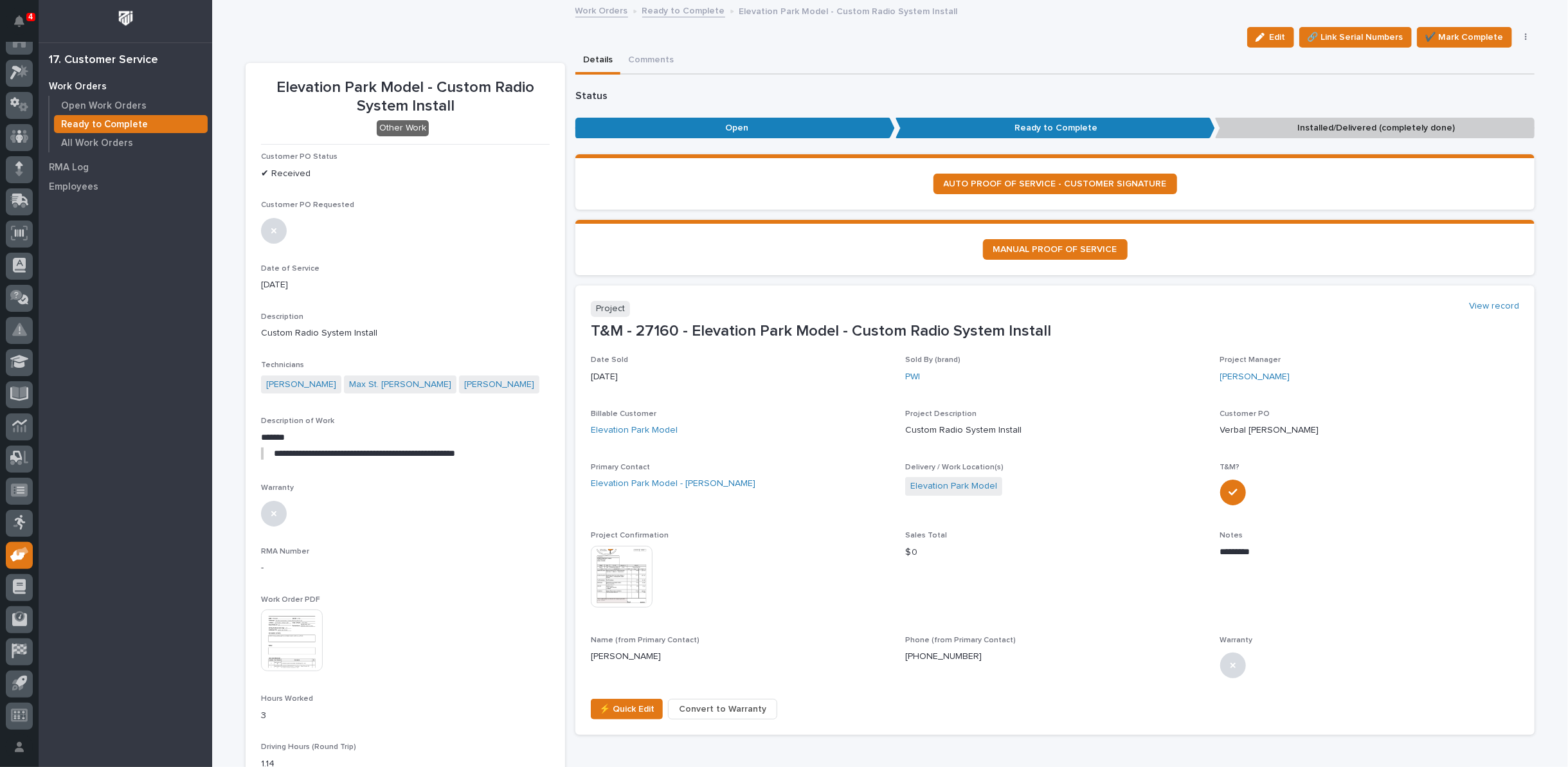
click at [629, 568] on img at bounding box center [622, 576] width 62 height 62
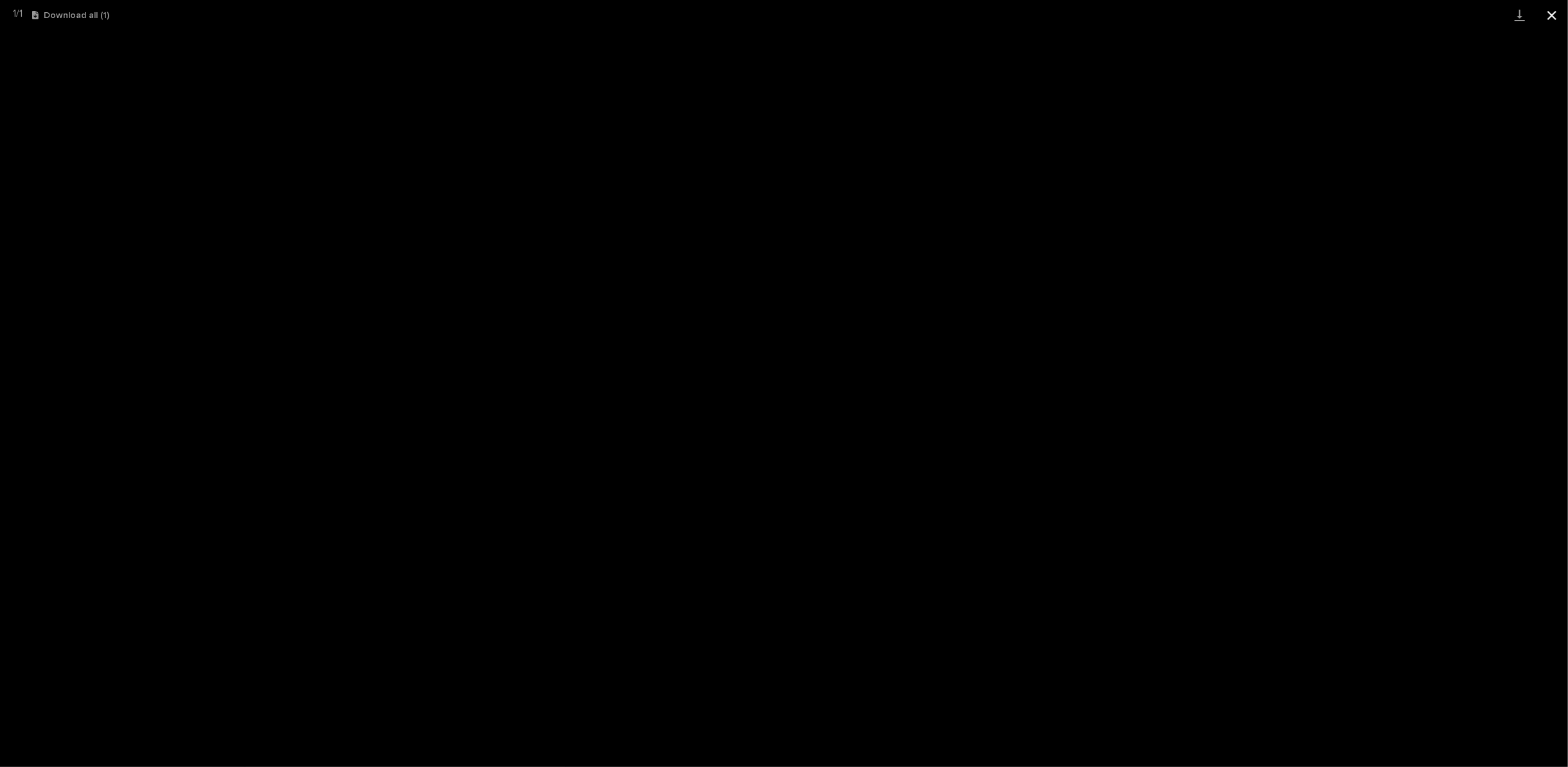
click at [1558, 14] on button "Close gallery" at bounding box center [1552, 15] width 32 height 31
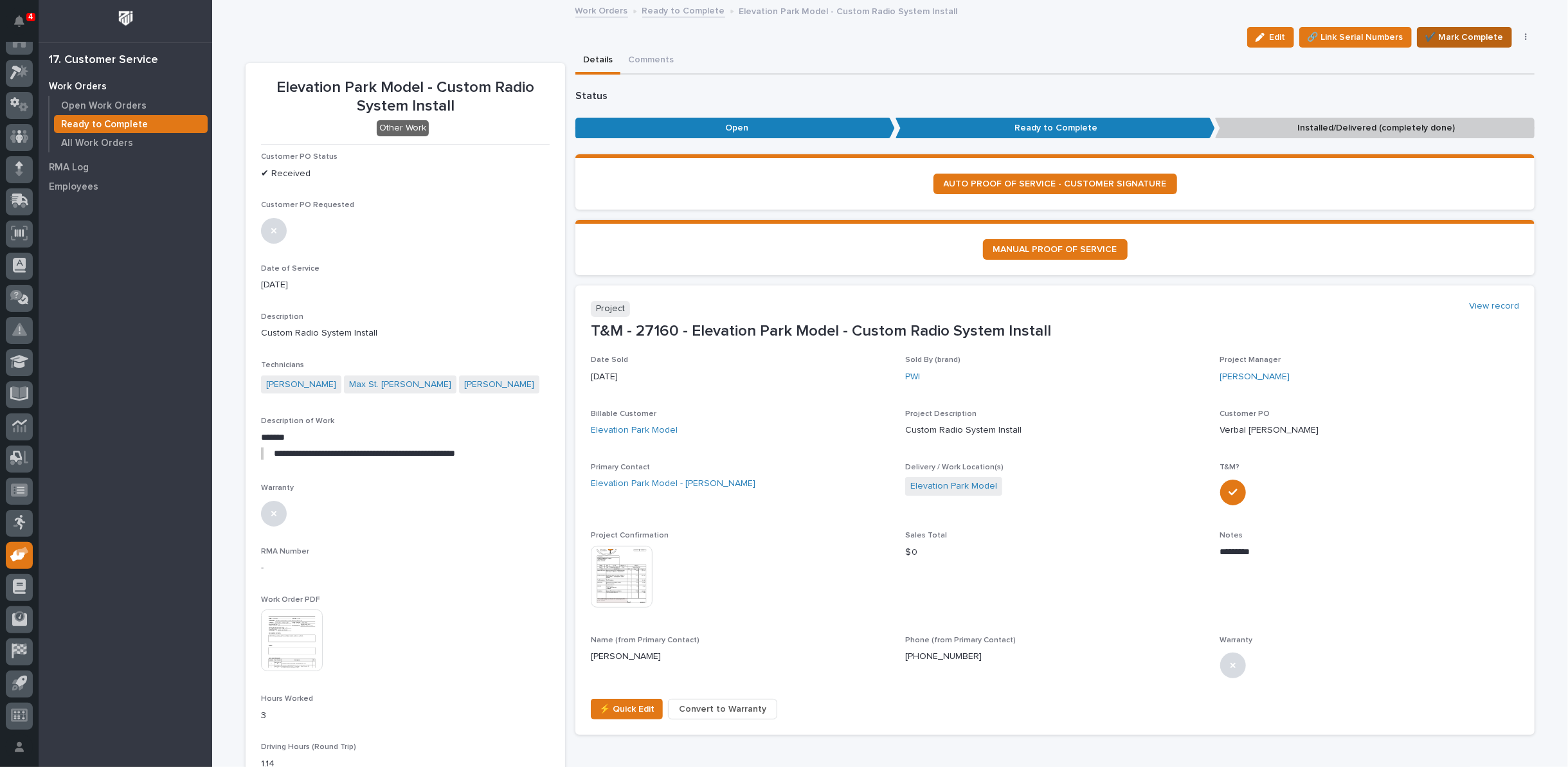
click at [1448, 37] on span "✔️ Mark Complete" at bounding box center [1465, 37] width 78 height 15
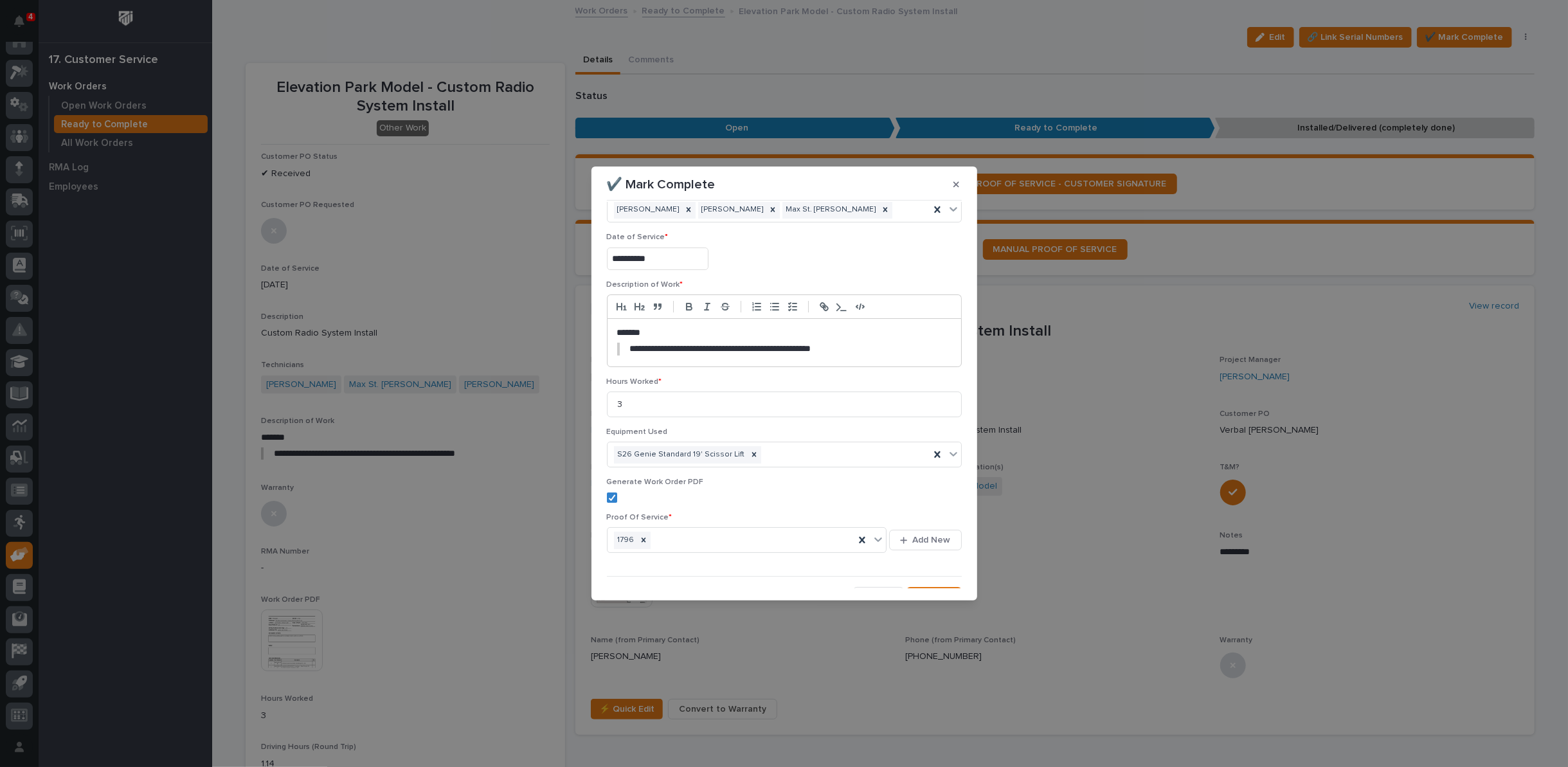
scroll to position [50, 0]
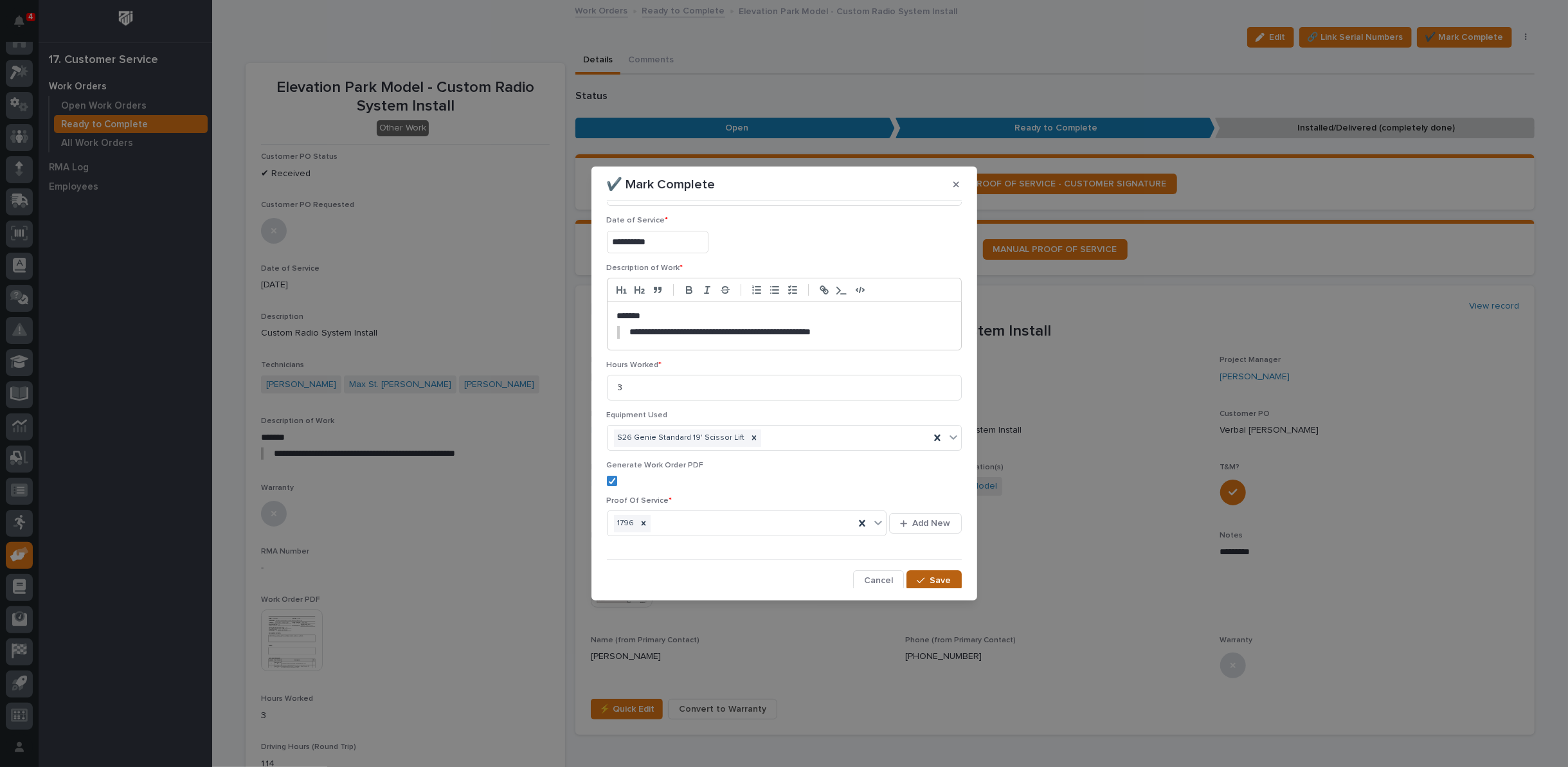
click at [931, 580] on span "Save" at bounding box center [941, 580] width 22 height 12
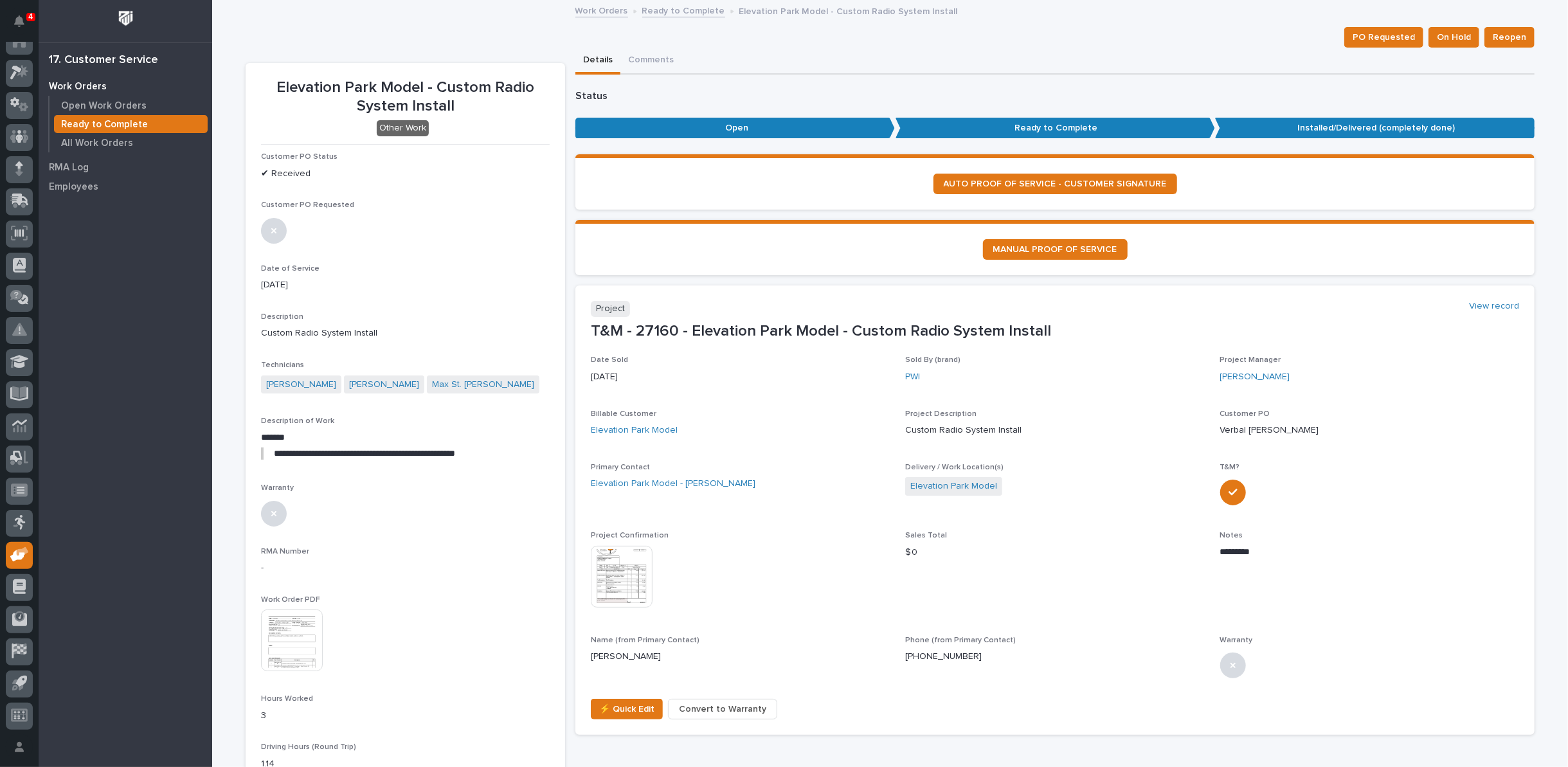
click at [659, 11] on link "Ready to Complete" at bounding box center [683, 10] width 83 height 15
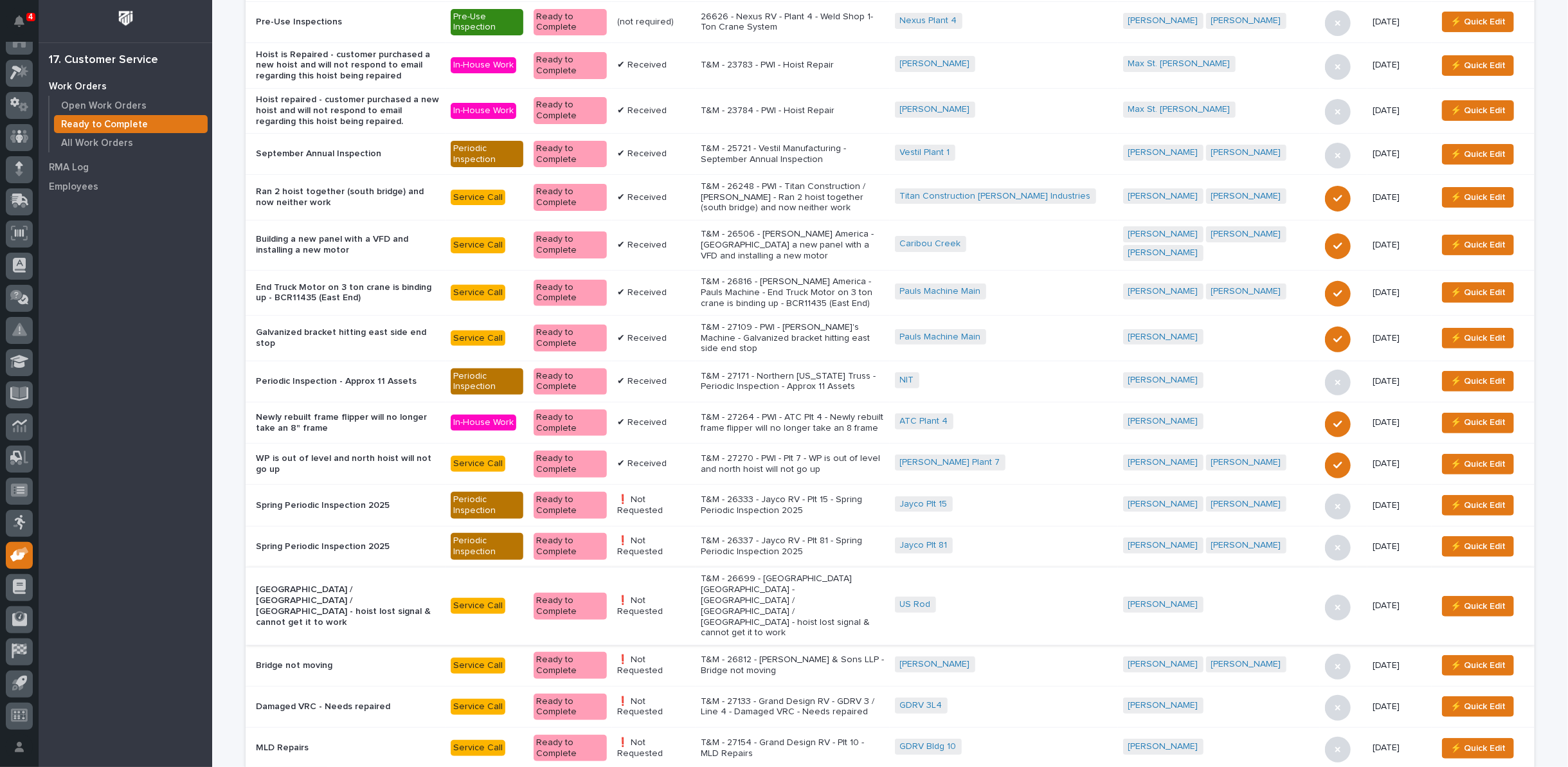
scroll to position [285, 0]
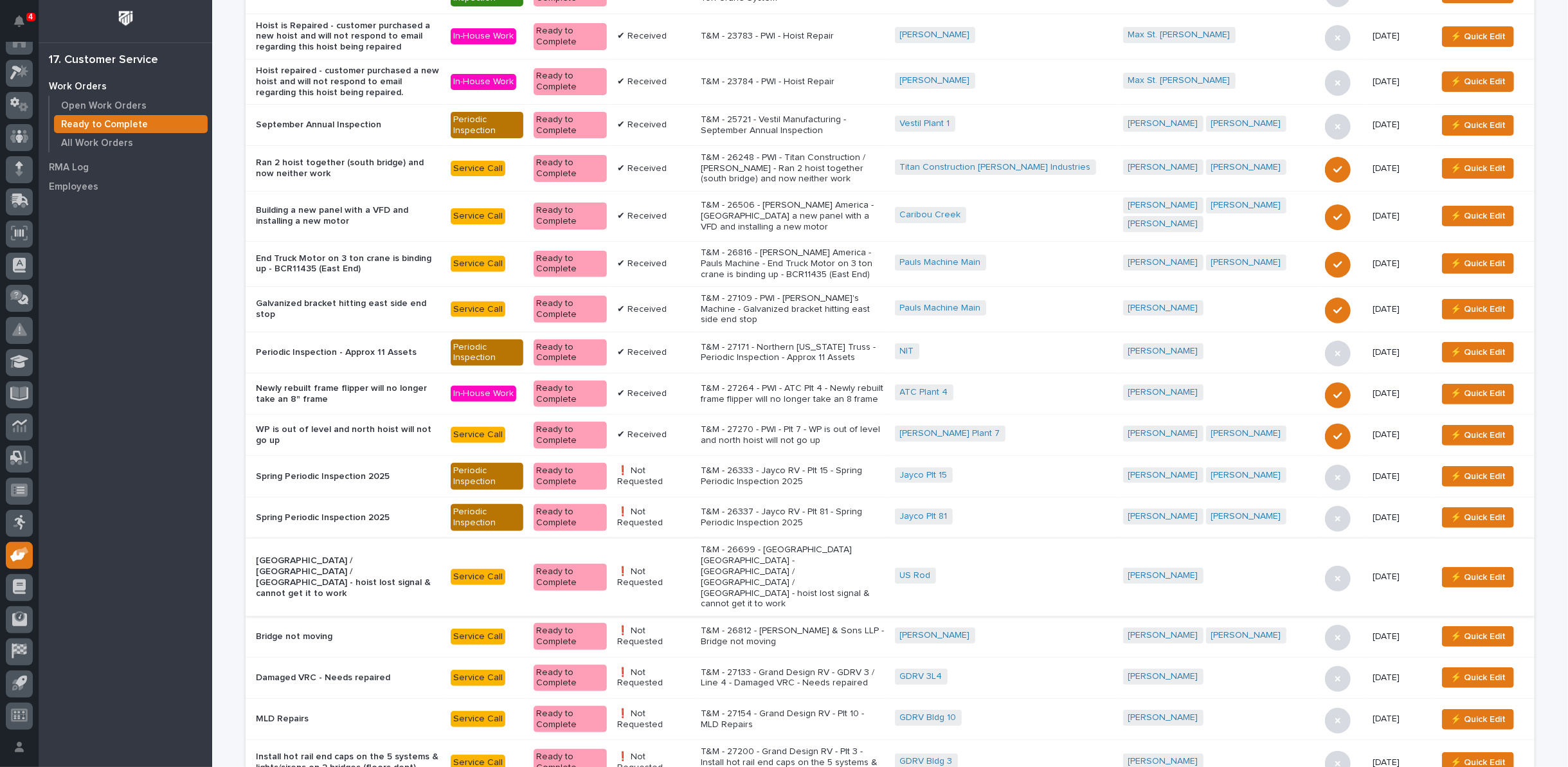
click at [801, 424] on p "T&M - 27270 - PWI - Plt 7 - WP is out of level and north hoist will not go up" at bounding box center [792, 435] width 184 height 22
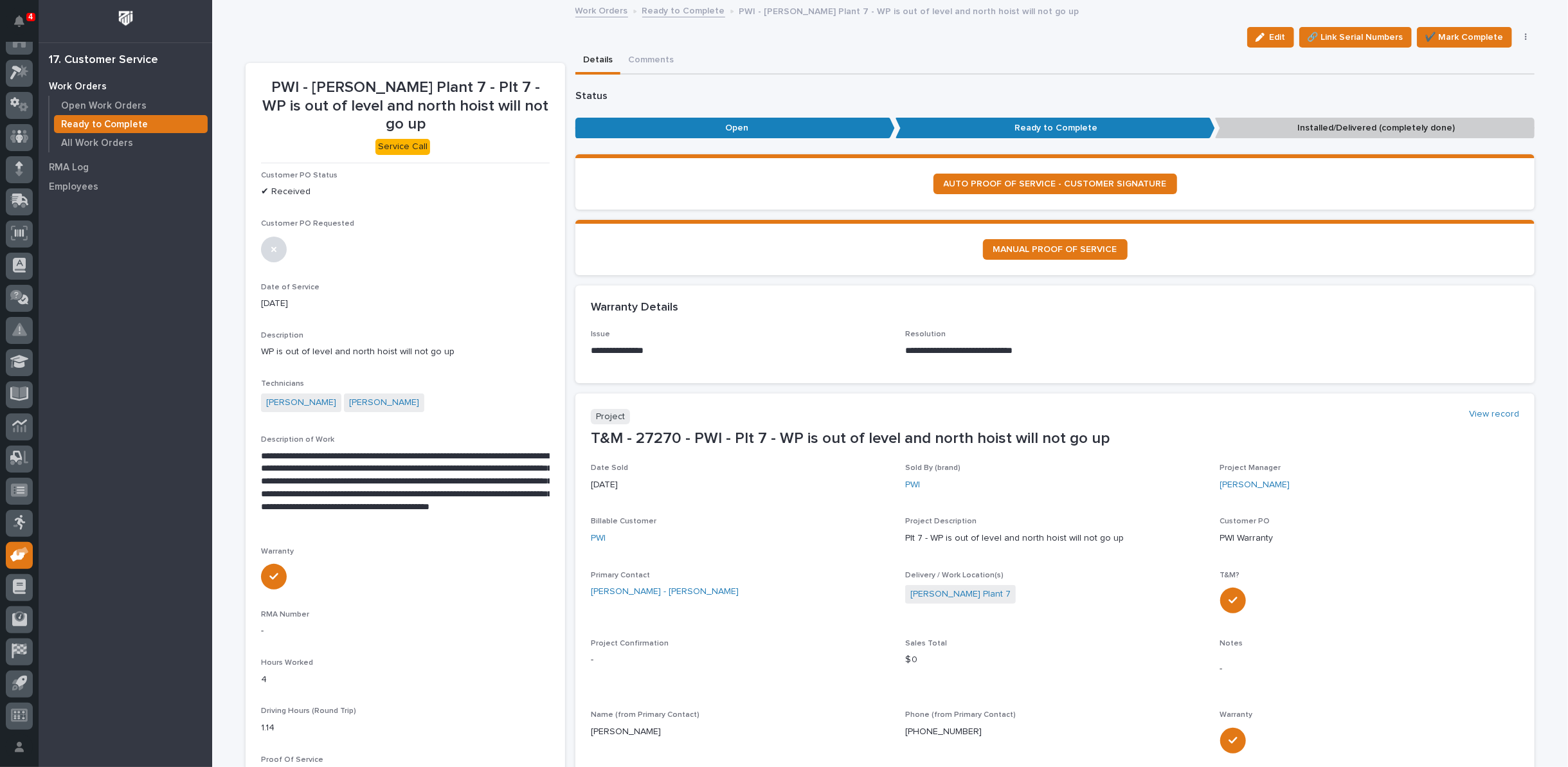
click at [1525, 39] on icon "button" at bounding box center [1526, 37] width 3 height 9
click at [1468, 126] on span "Regenerate PDF" at bounding box center [1486, 125] width 69 height 15
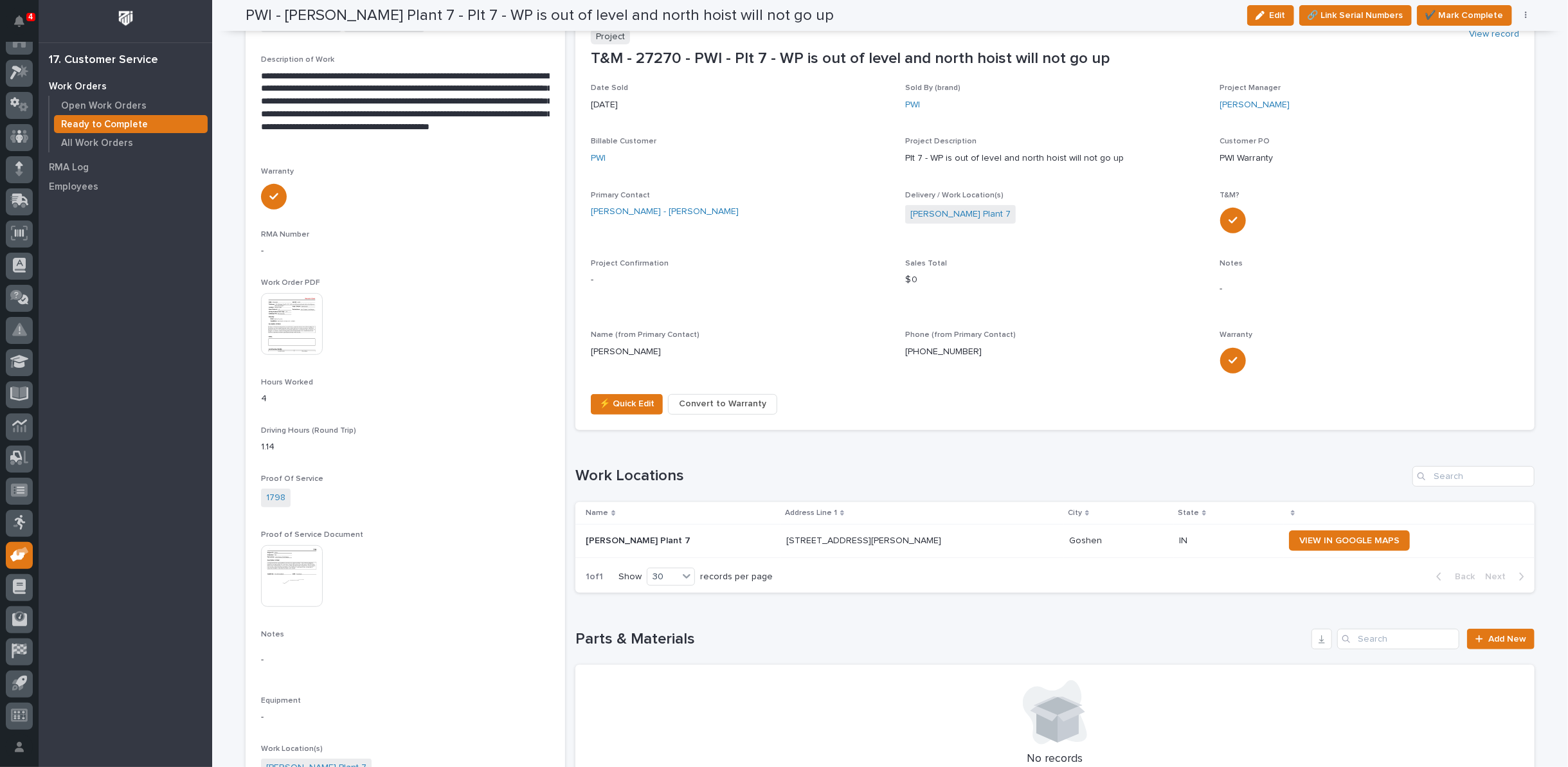
scroll to position [405, 0]
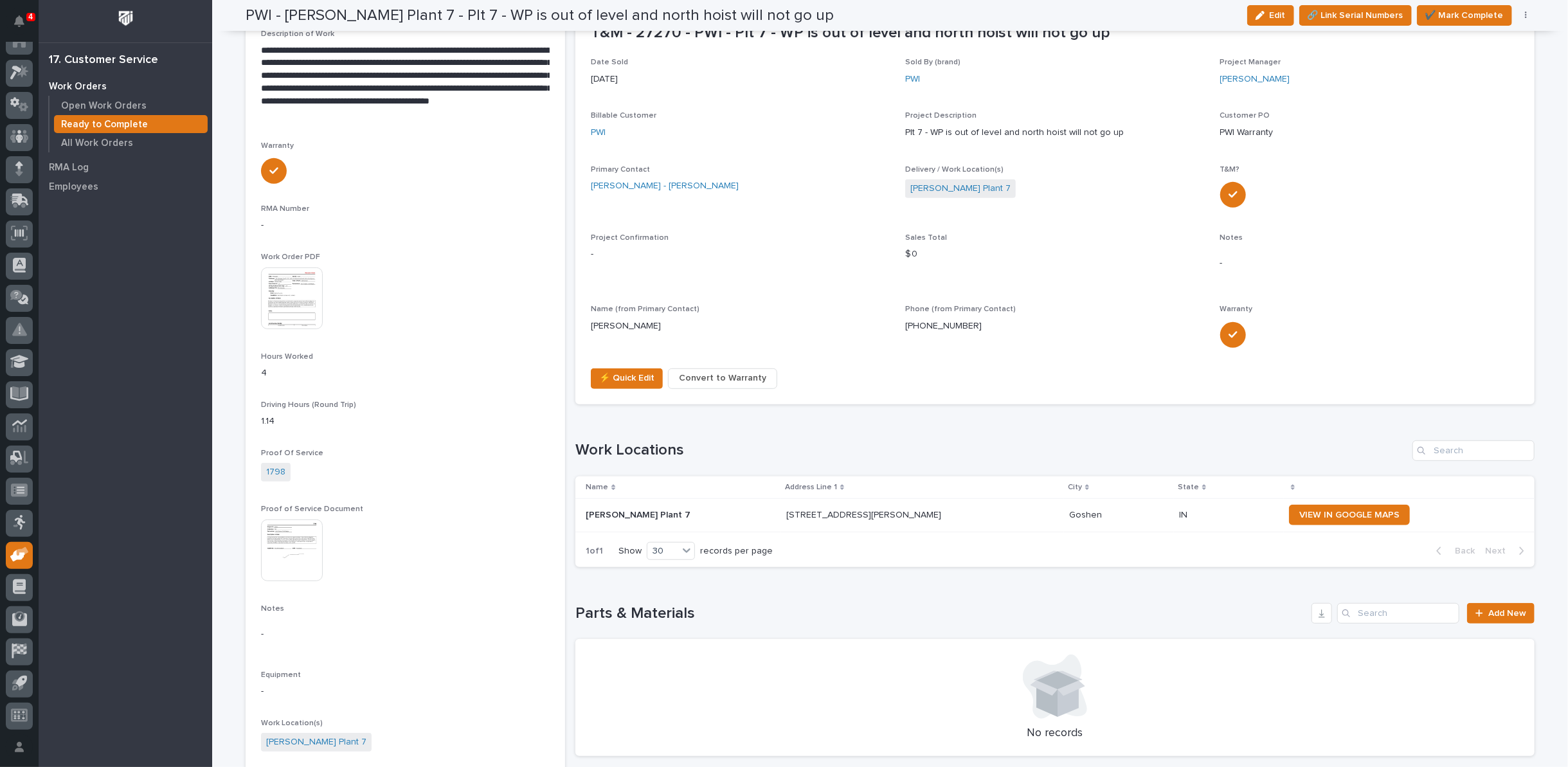
click at [695, 380] on span "Convert to Warranty" at bounding box center [723, 378] width 87 height 15
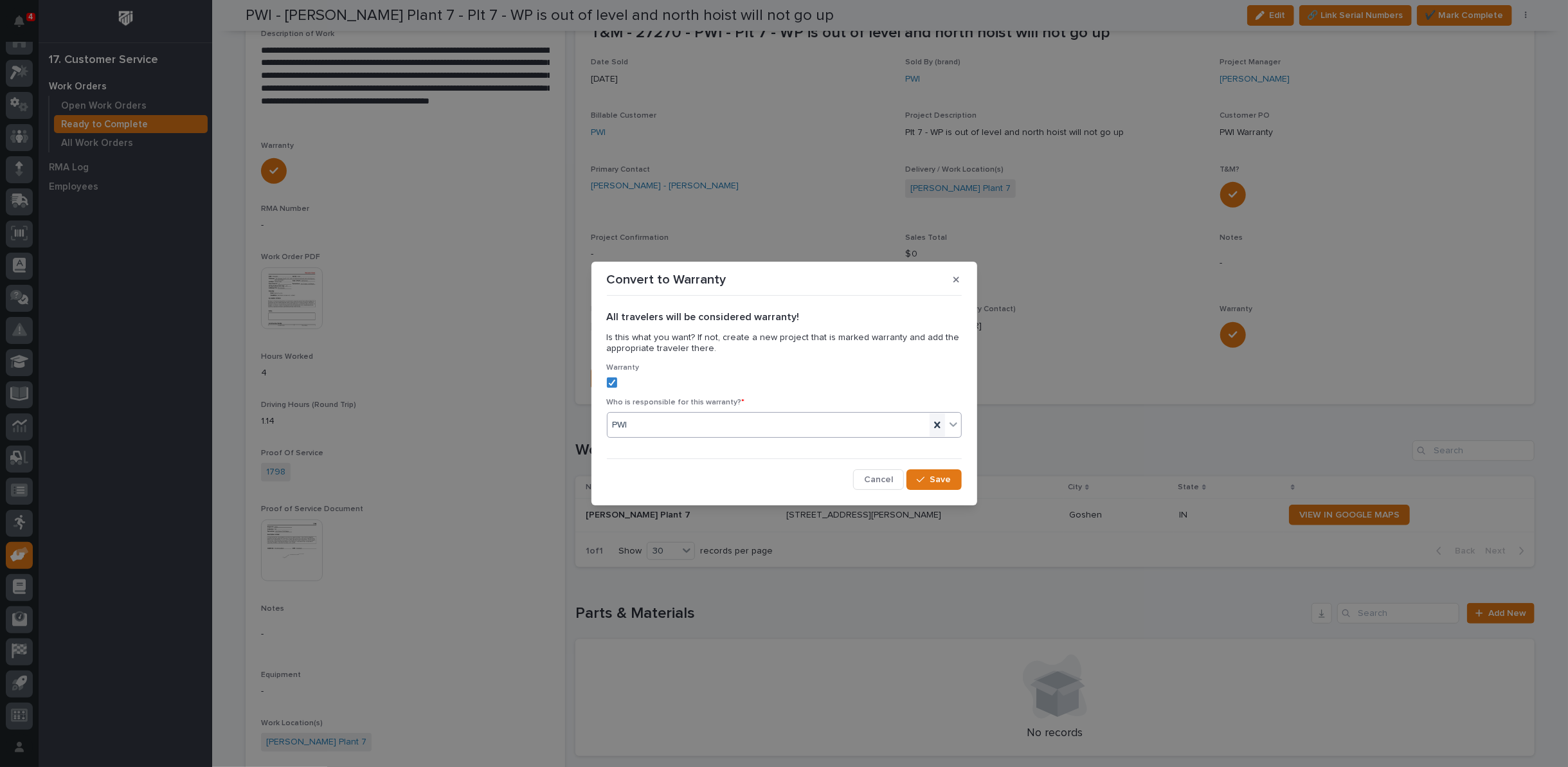
click at [936, 423] on icon at bounding box center [937, 424] width 6 height 6
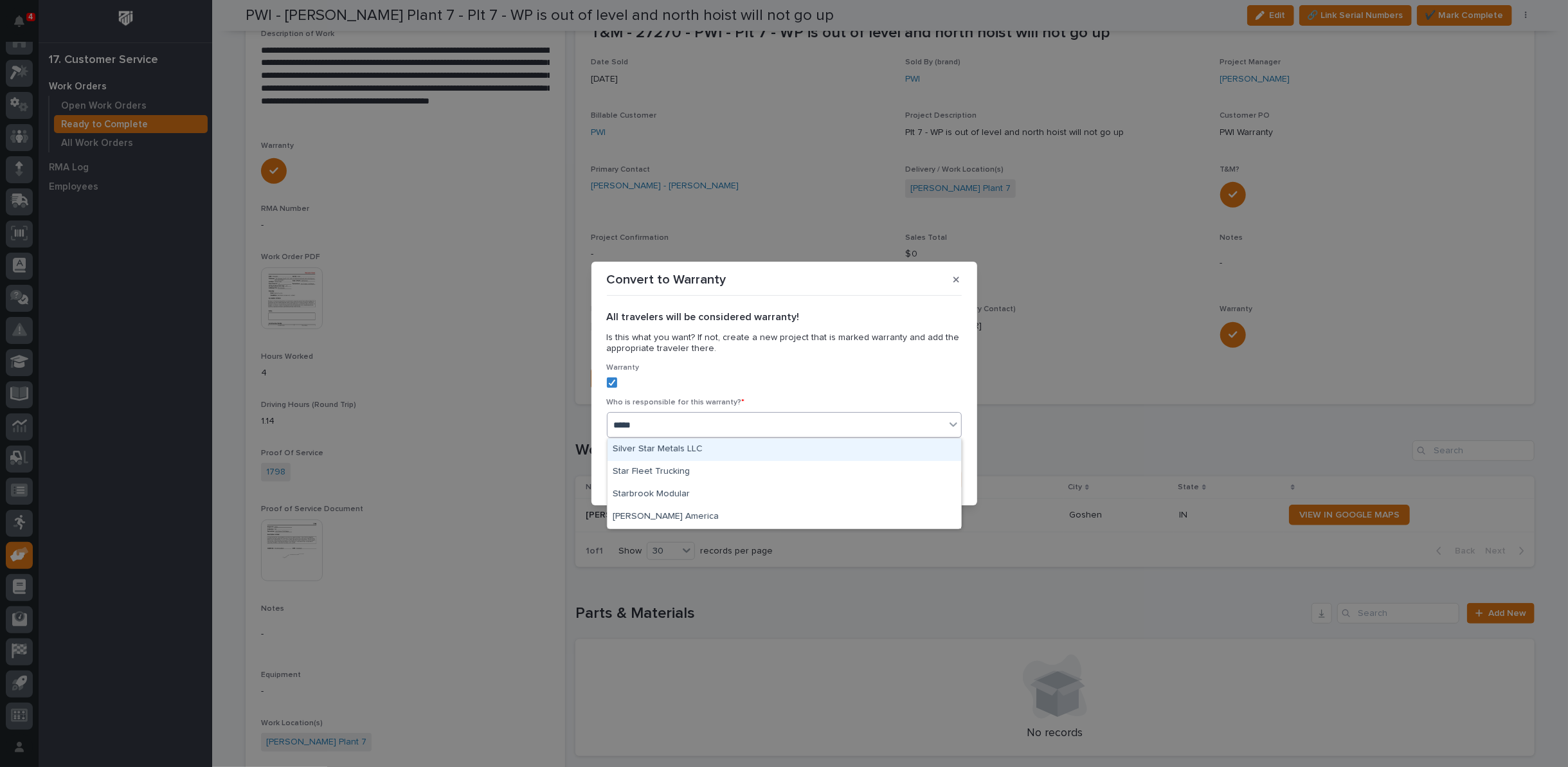
type input "******"
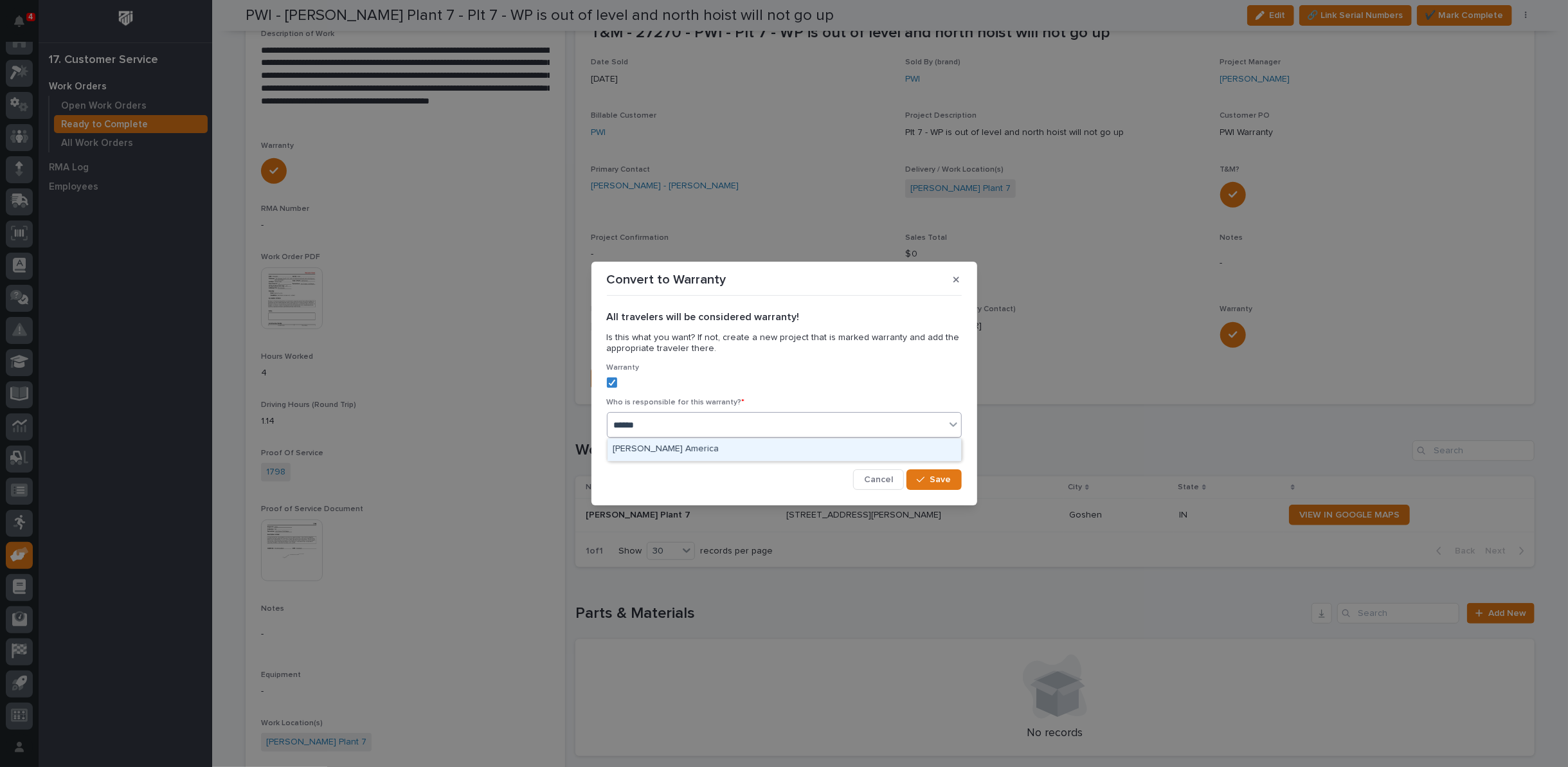
click at [887, 448] on div "Starke America" at bounding box center [784, 449] width 353 height 22
click at [934, 480] on span "Save" at bounding box center [941, 479] width 22 height 12
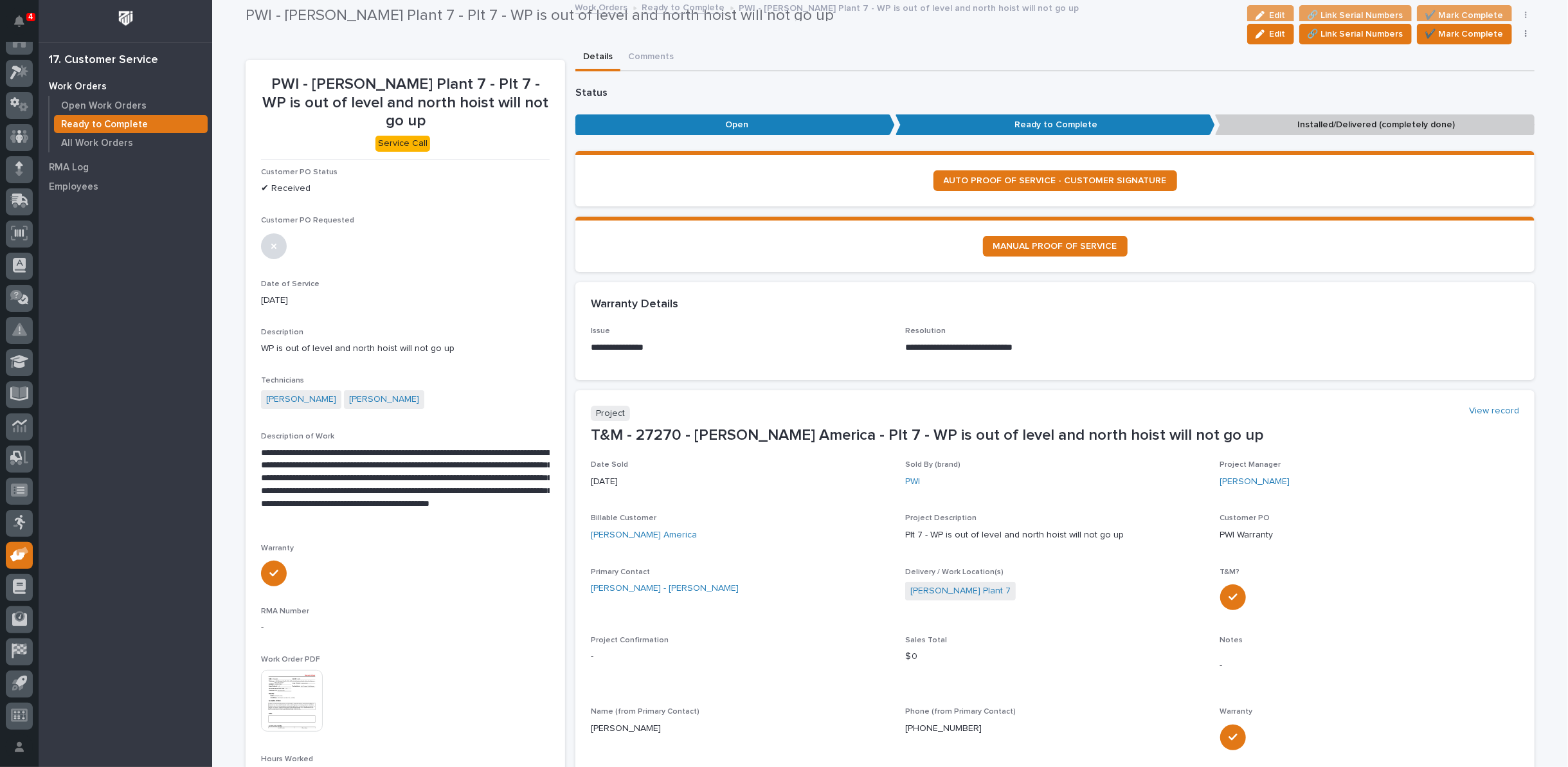
scroll to position [0, 0]
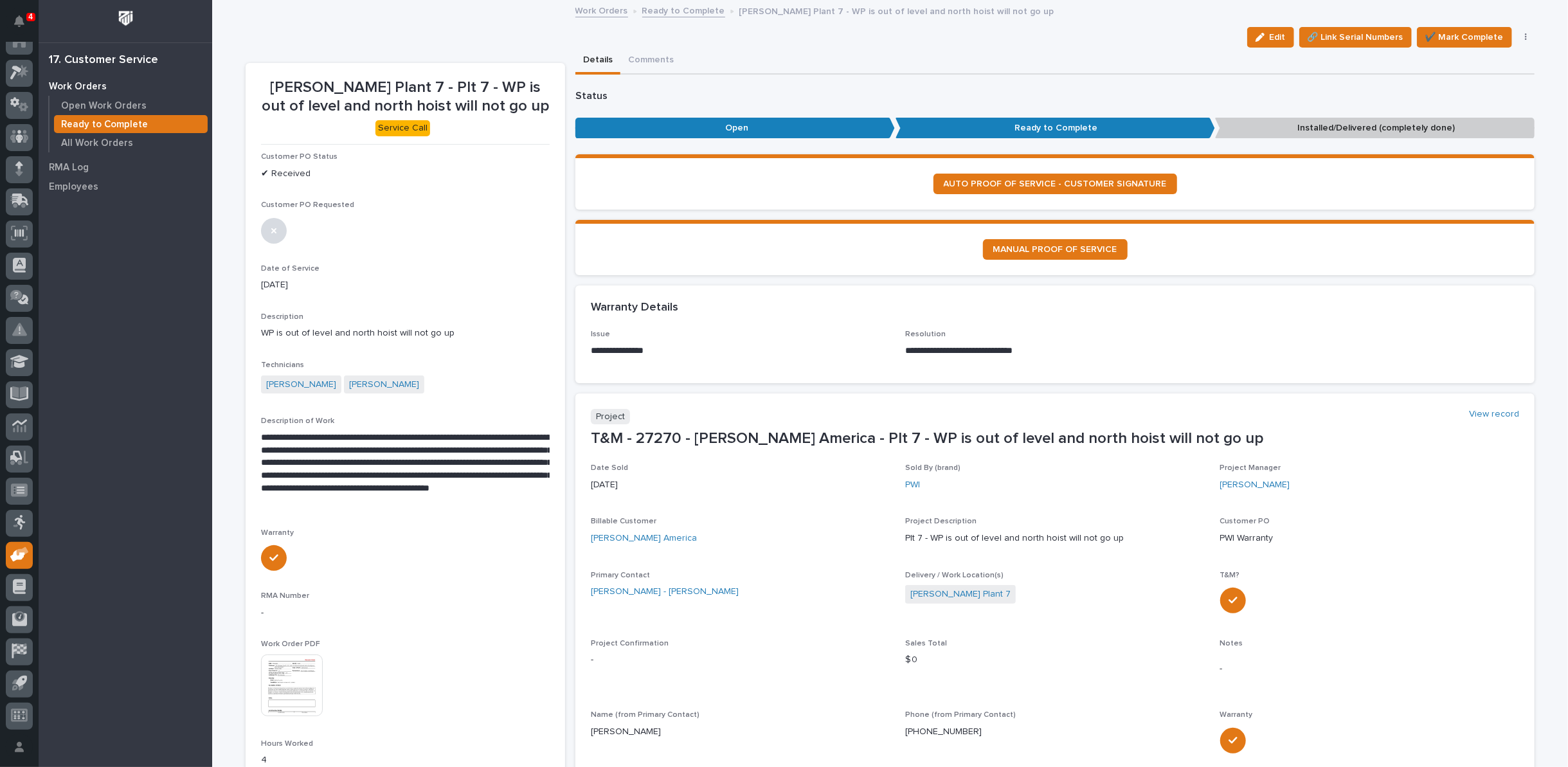
click at [1518, 33] on button "button" at bounding box center [1526, 37] width 18 height 9
click at [1478, 124] on span "Regenerate PDF" at bounding box center [1486, 125] width 69 height 15
click at [298, 677] on img at bounding box center [292, 685] width 62 height 62
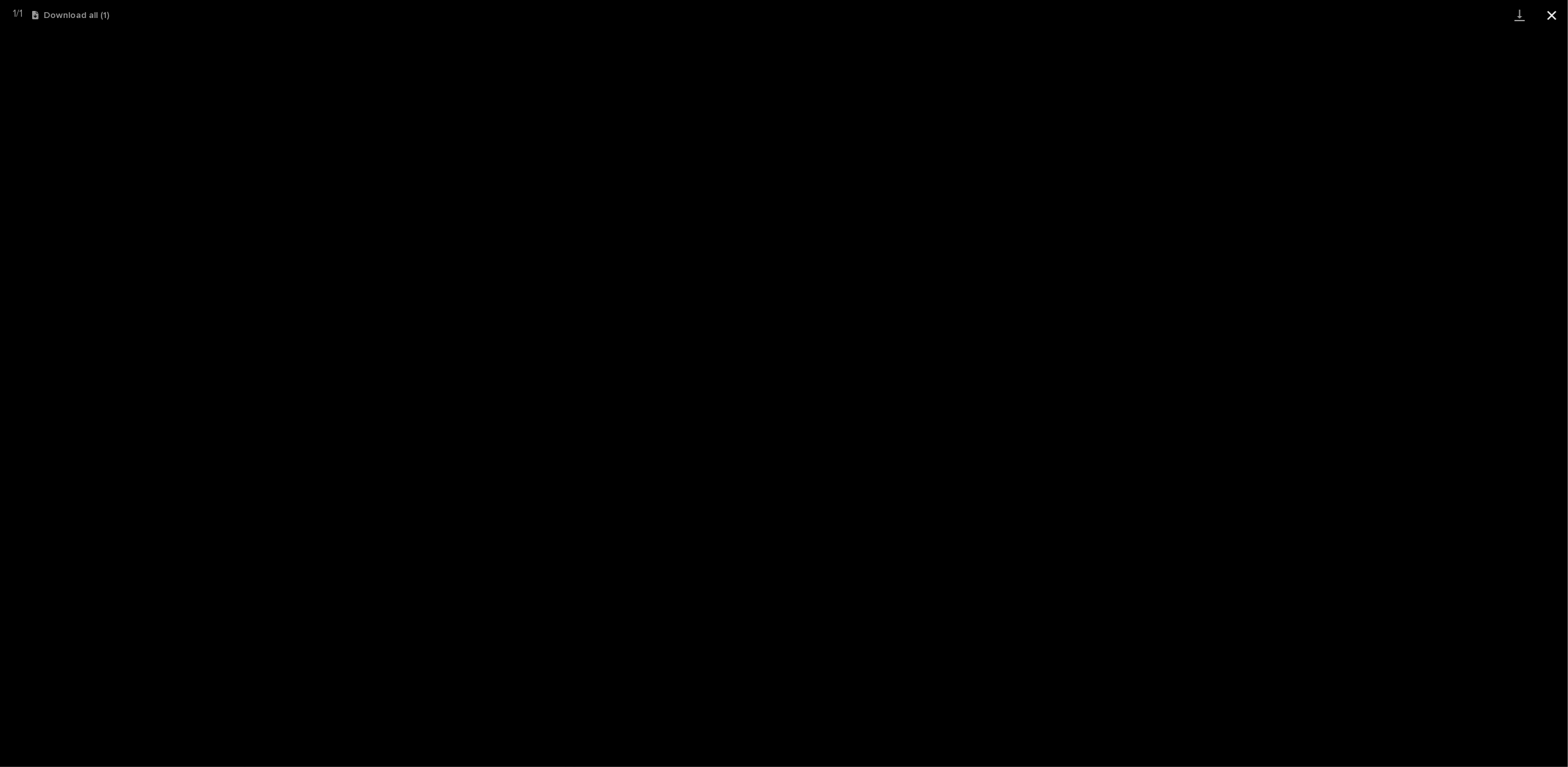
click at [1553, 15] on button "Close gallery" at bounding box center [1552, 15] width 32 height 31
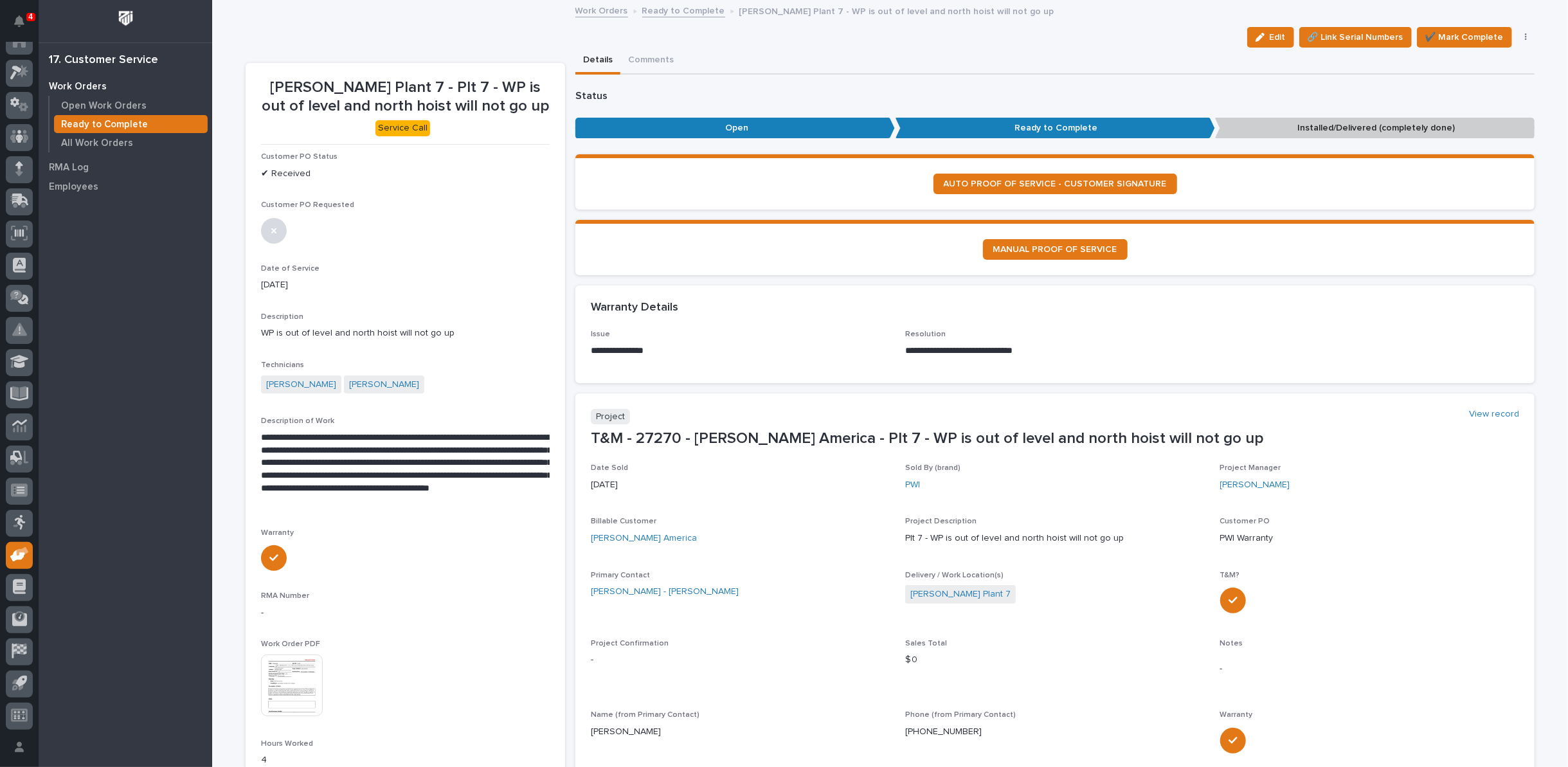
click at [669, 8] on link "Ready to Complete" at bounding box center [683, 10] width 83 height 15
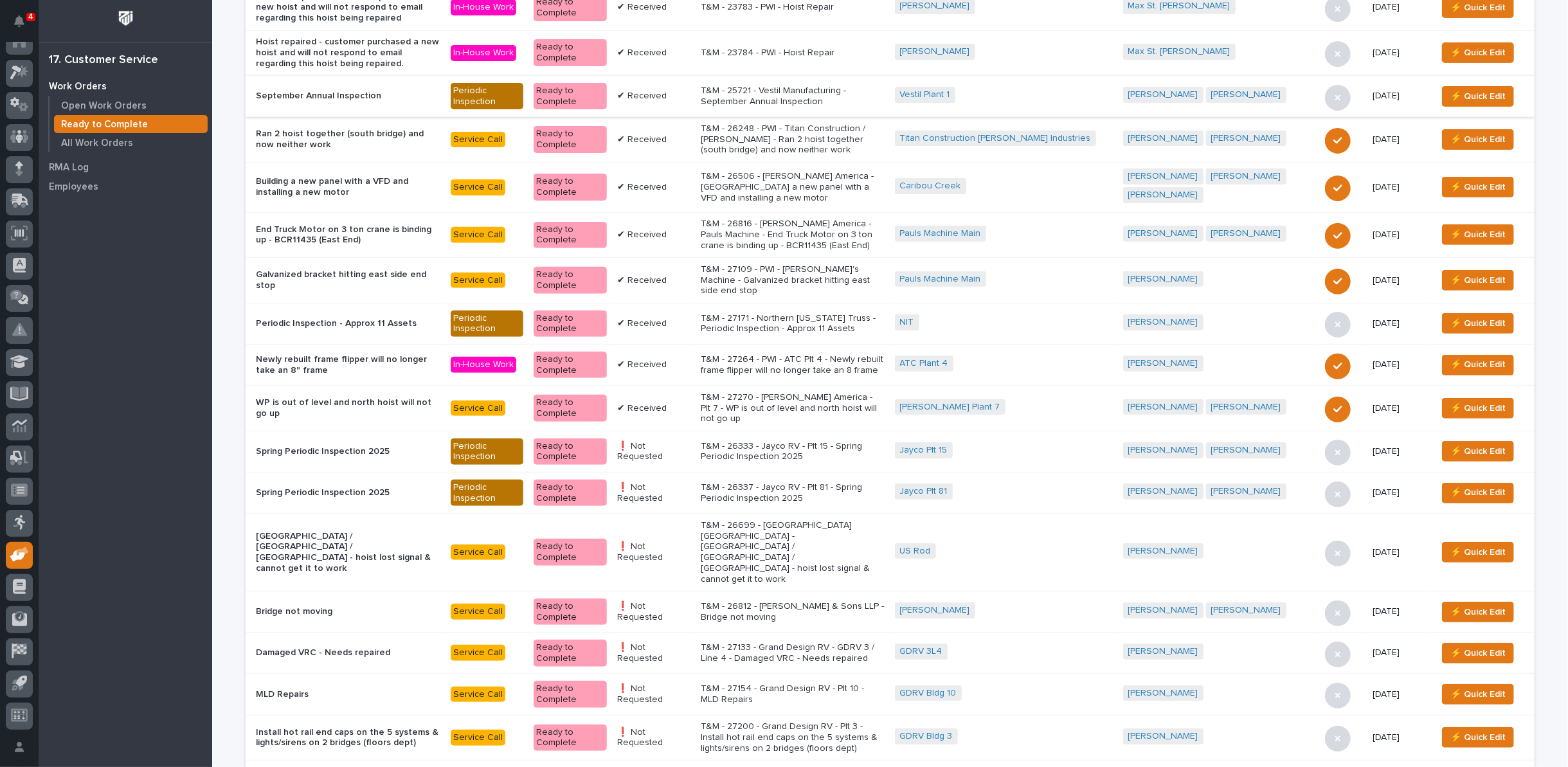
scroll to position [357, 0]
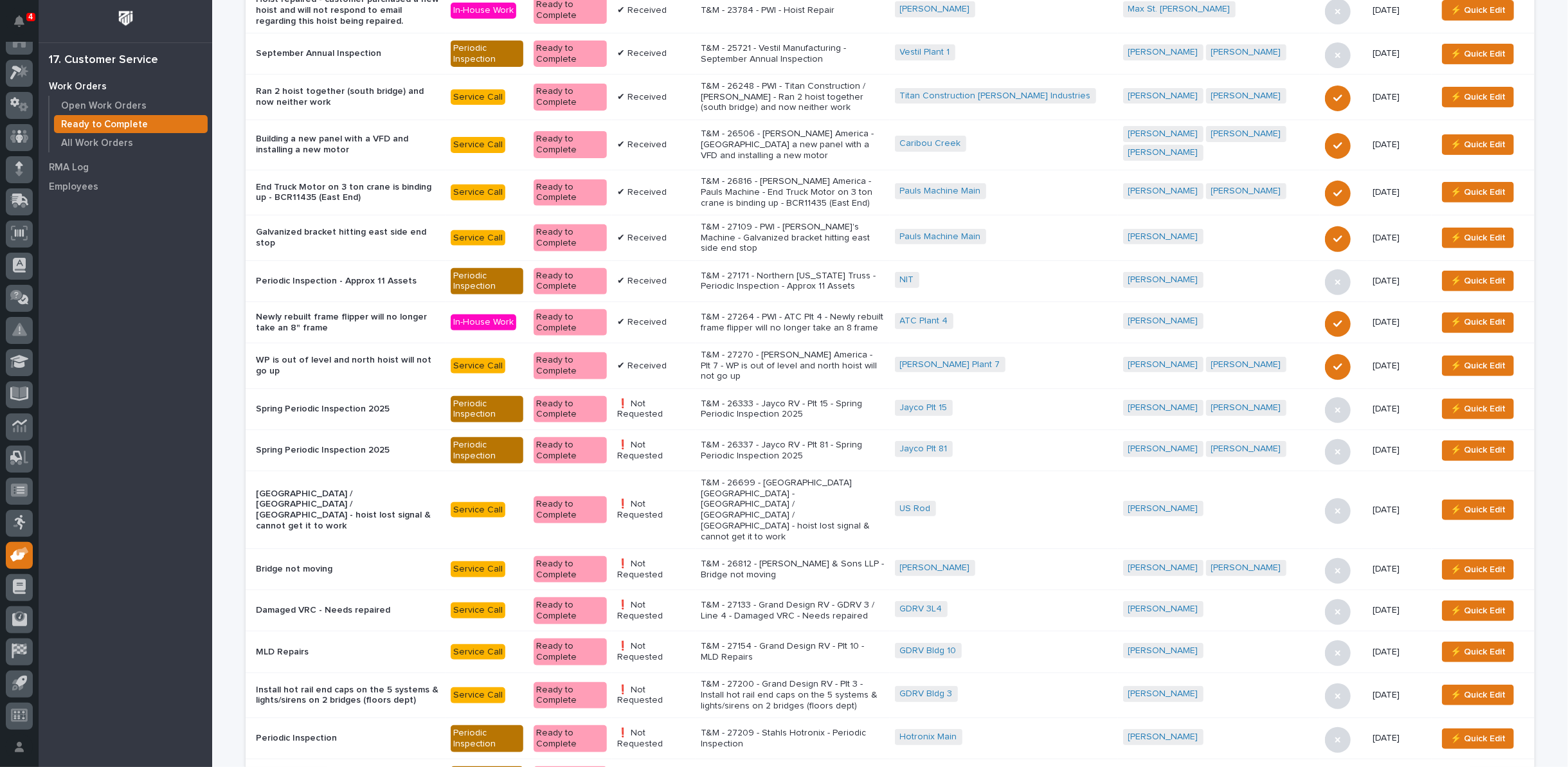
click at [799, 478] on p "T&M - 26699 - US ROD - Middle Bay / East Bridge / North Hoist - hoist lost sign…" at bounding box center [792, 510] width 184 height 65
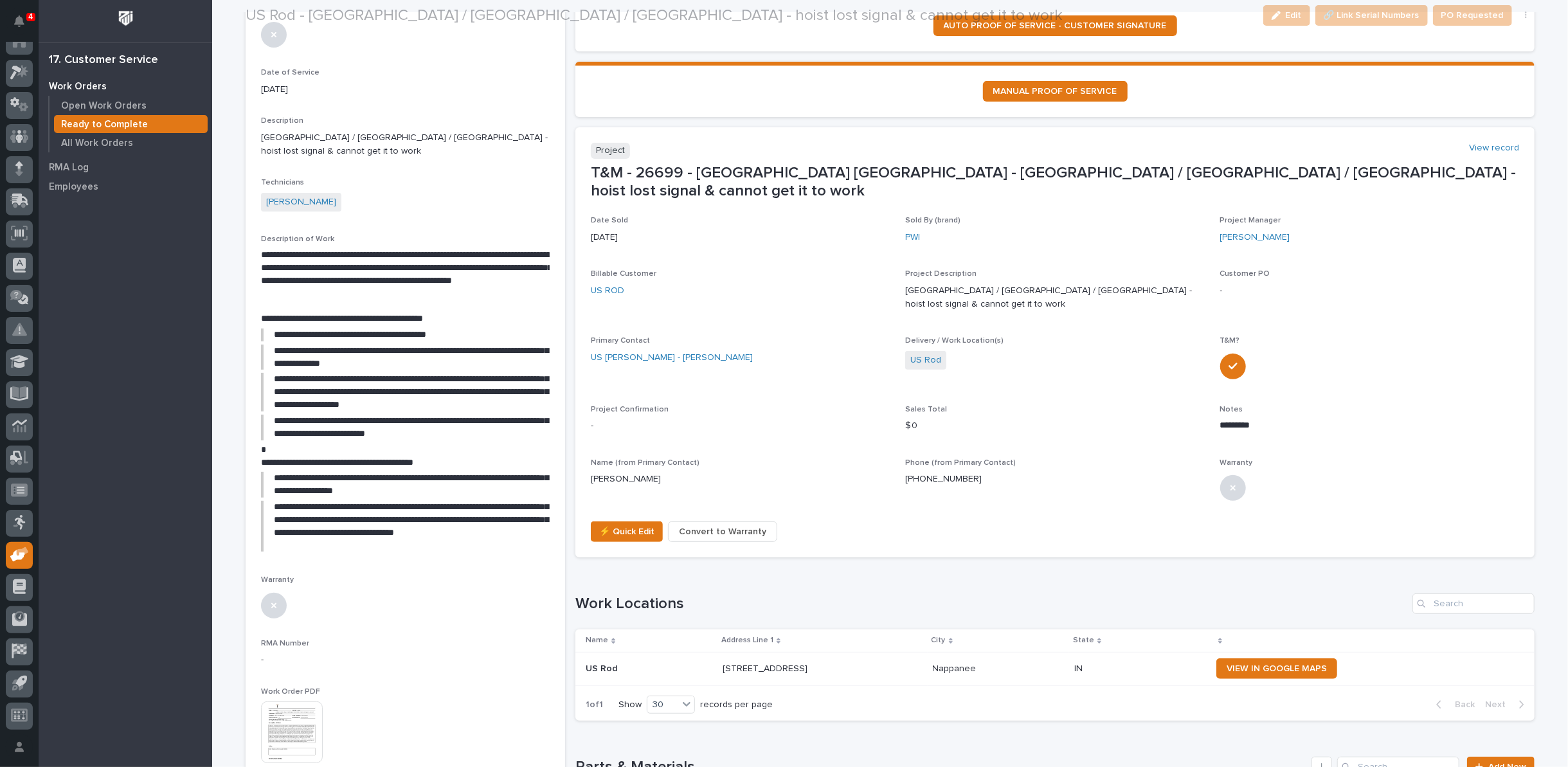
scroll to position [285, 0]
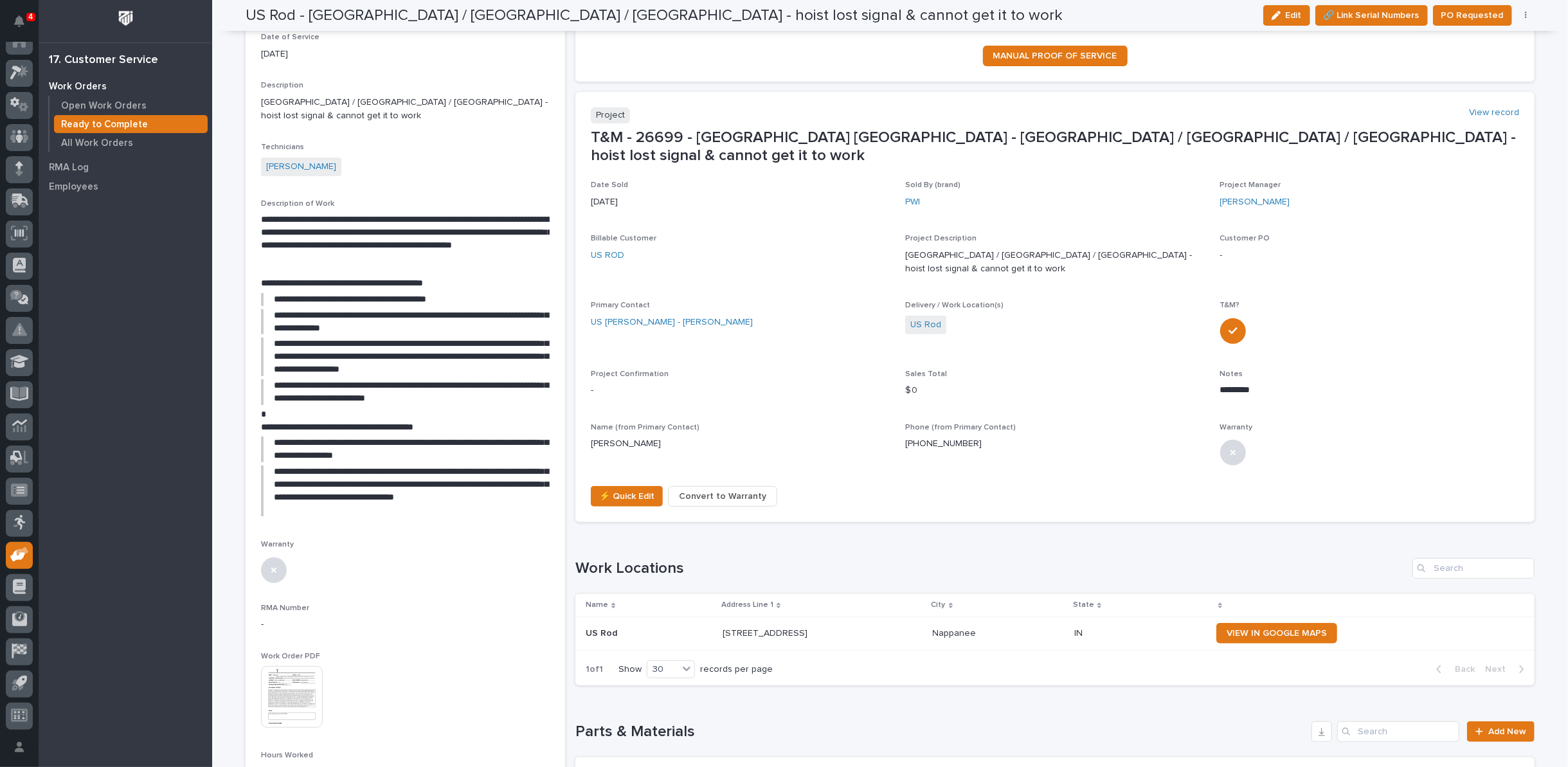
click at [1521, 18] on button "button" at bounding box center [1526, 15] width 18 height 9
click at [1481, 81] on span "Regenerate PDF" at bounding box center [1486, 82] width 69 height 15
click at [299, 670] on img at bounding box center [292, 696] width 62 height 62
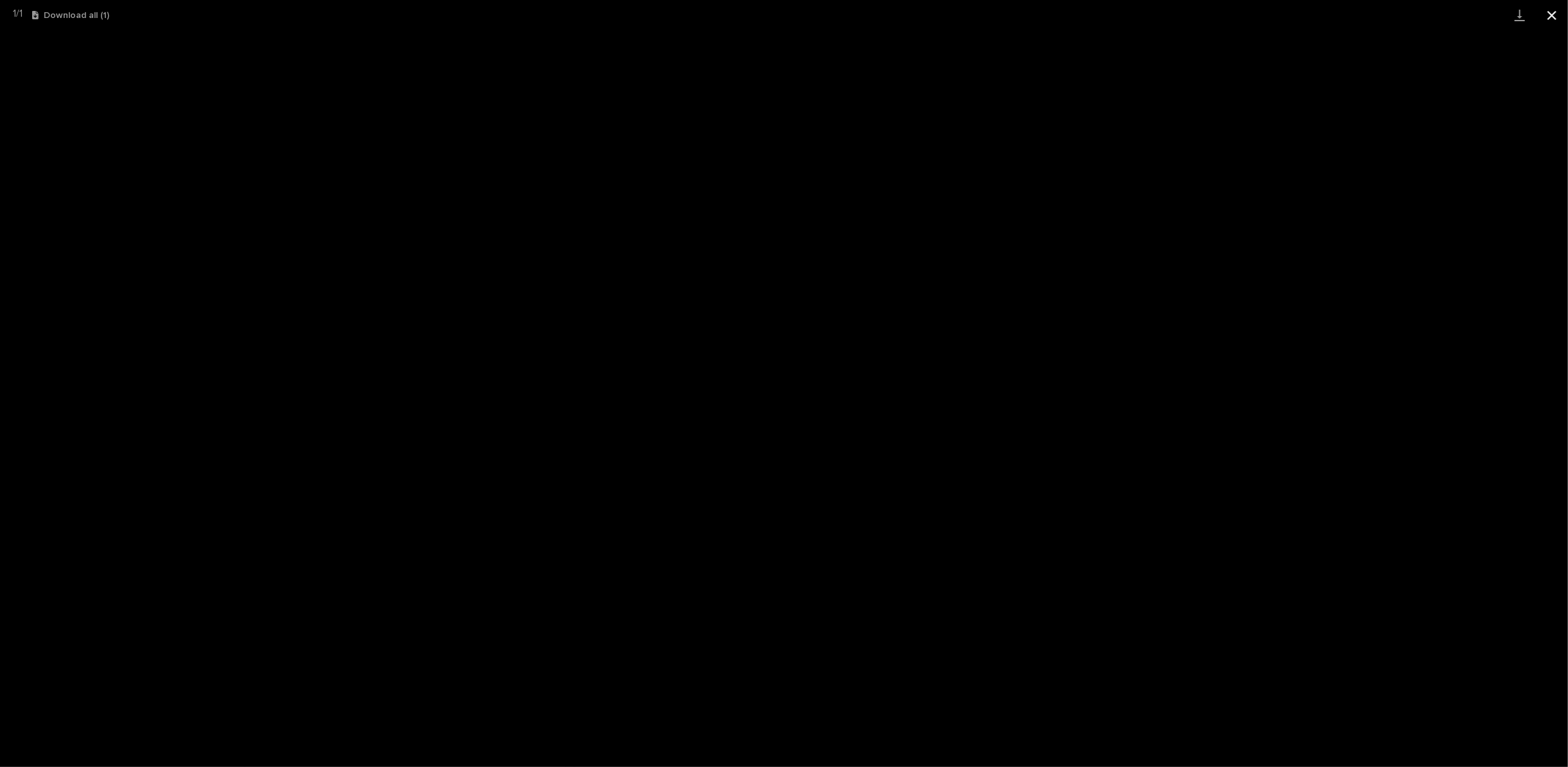
click at [1554, 17] on button "Close gallery" at bounding box center [1552, 15] width 32 height 31
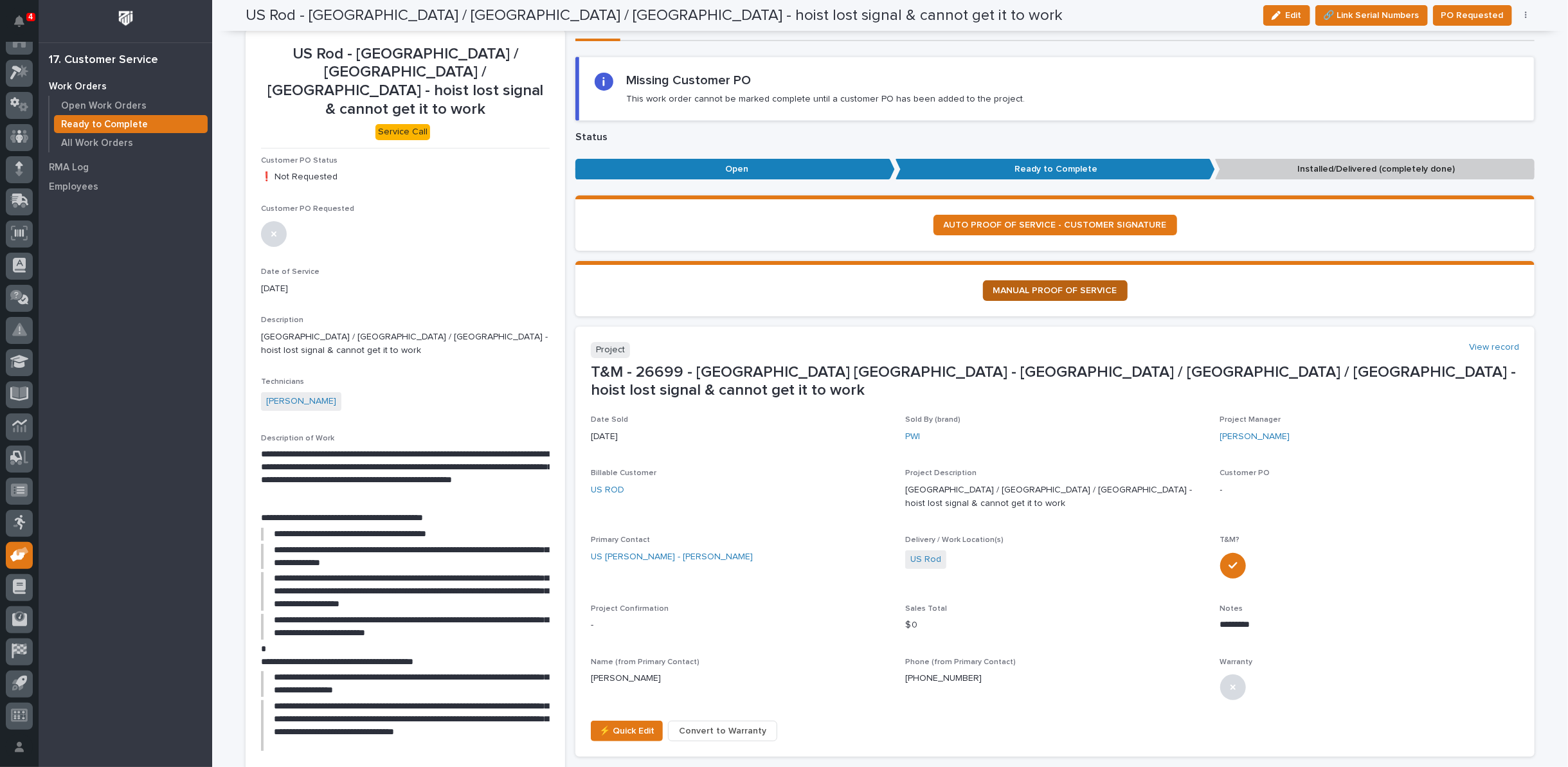
scroll to position [0, 0]
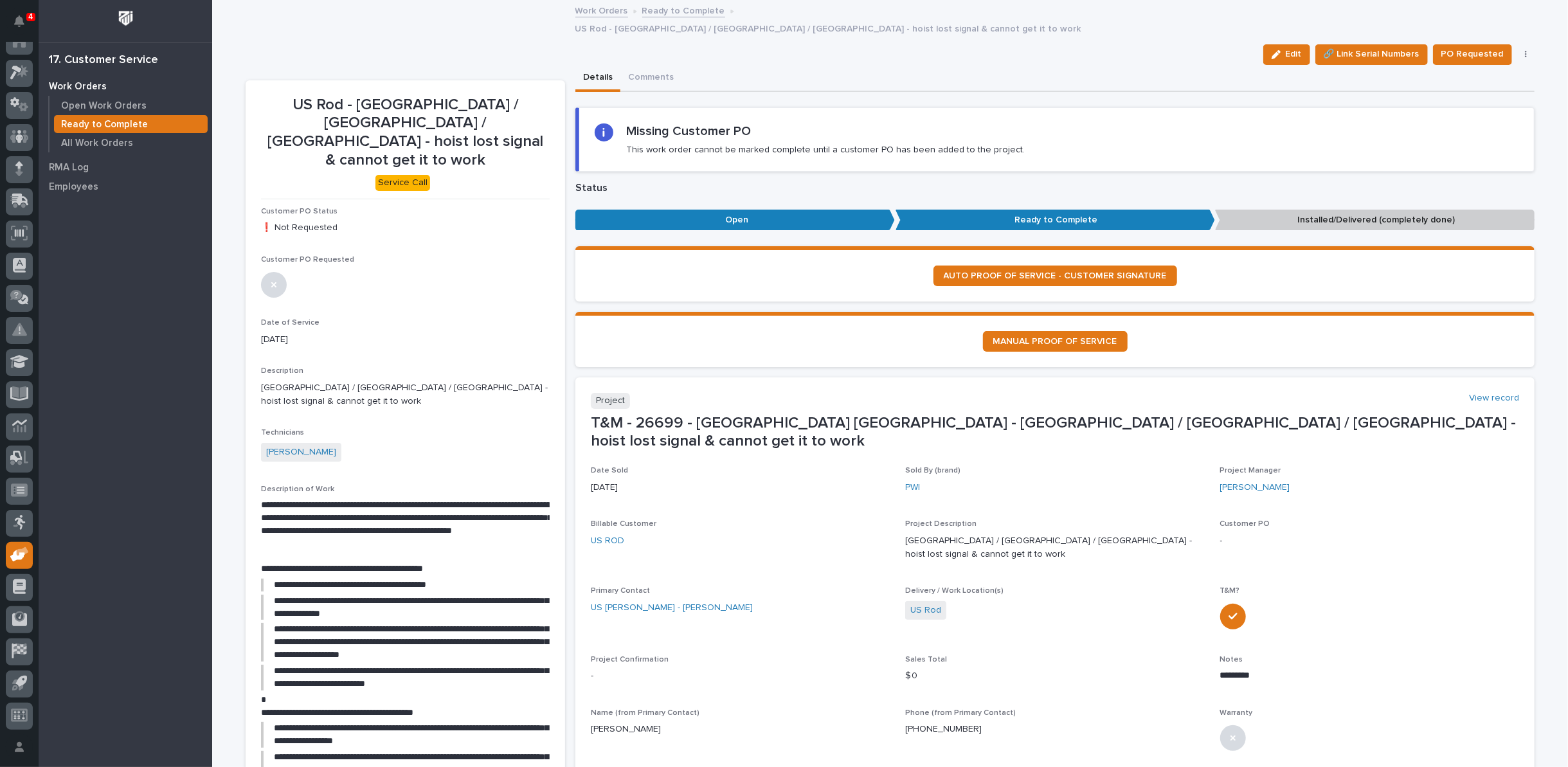
click at [677, 10] on link "Ready to Complete" at bounding box center [683, 10] width 83 height 15
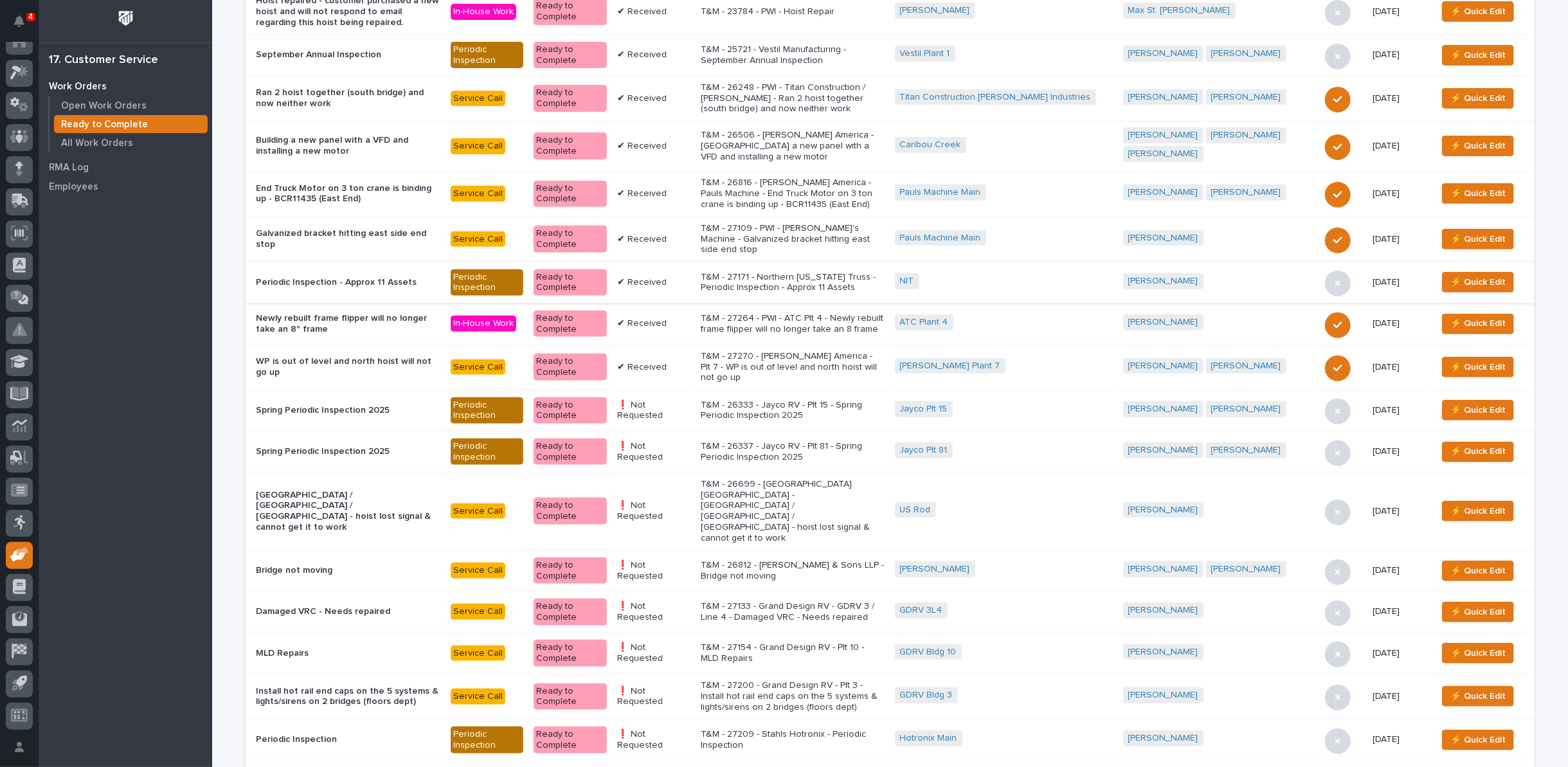
scroll to position [357, 0]
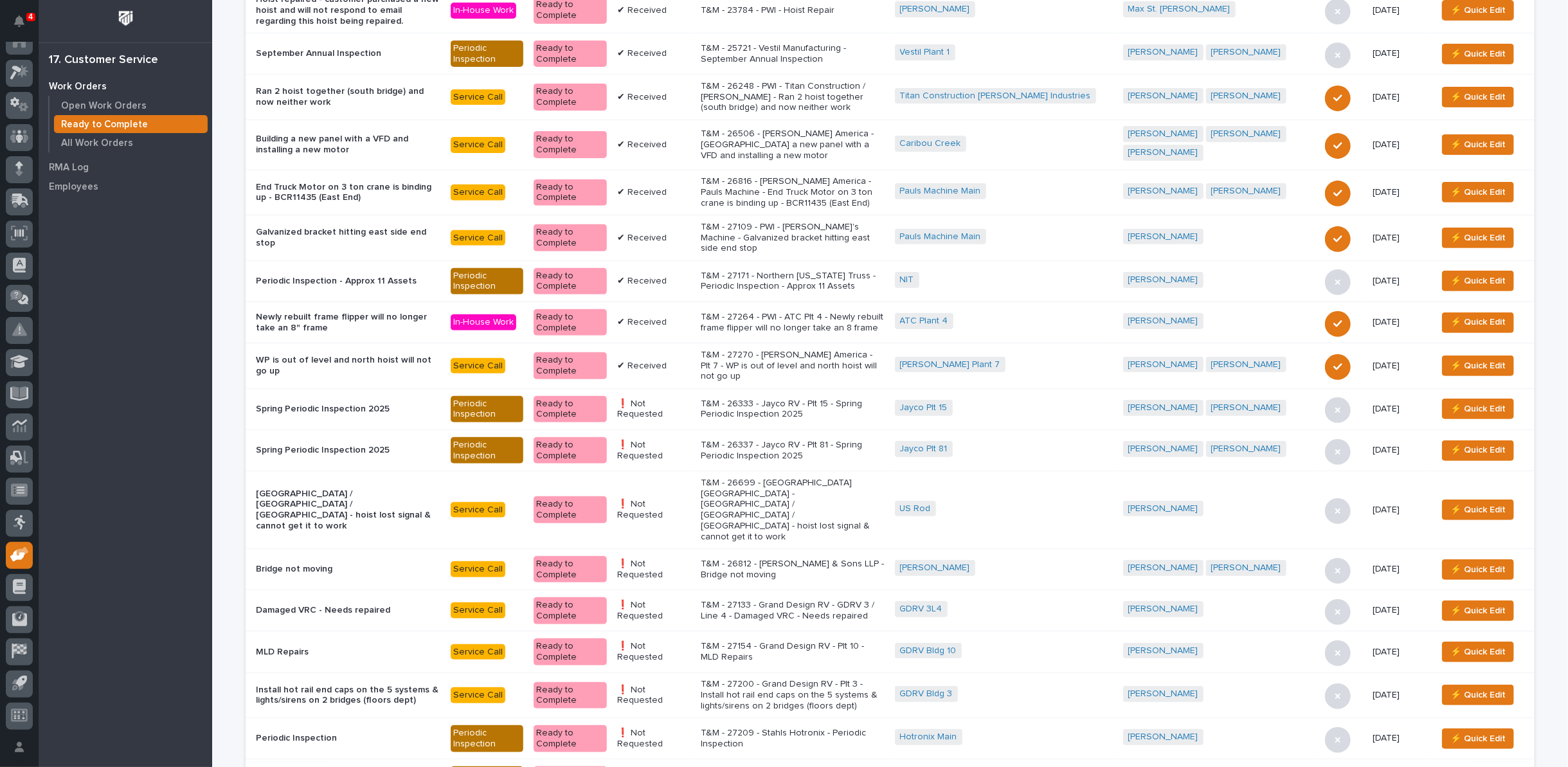
click at [833, 679] on p "T&M - 27200 - Grand Design RV - Plt 3 - Install hot rail end caps on the 5 syst…" at bounding box center [792, 695] width 184 height 32
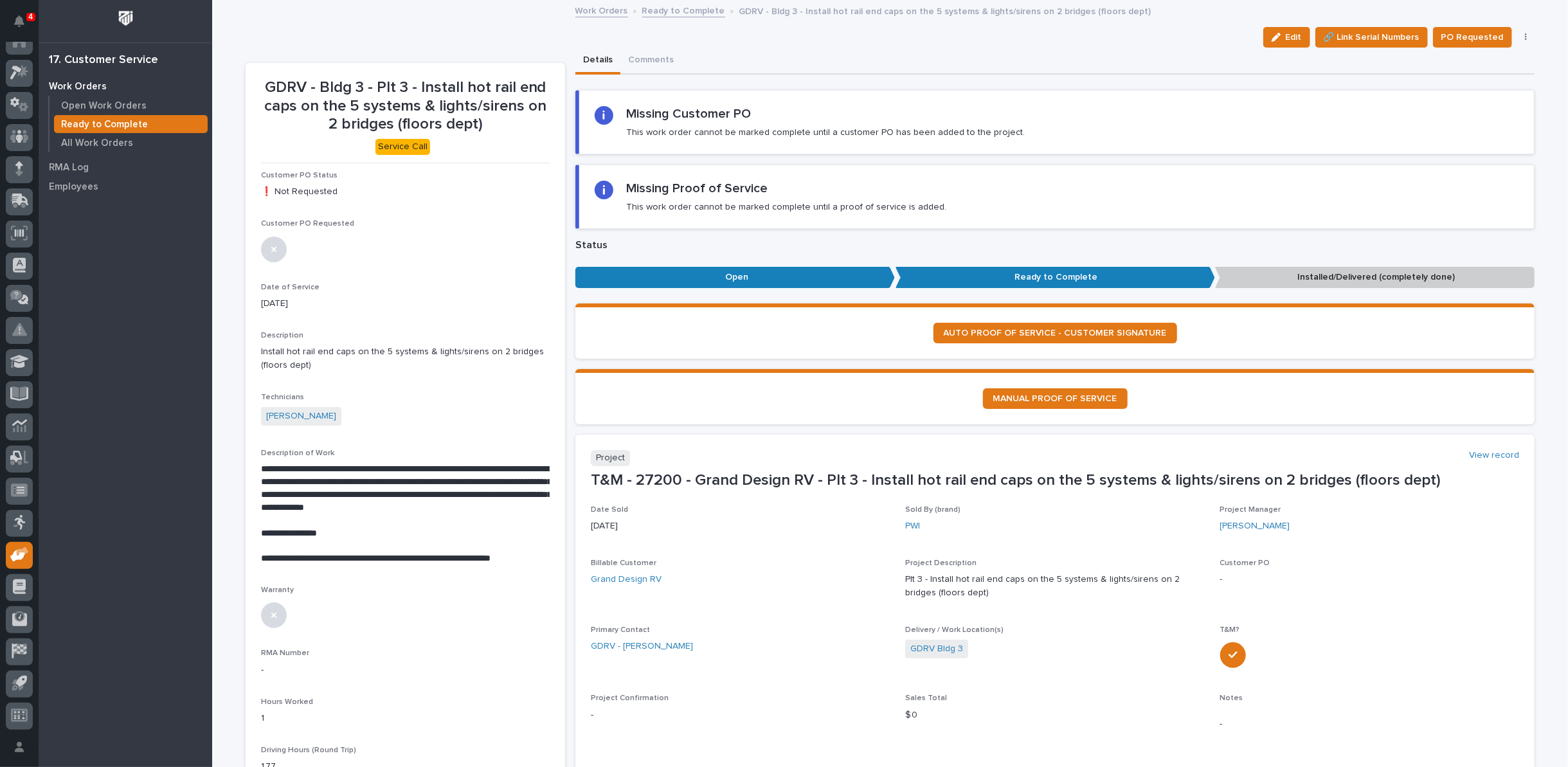
click at [1519, 36] on button "button" at bounding box center [1526, 37] width 18 height 9
click at [1502, 103] on span "Regenerate PDF" at bounding box center [1486, 104] width 69 height 15
click at [295, 732] on img at bounding box center [292, 742] width 62 height 62
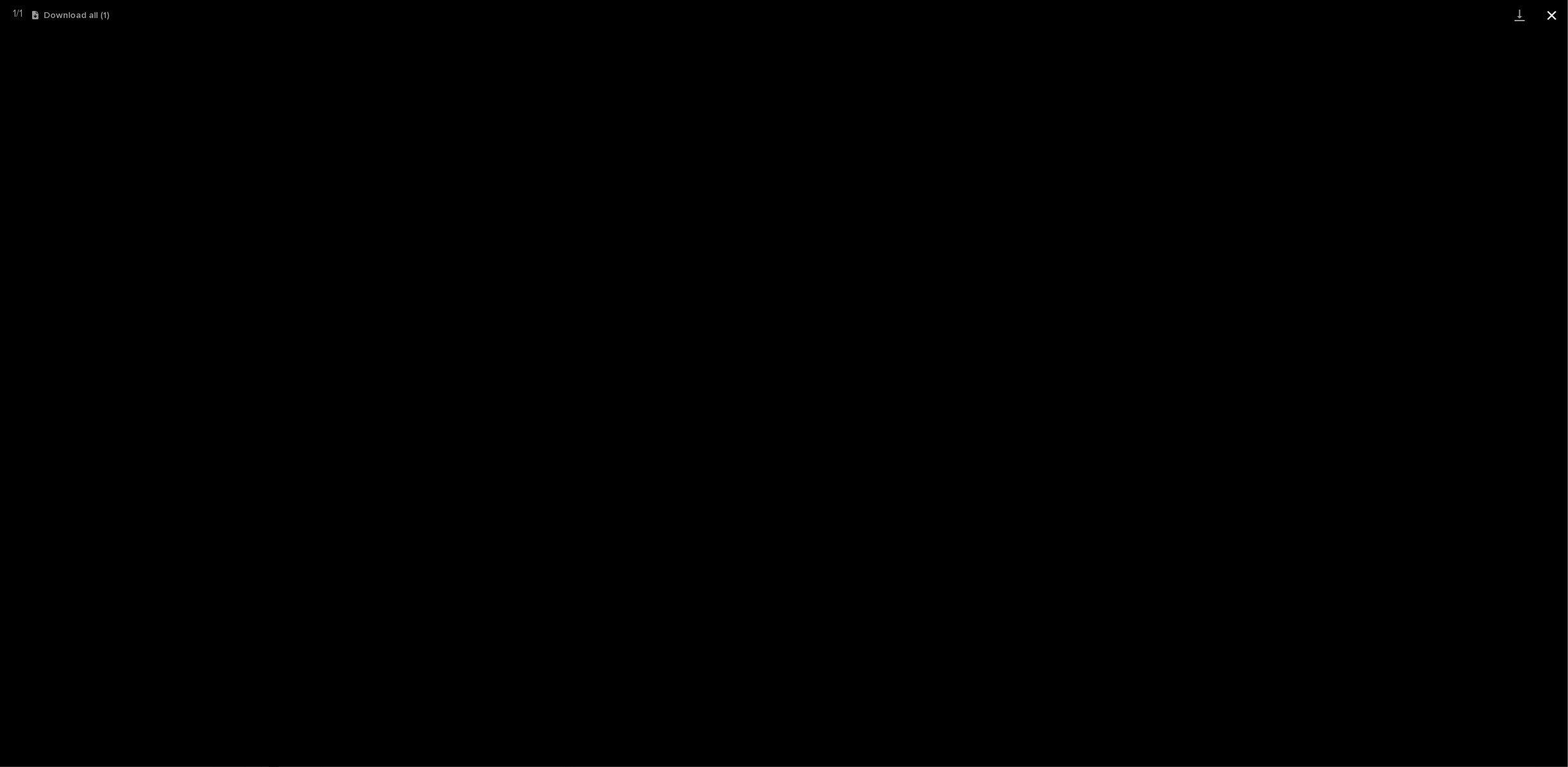
click at [1556, 15] on button "Close gallery" at bounding box center [1552, 15] width 32 height 31
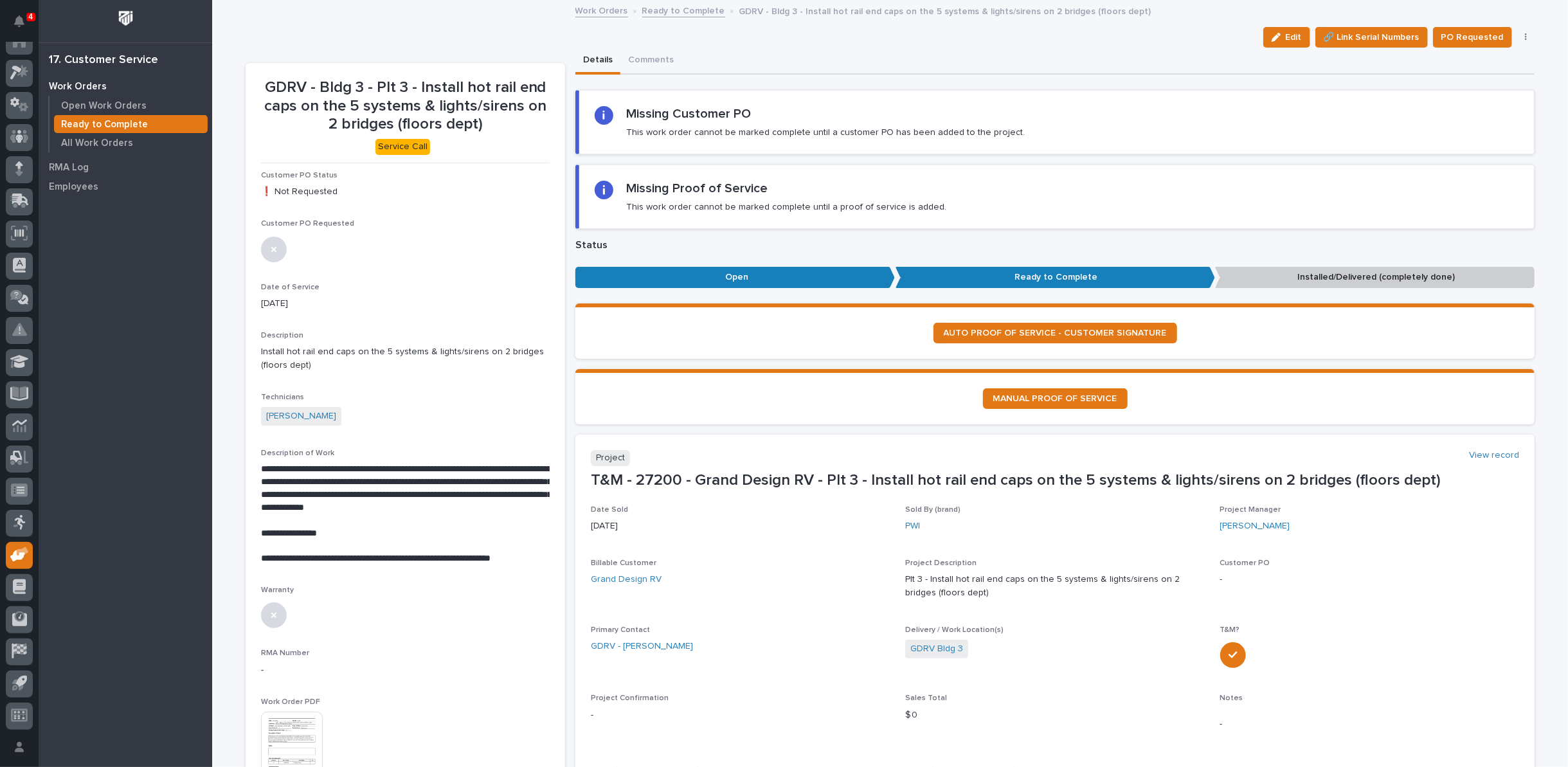
click at [646, 12] on link "Ready to Complete" at bounding box center [683, 10] width 83 height 15
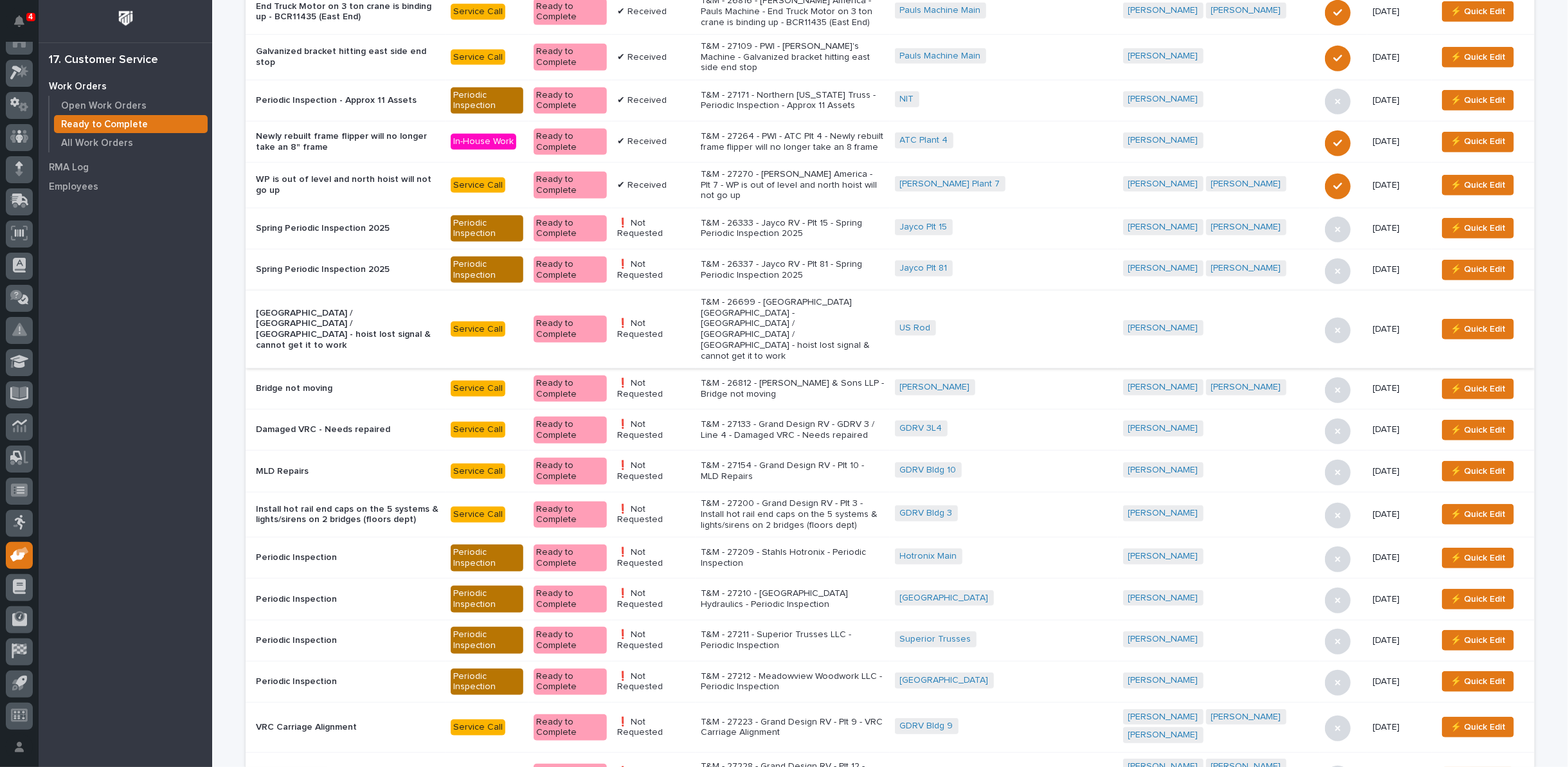
scroll to position [643, 0]
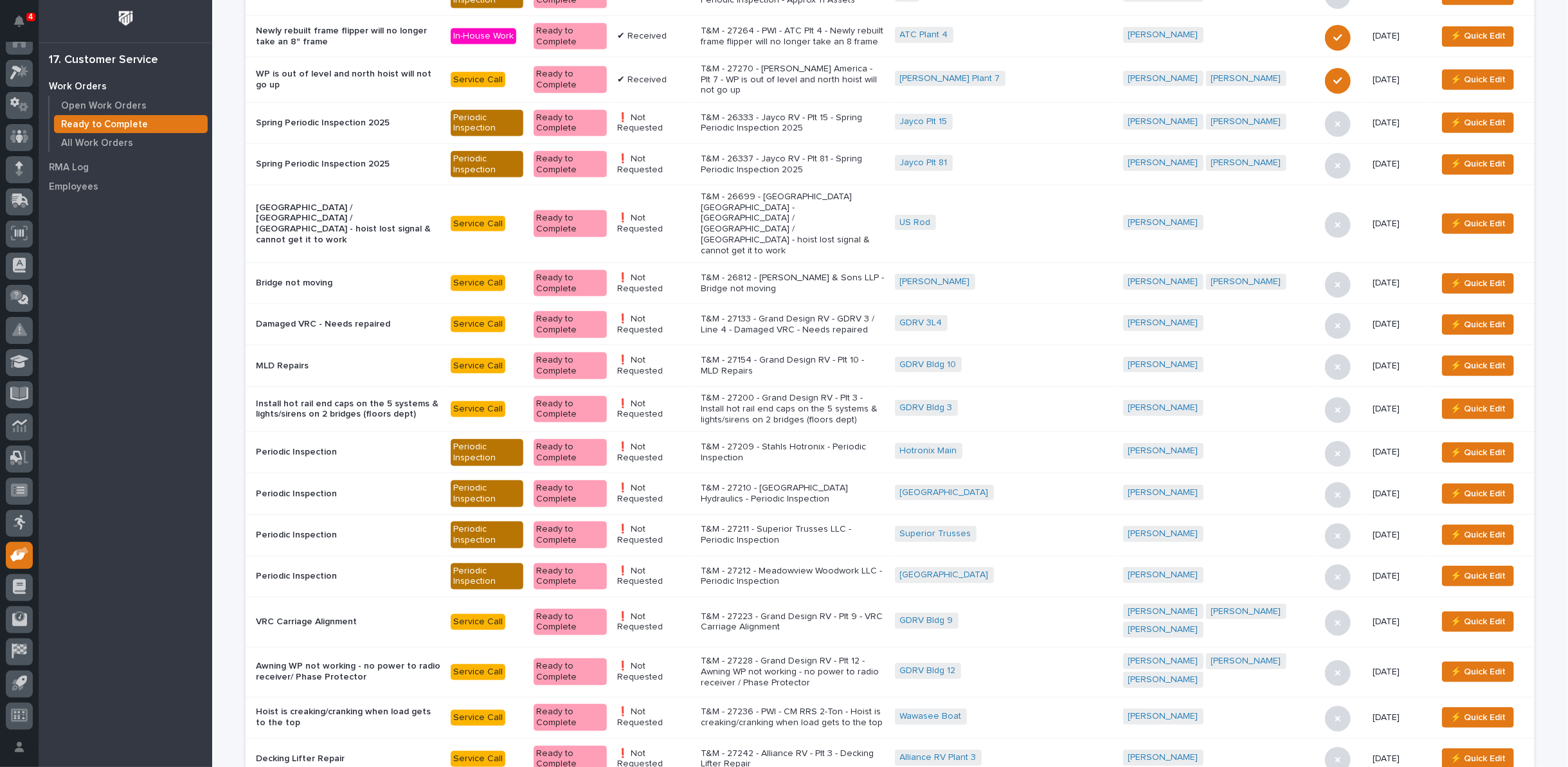
click at [827, 441] on p "T&M - 27209 - Stahls Hotronix - Periodic Inspection" at bounding box center [792, 452] width 184 height 22
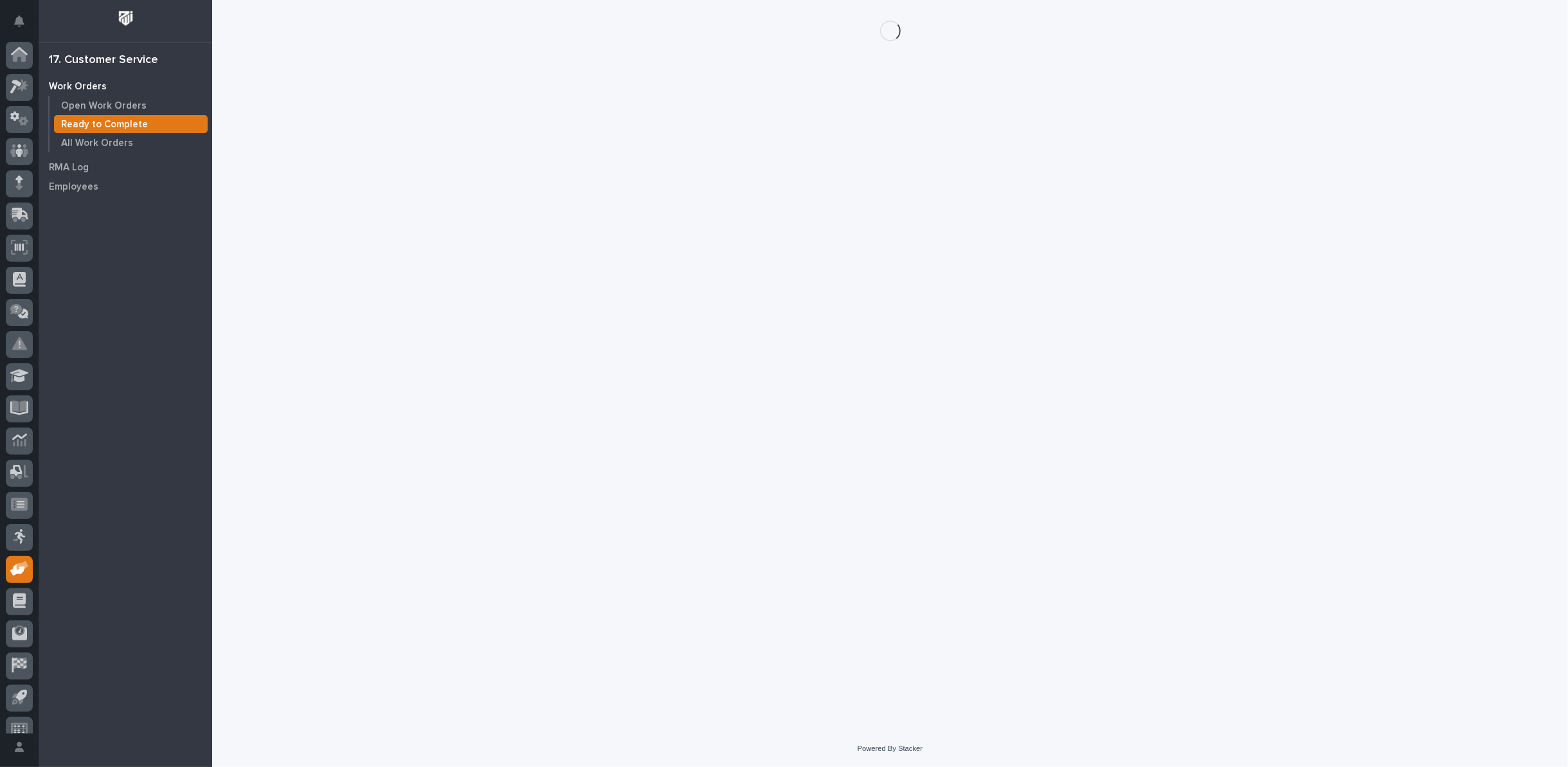
scroll to position [14, 0]
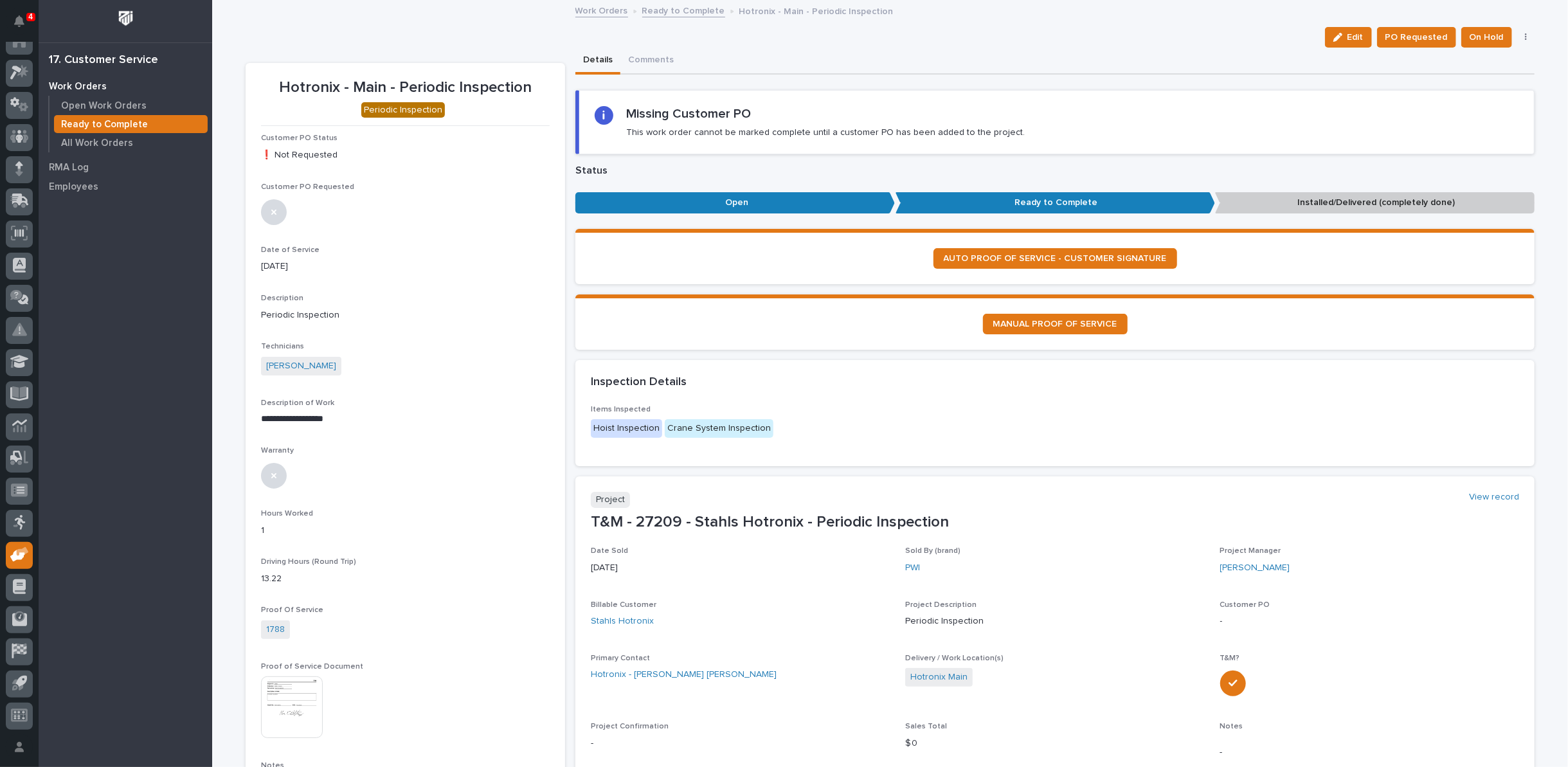
click at [1521, 36] on button "button" at bounding box center [1526, 37] width 18 height 9
click at [1478, 83] on span "Regenerate PDF" at bounding box center [1486, 83] width 69 height 15
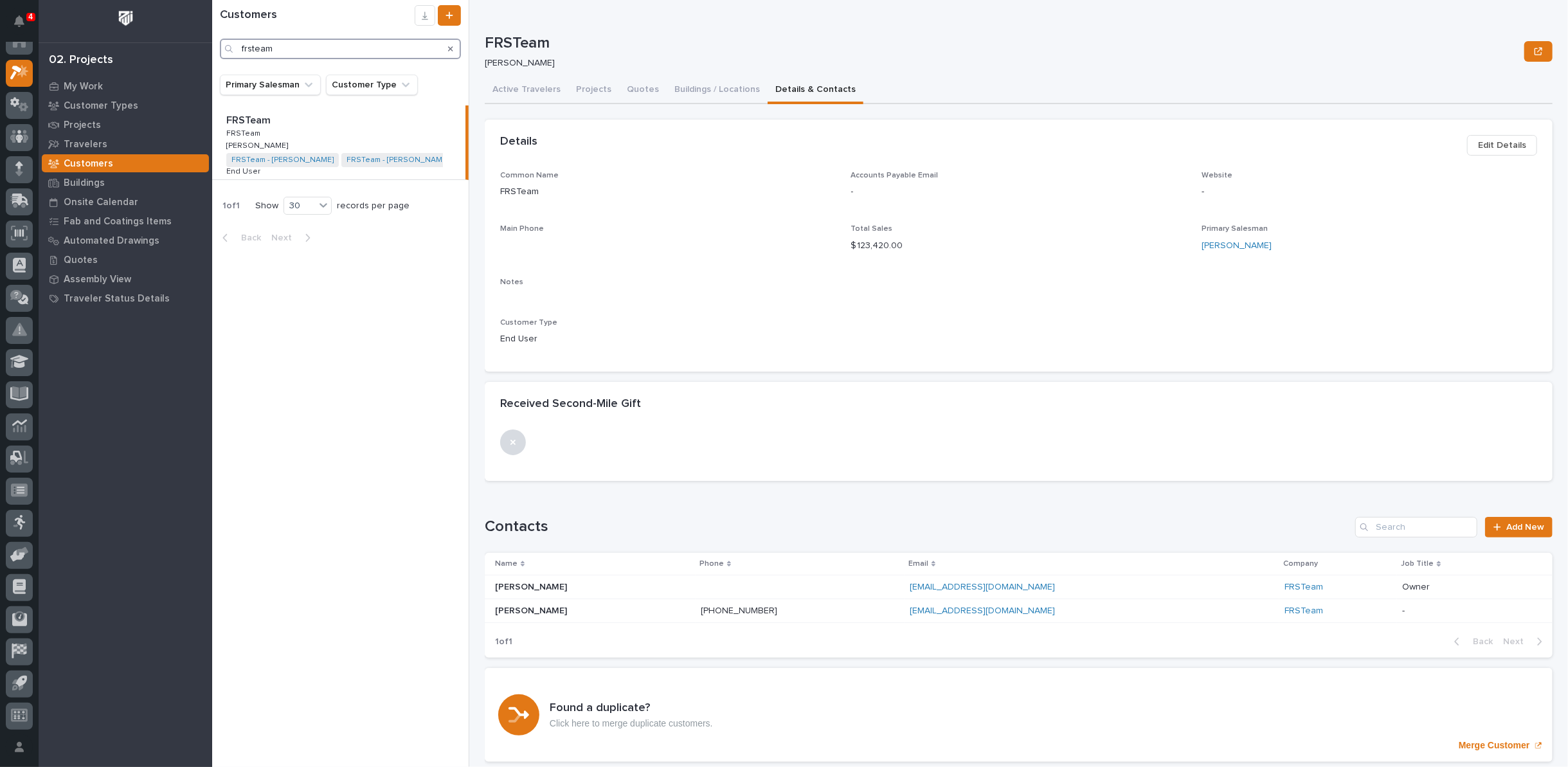
drag, startPoint x: 280, startPoint y: 46, endPoint x: 98, endPoint y: 49, distance: 182.0
click at [212, 49] on div "**********" at bounding box center [890, 383] width 1356 height 767
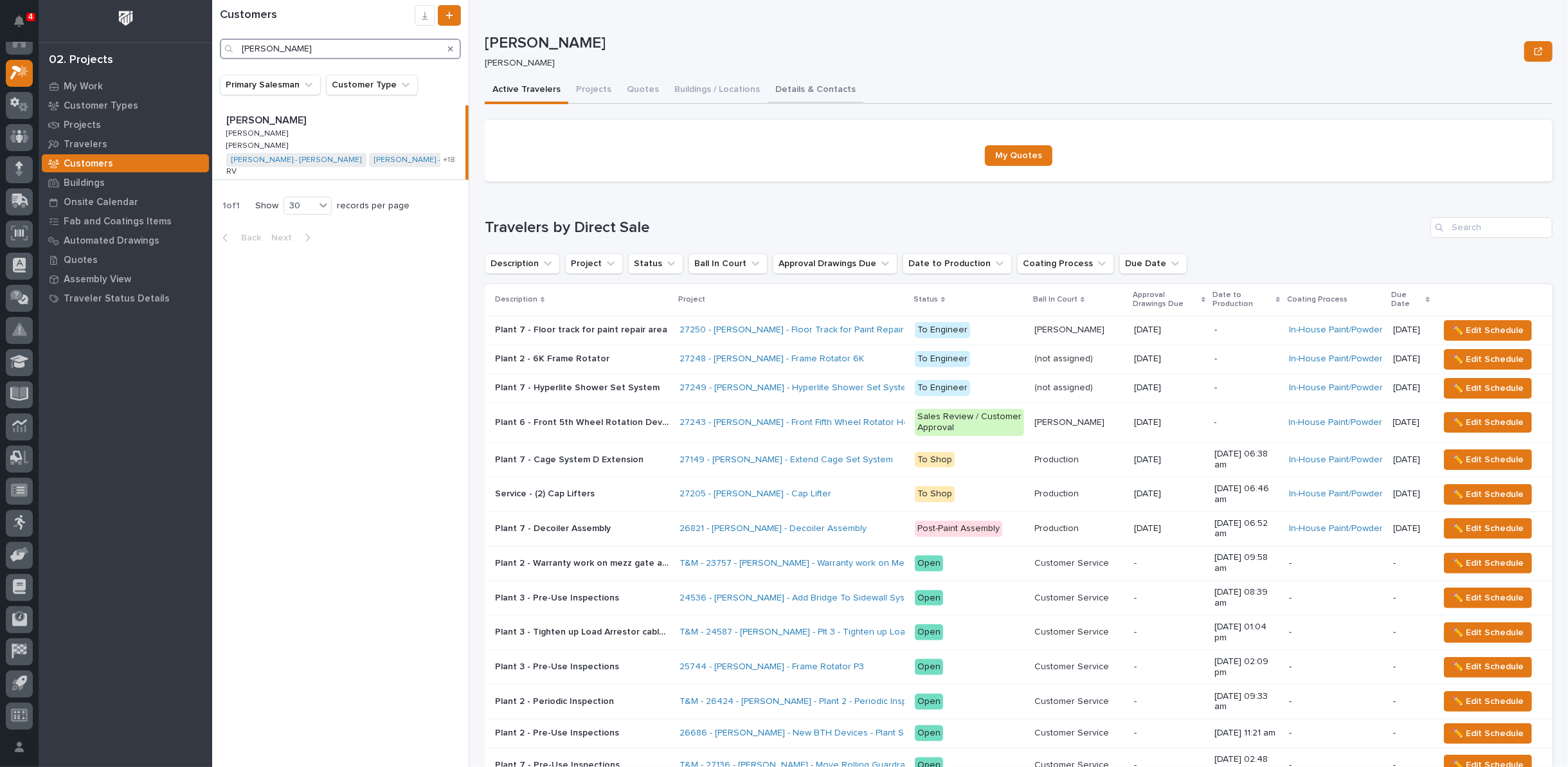
type input "[PERSON_NAME]"
click at [817, 87] on button "Details & Contacts" at bounding box center [815, 90] width 96 height 27
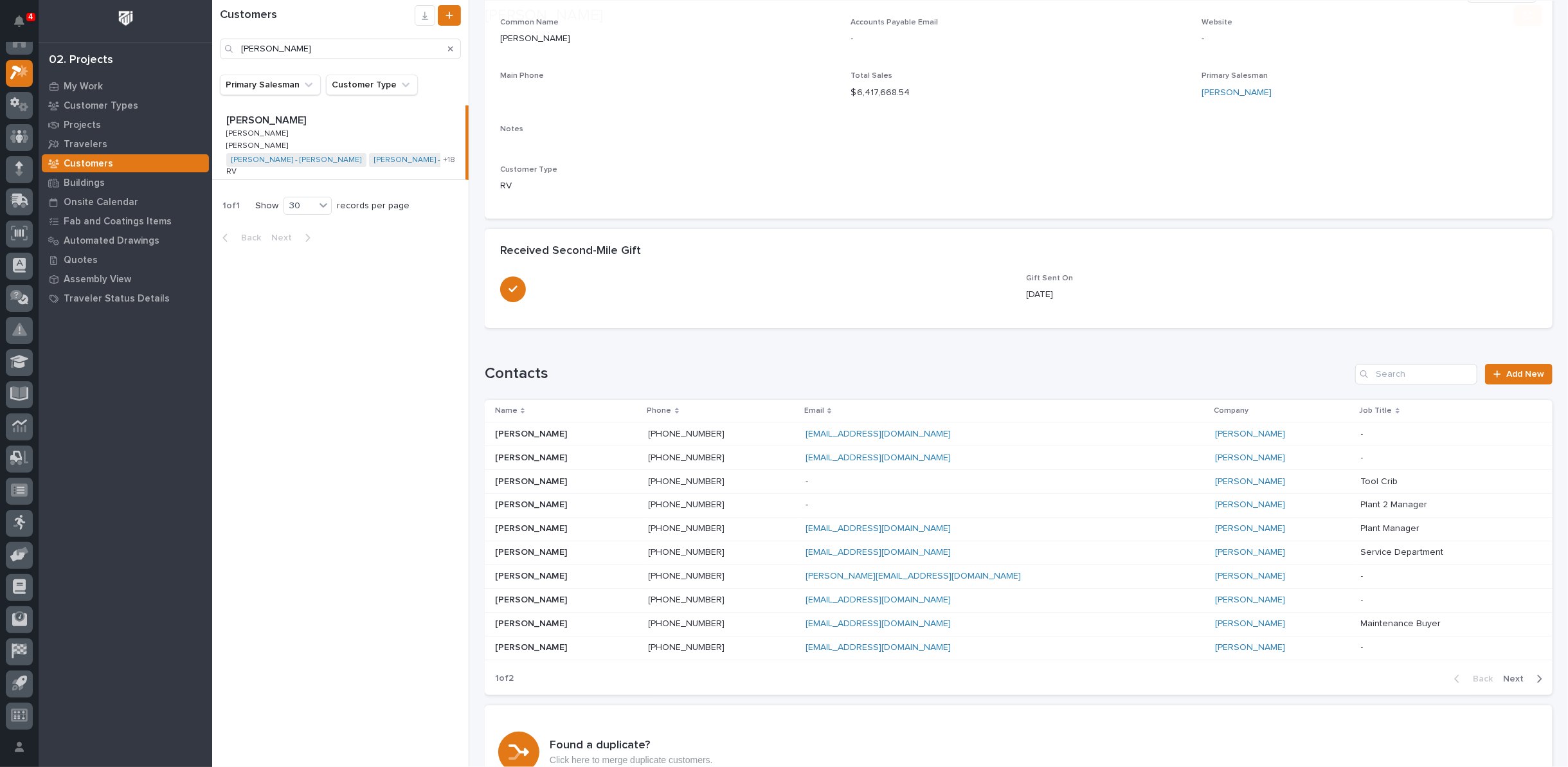
scroll to position [228, 0]
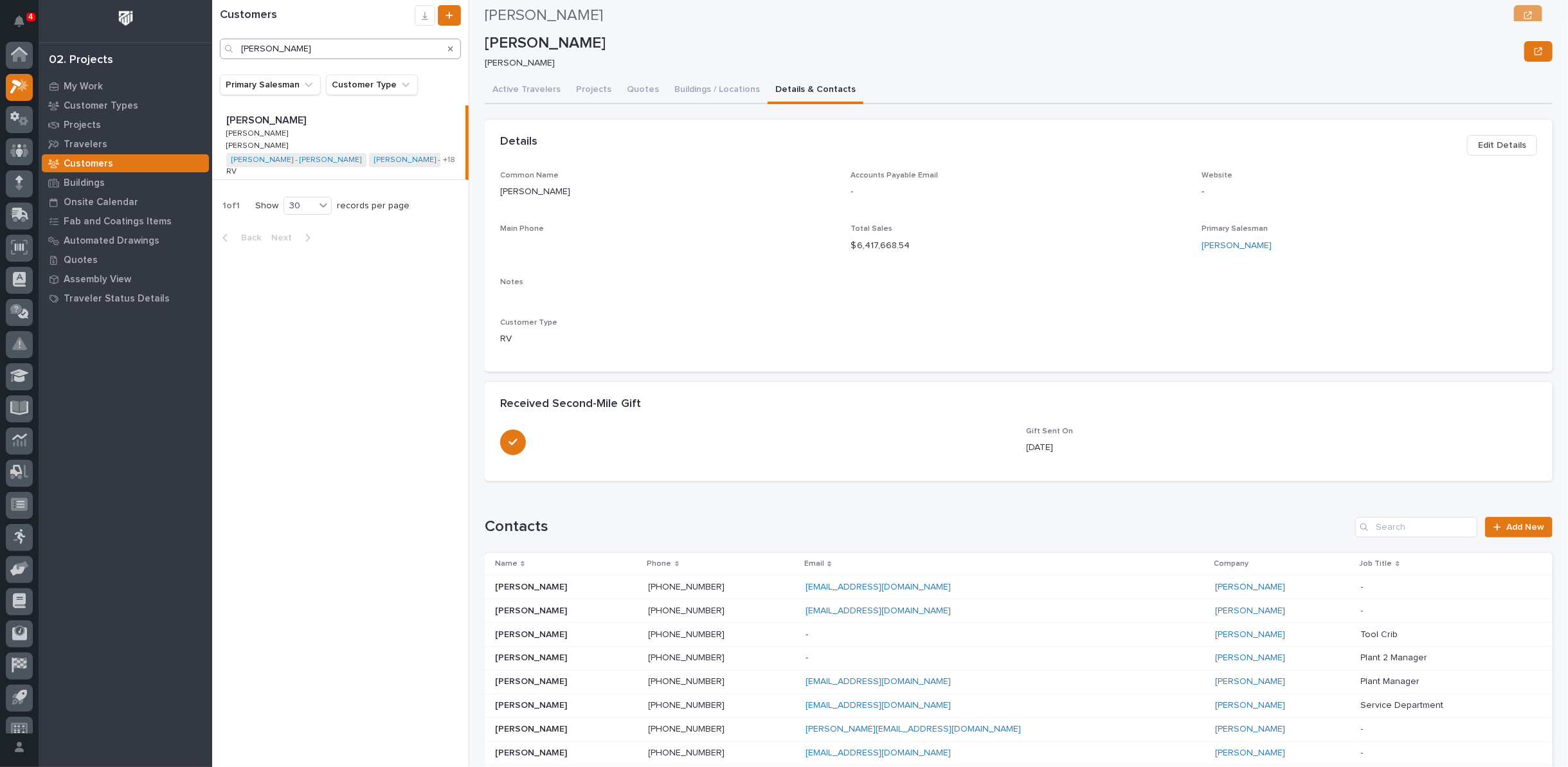
scroll to position [14, 0]
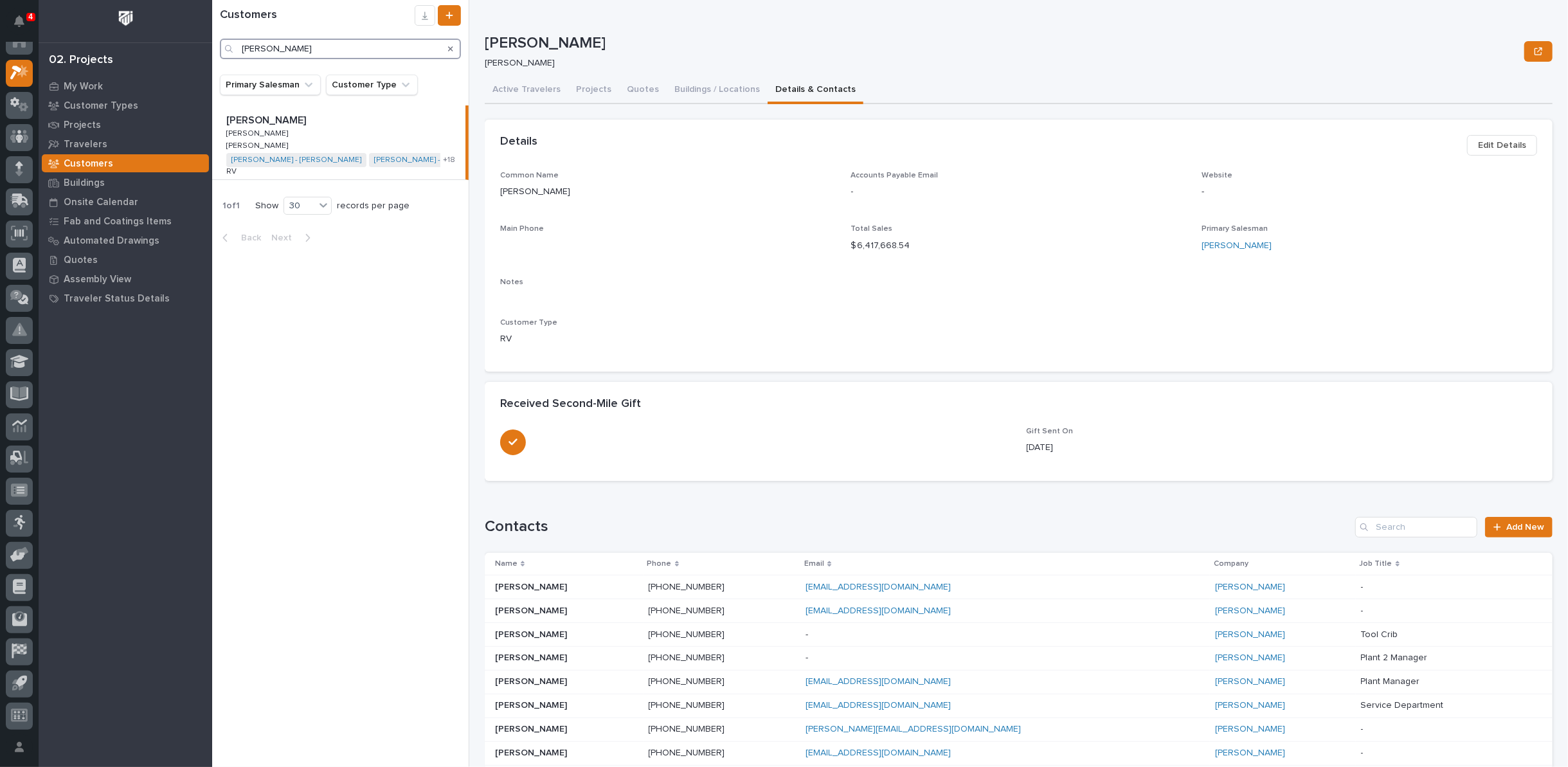
drag, startPoint x: 353, startPoint y: 42, endPoint x: 236, endPoint y: 71, distance: 120.5
click at [236, 71] on div "Customers [PERSON_NAME]" at bounding box center [340, 37] width 256 height 74
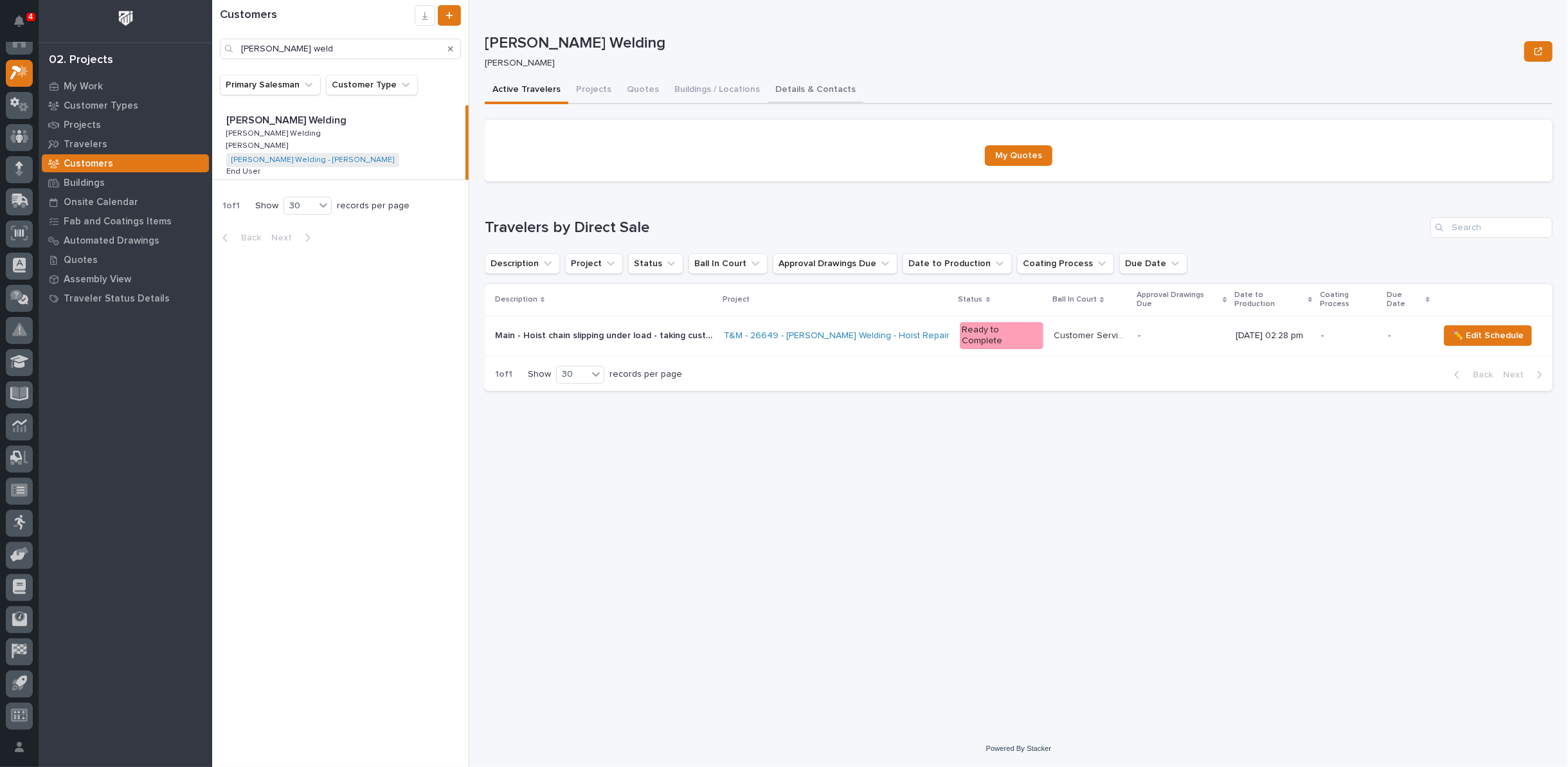
click at [777, 92] on button "Details & Contacts" at bounding box center [815, 90] width 96 height 27
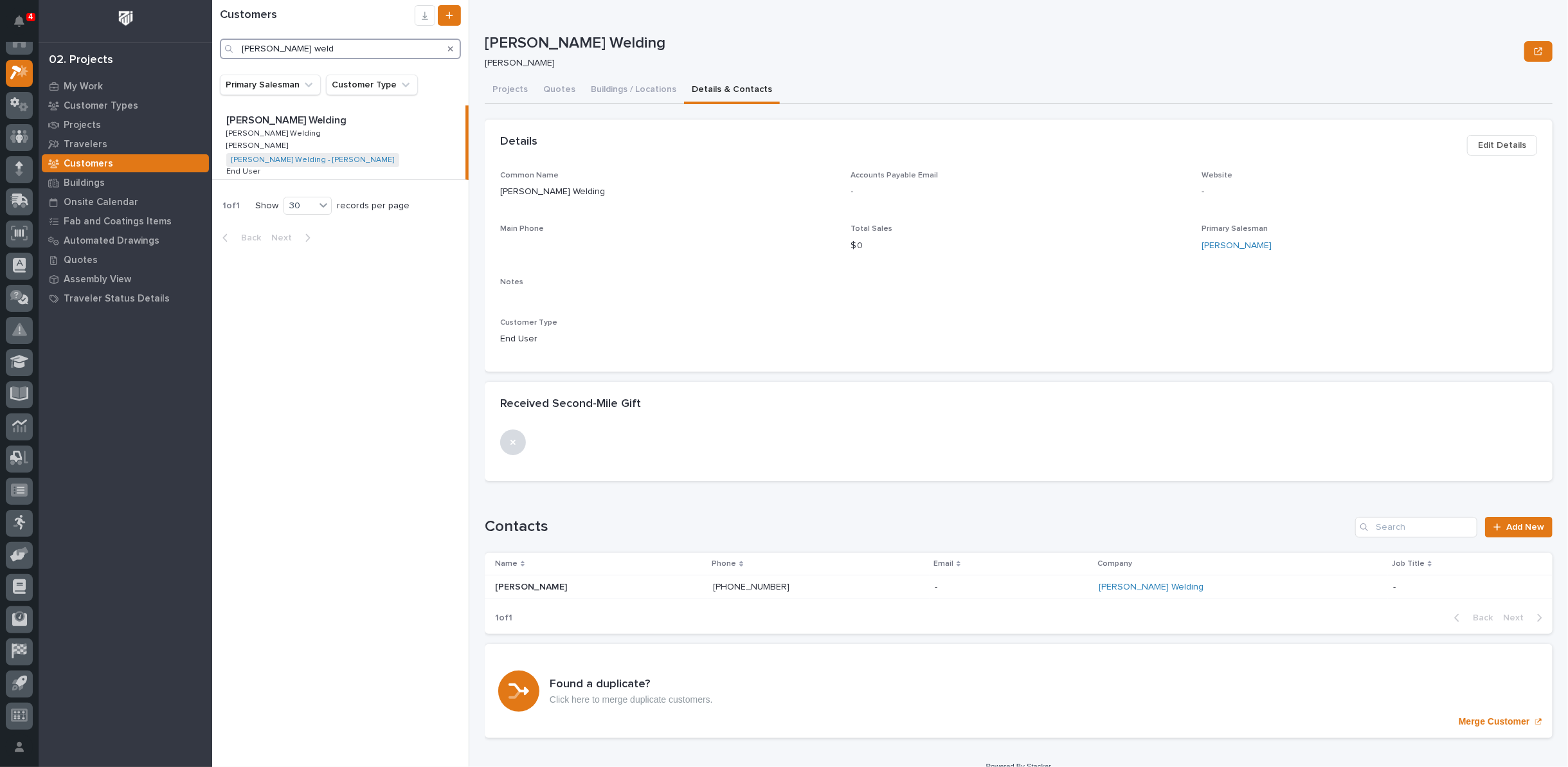
drag, startPoint x: 328, startPoint y: 51, endPoint x: 150, endPoint y: 49, distance: 178.0
click at [212, 49] on div "**********" at bounding box center [890, 383] width 1356 height 767
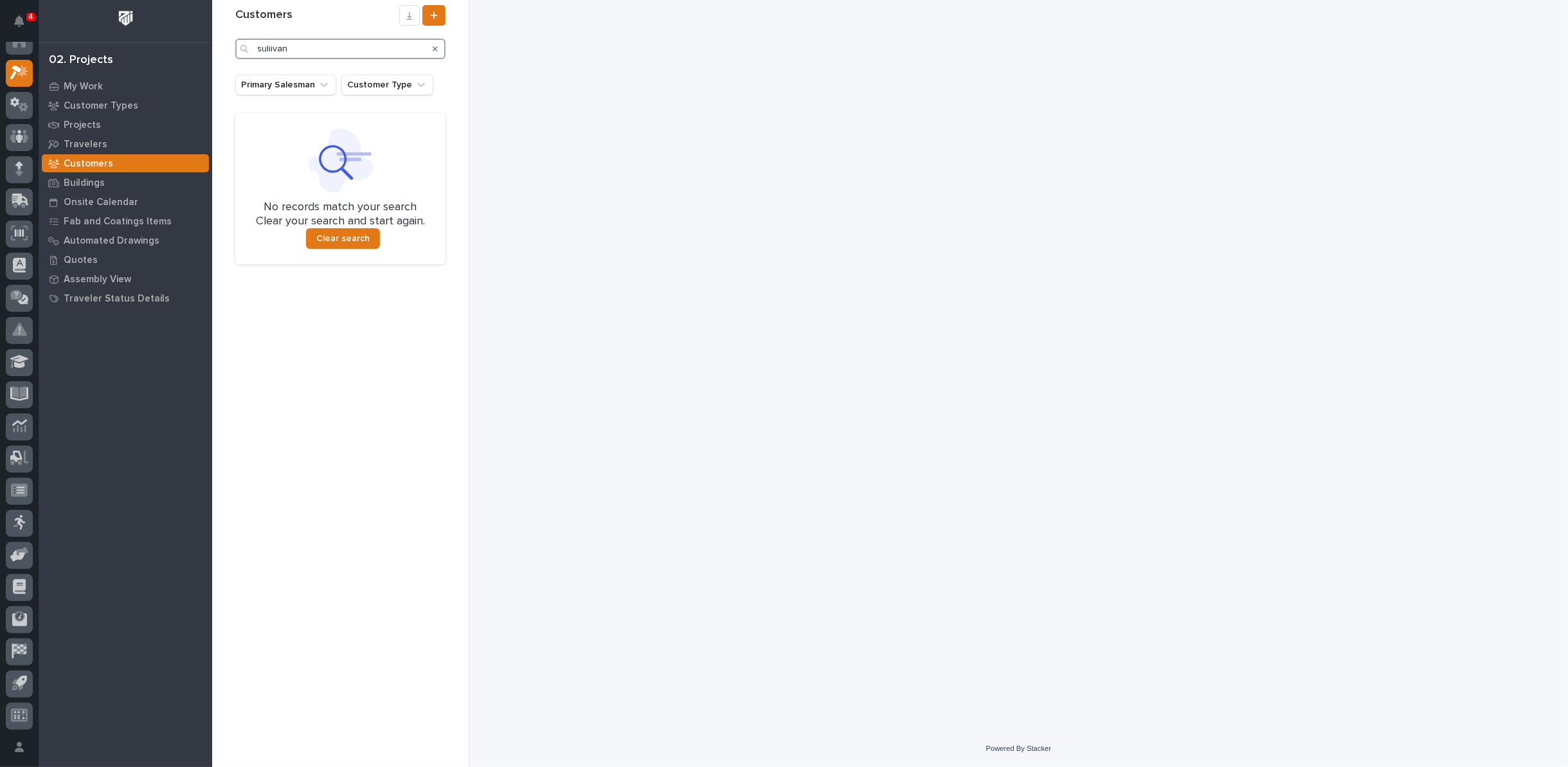
click at [294, 48] on input "suliivan" at bounding box center [340, 49] width 210 height 21
drag, startPoint x: 269, startPoint y: 48, endPoint x: 274, endPoint y: 41, distance: 8.6
click at [270, 47] on input "suliivan" at bounding box center [340, 49] width 210 height 21
click at [366, 46] on input "sulluvan" at bounding box center [340, 49] width 210 height 21
drag, startPoint x: 325, startPoint y: 46, endPoint x: 231, endPoint y: 50, distance: 94.1
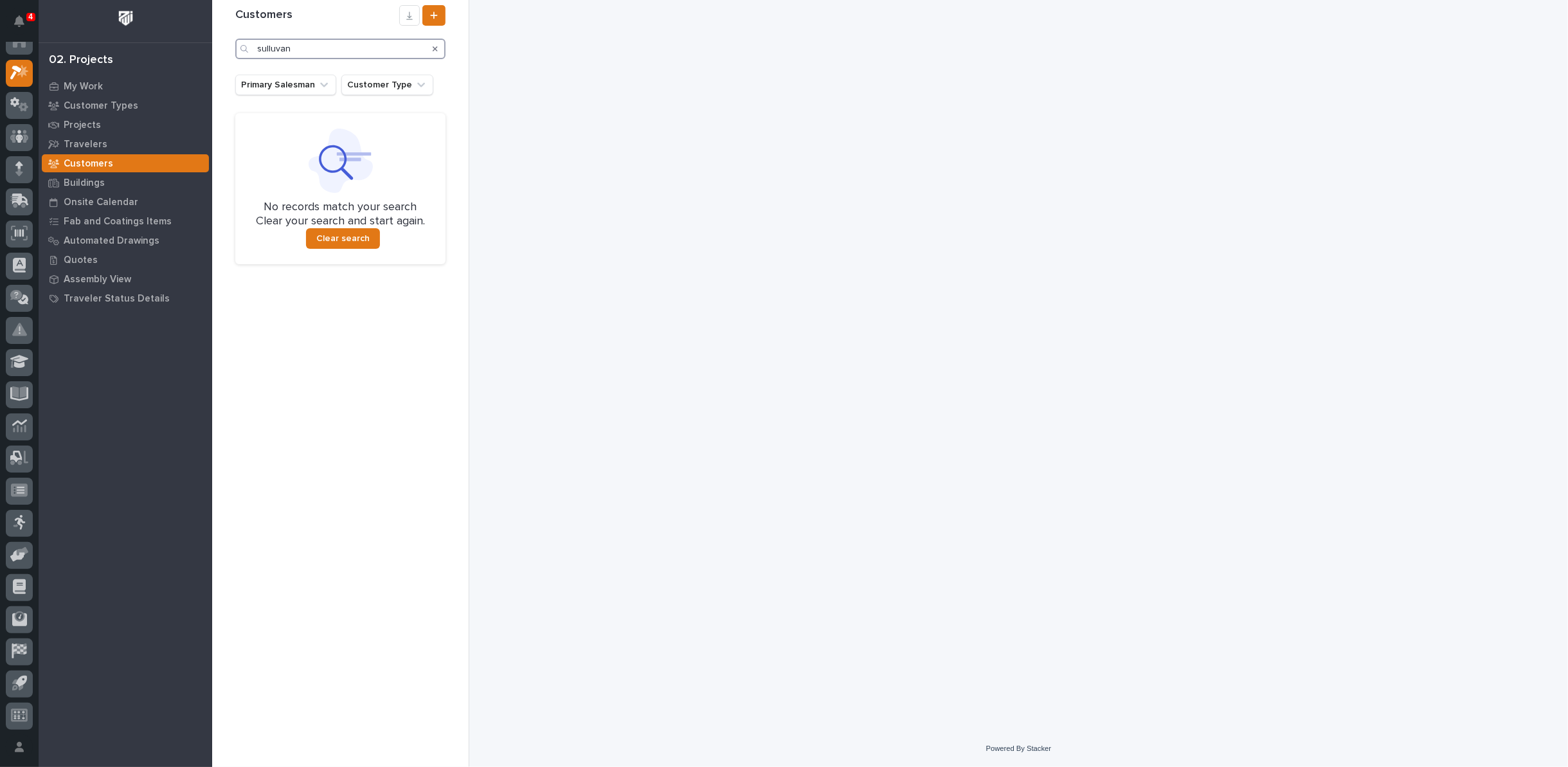
click at [231, 50] on div "Customers sulluvan" at bounding box center [340, 32] width 226 height 54
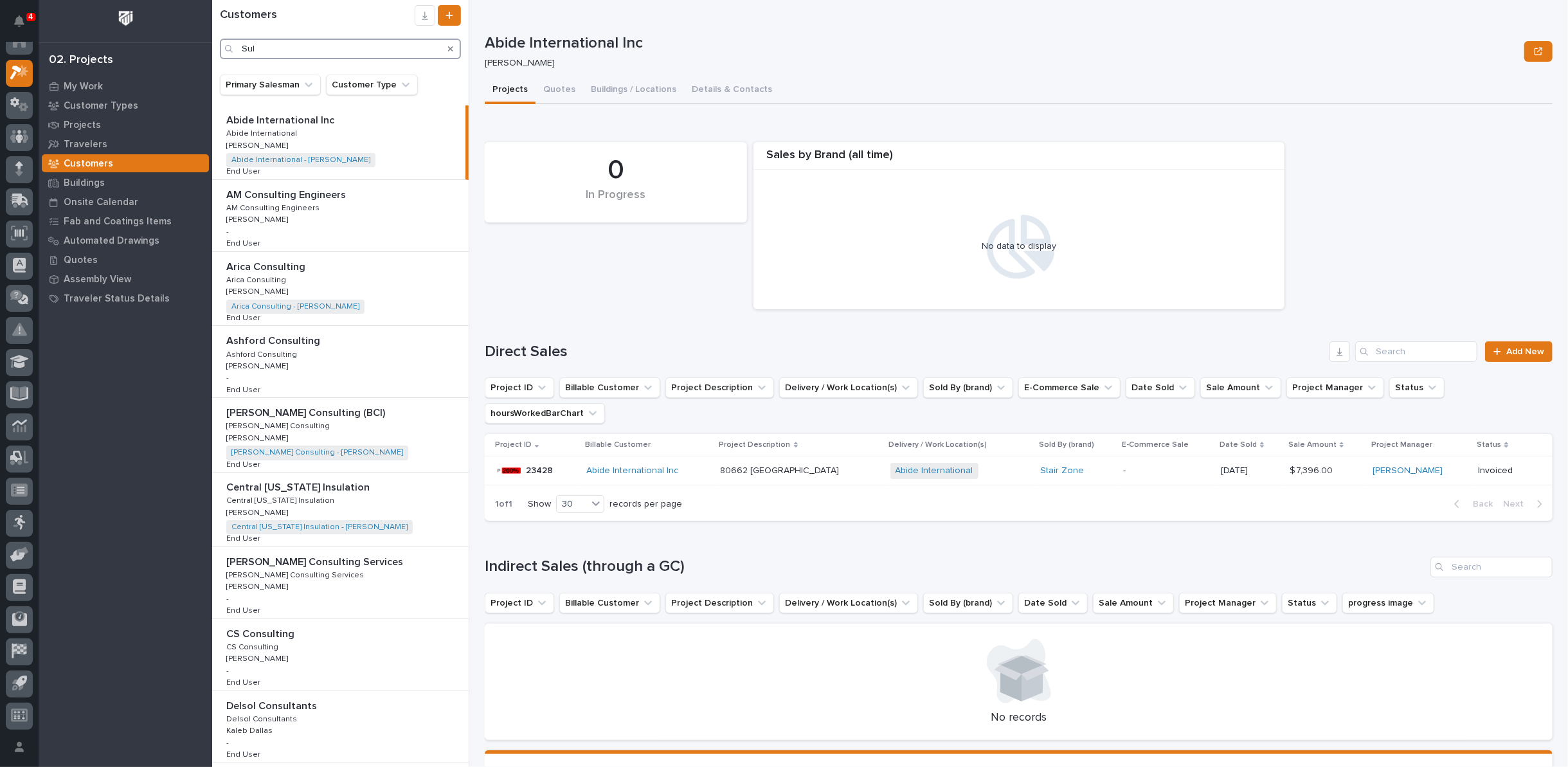
drag, startPoint x: 268, startPoint y: 49, endPoint x: 157, endPoint y: 36, distance: 111.8
click at [212, 36] on div "4 My Settings Log Out 02. Projects My Work Customer Types Projects Travelers Cu…" at bounding box center [890, 383] width 1356 height 767
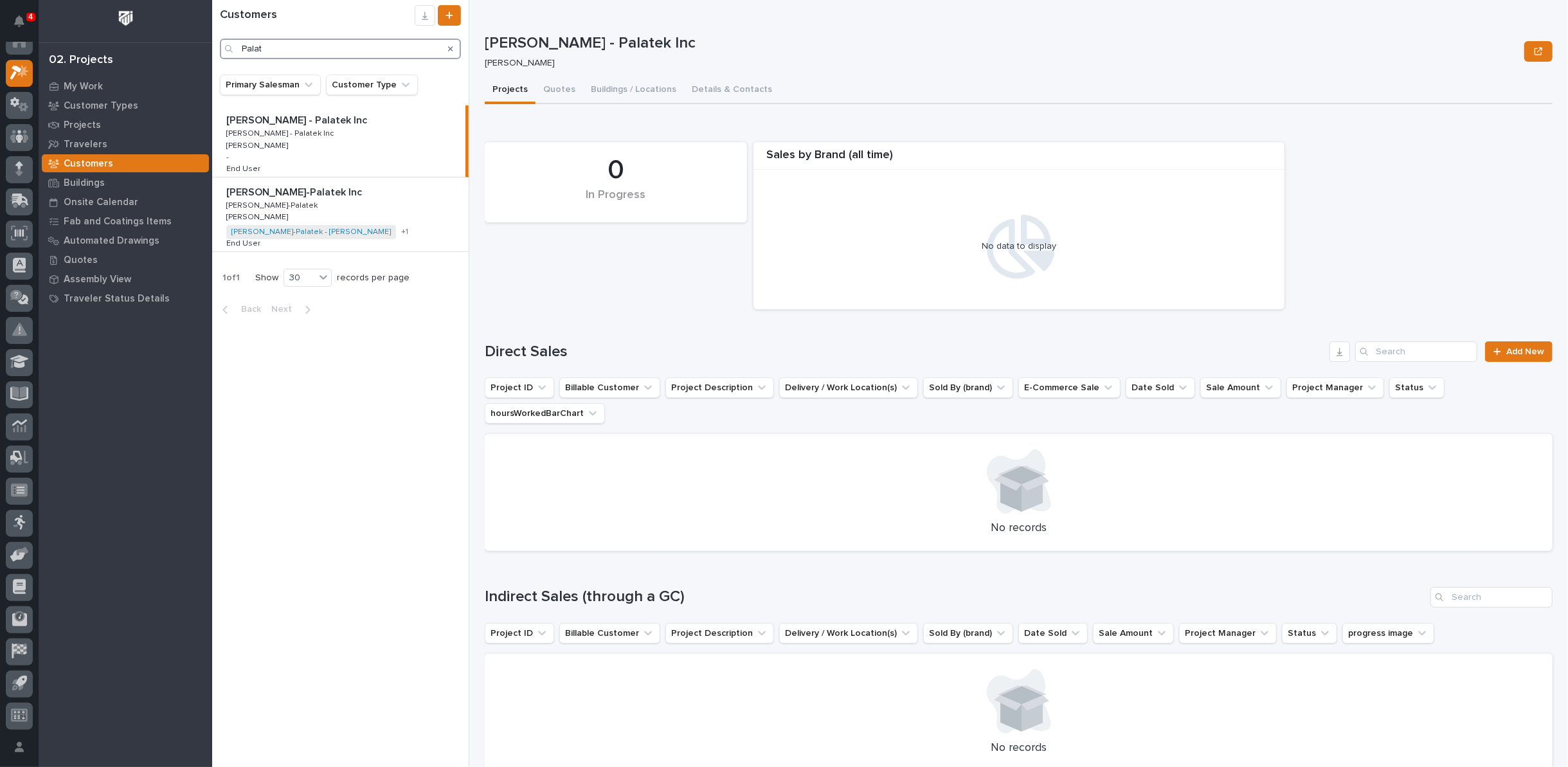
type input "Palat"
